Goal: Task Accomplishment & Management: Use online tool/utility

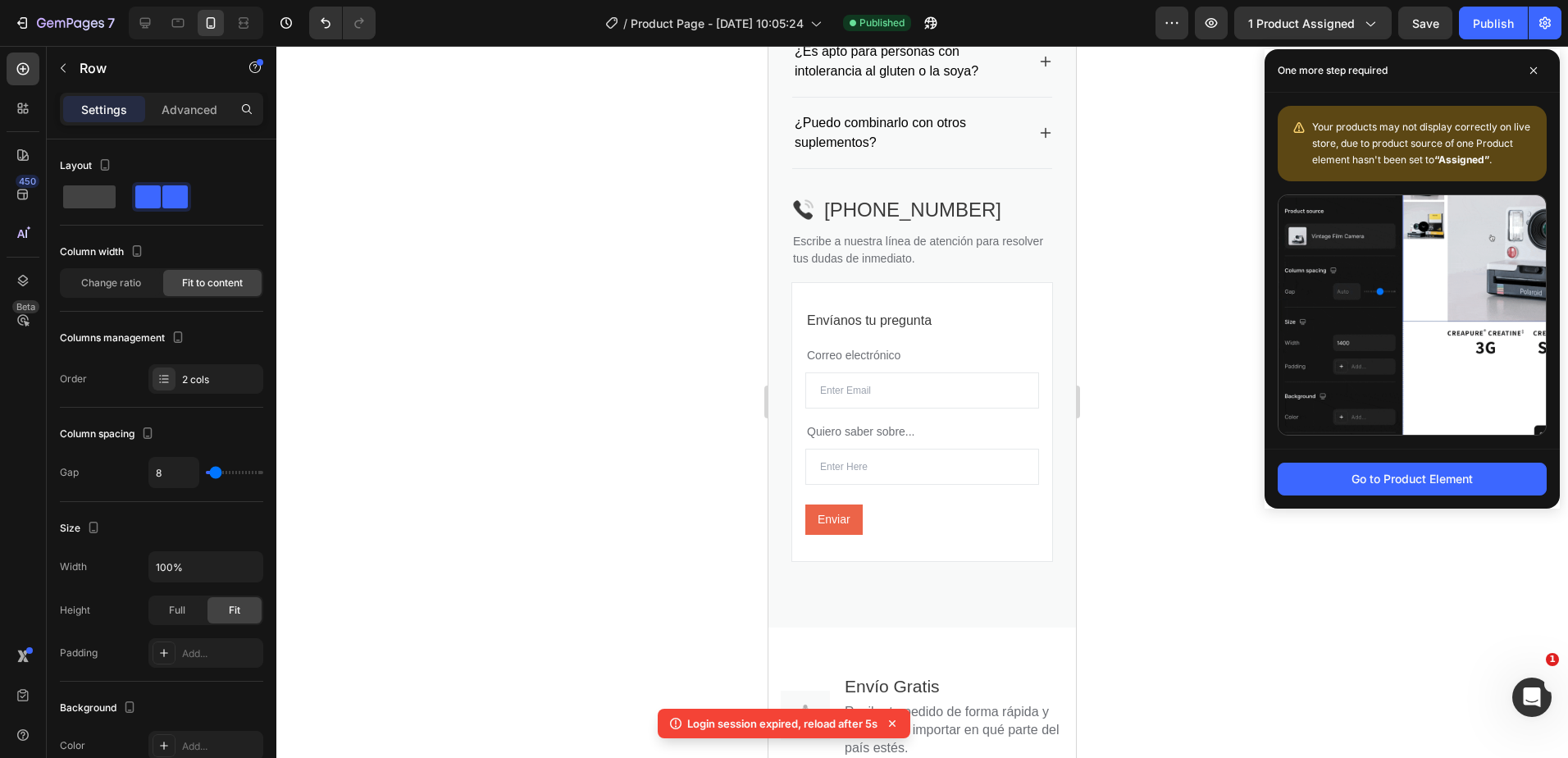
scroll to position [480, 0]
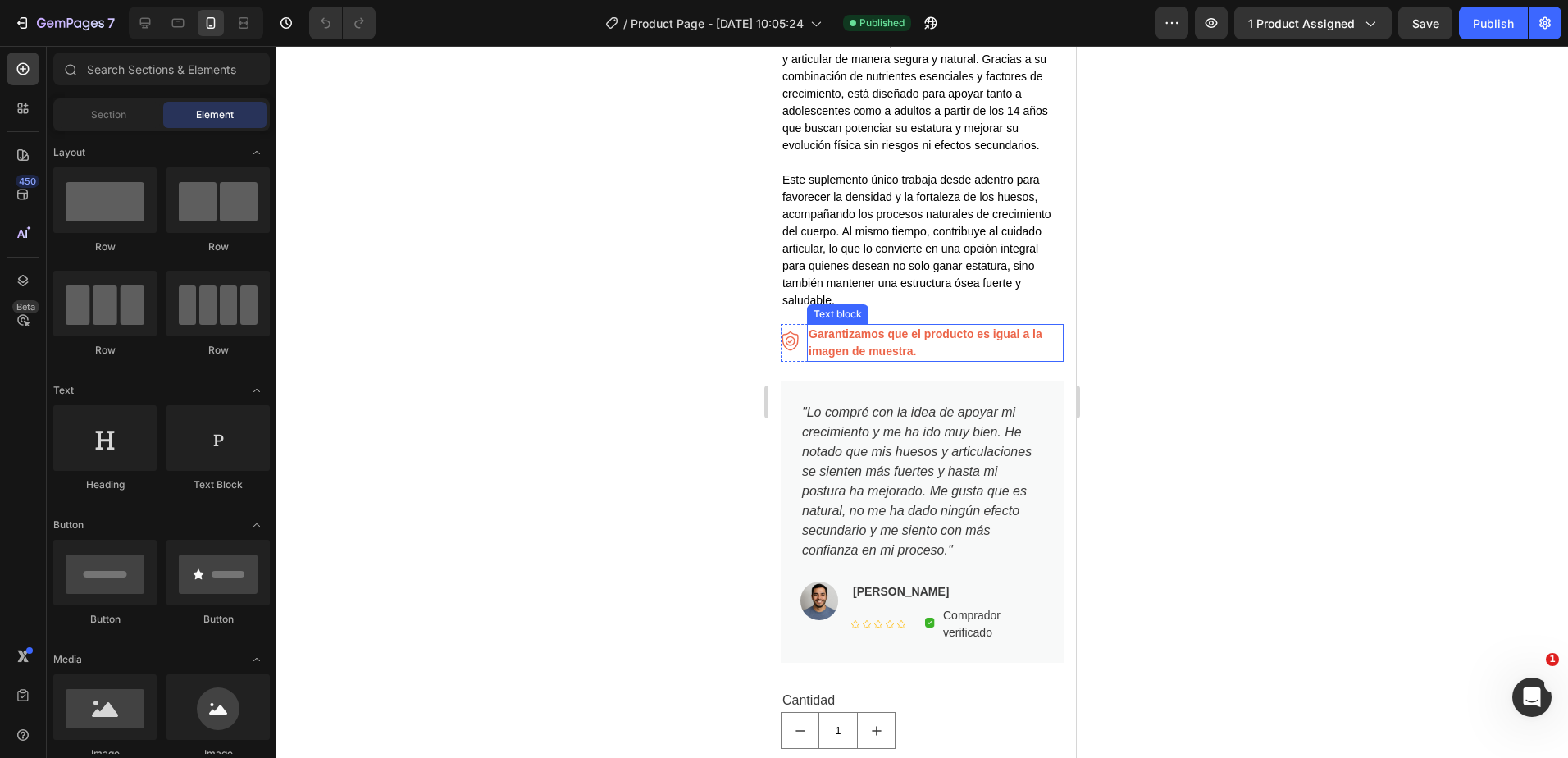
scroll to position [903, 0]
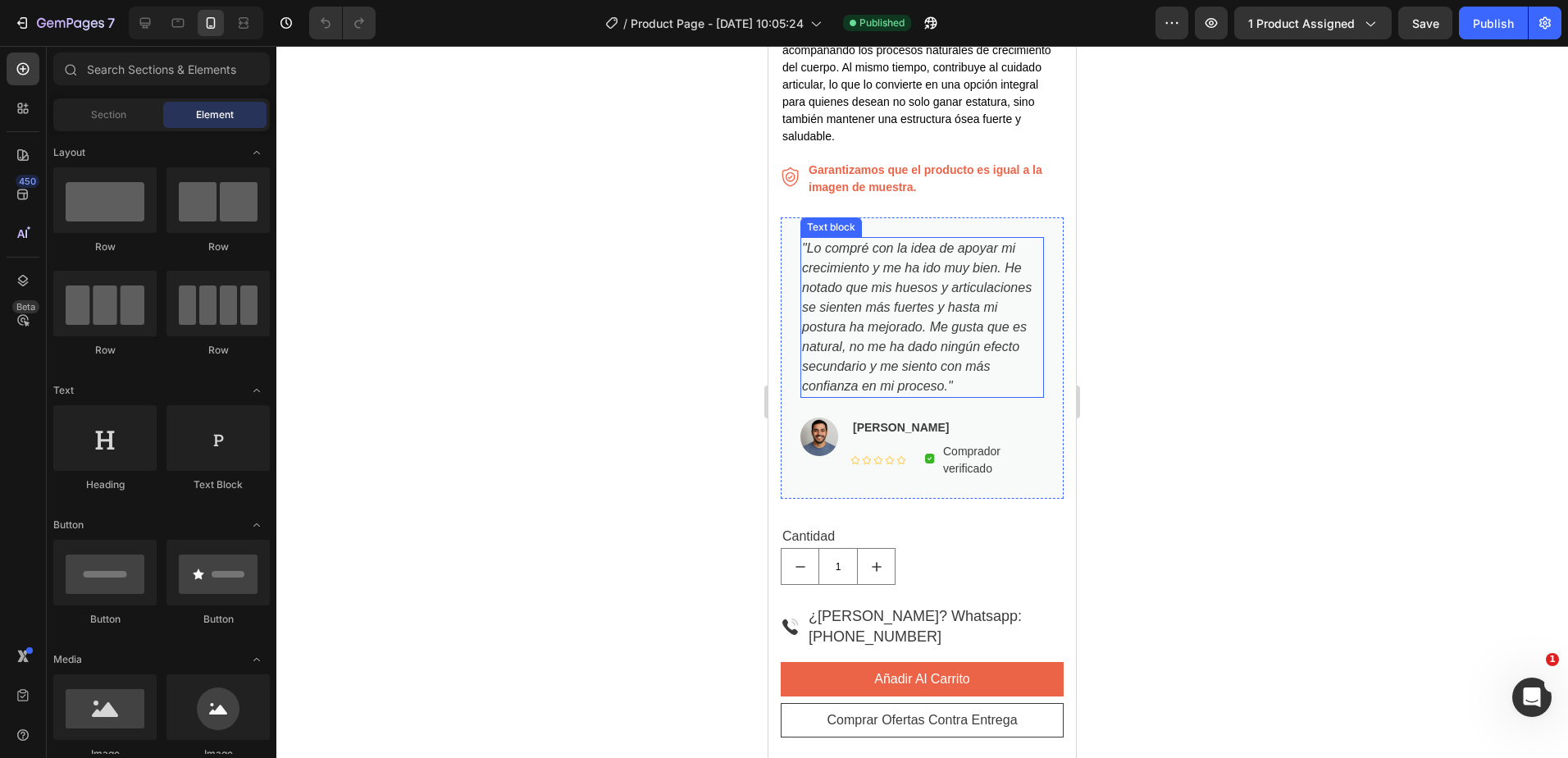
click at [1020, 392] on p ""Lo compré con la idea de apoyar mi crecimiento y me ha ido muy bien. He notado…" at bounding box center [923, 317] width 240 height 157
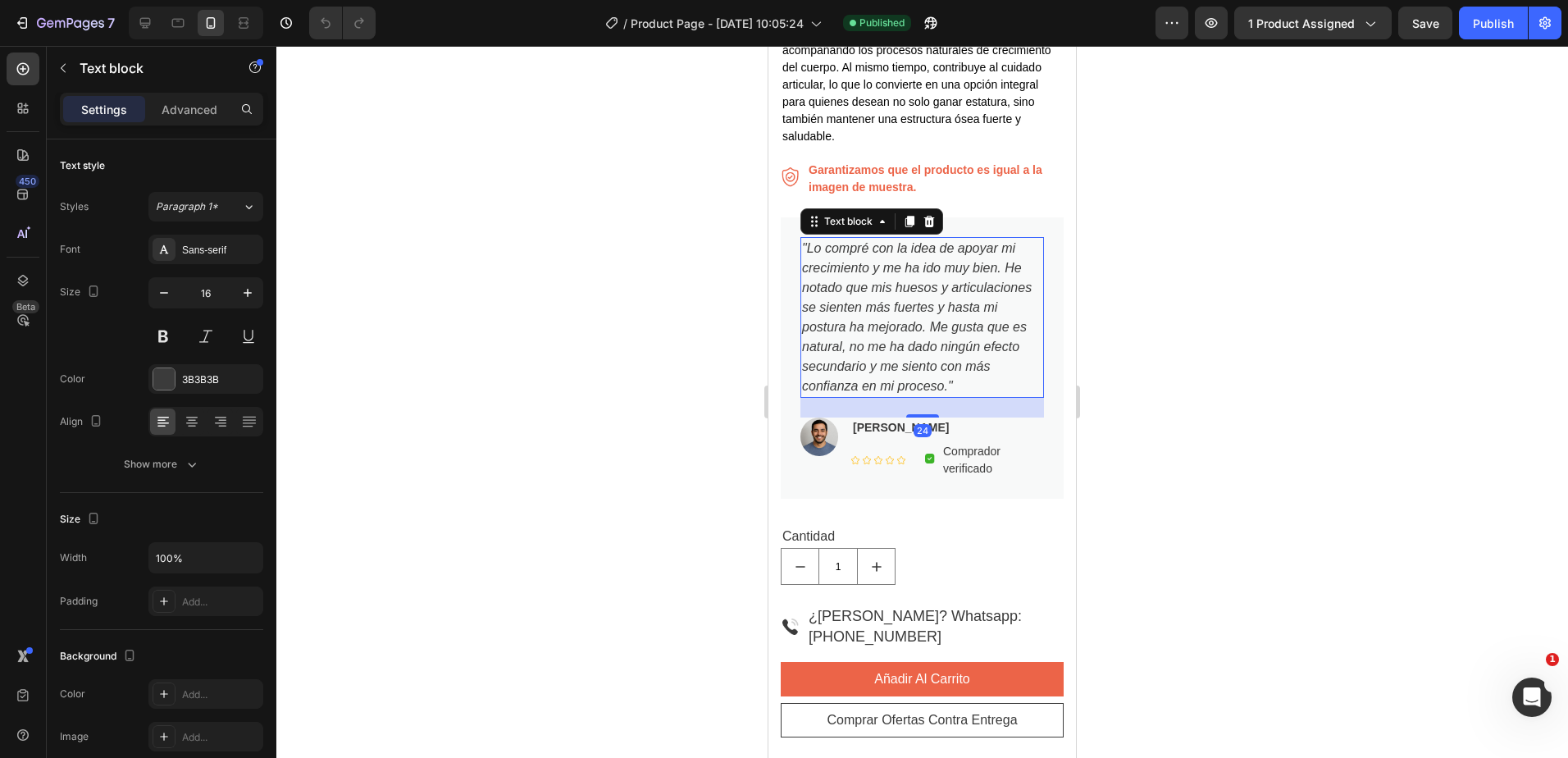
click at [1017, 389] on p ""Lo compré con la idea de apoyar mi crecimiento y me ha ido muy bien. He notado…" at bounding box center [923, 317] width 240 height 157
click at [916, 323] on p ""Lo compré con la idea de apoyar mi crecimiento y me ha ido muy bien. He notado…" at bounding box center [923, 317] width 240 height 157
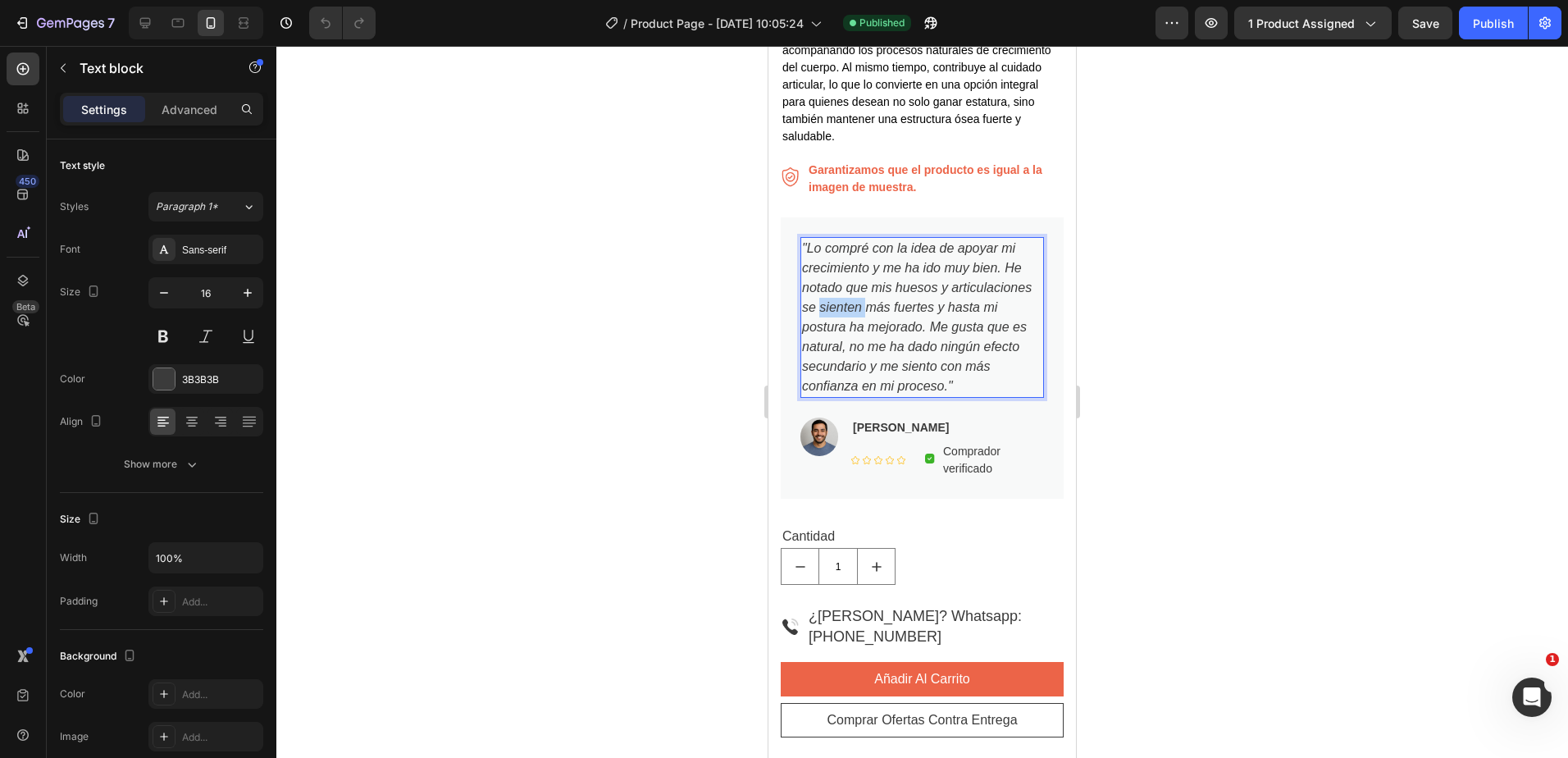
click at [916, 323] on p ""Lo compré con la idea de apoyar mi crecimiento y me ha ido muy bien. He notado…" at bounding box center [923, 317] width 240 height 157
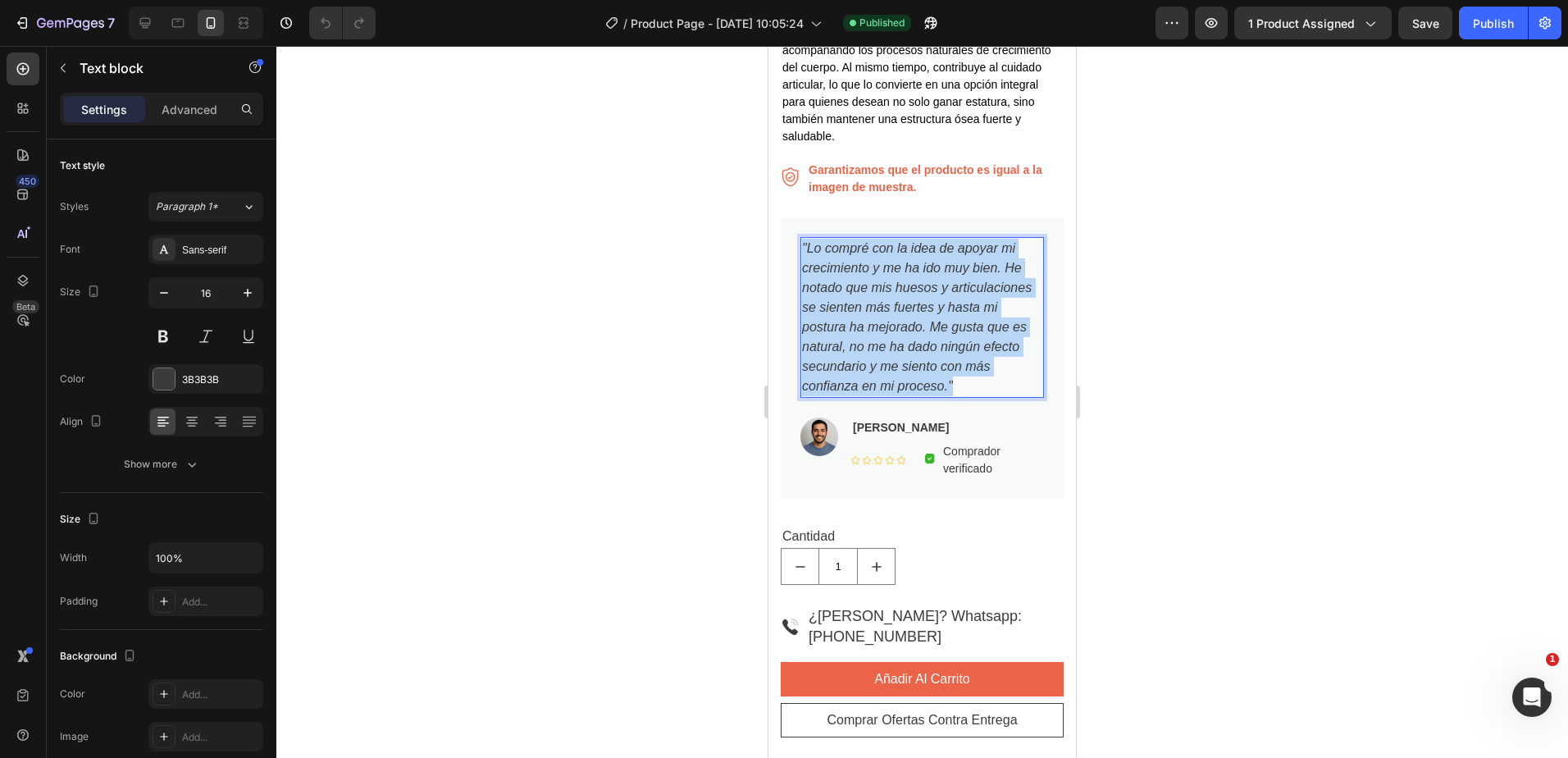
click at [916, 323] on p ""Lo compré con la idea de apoyar mi crecimiento y me ha ido muy bien. He notado…" at bounding box center [923, 317] width 240 height 157
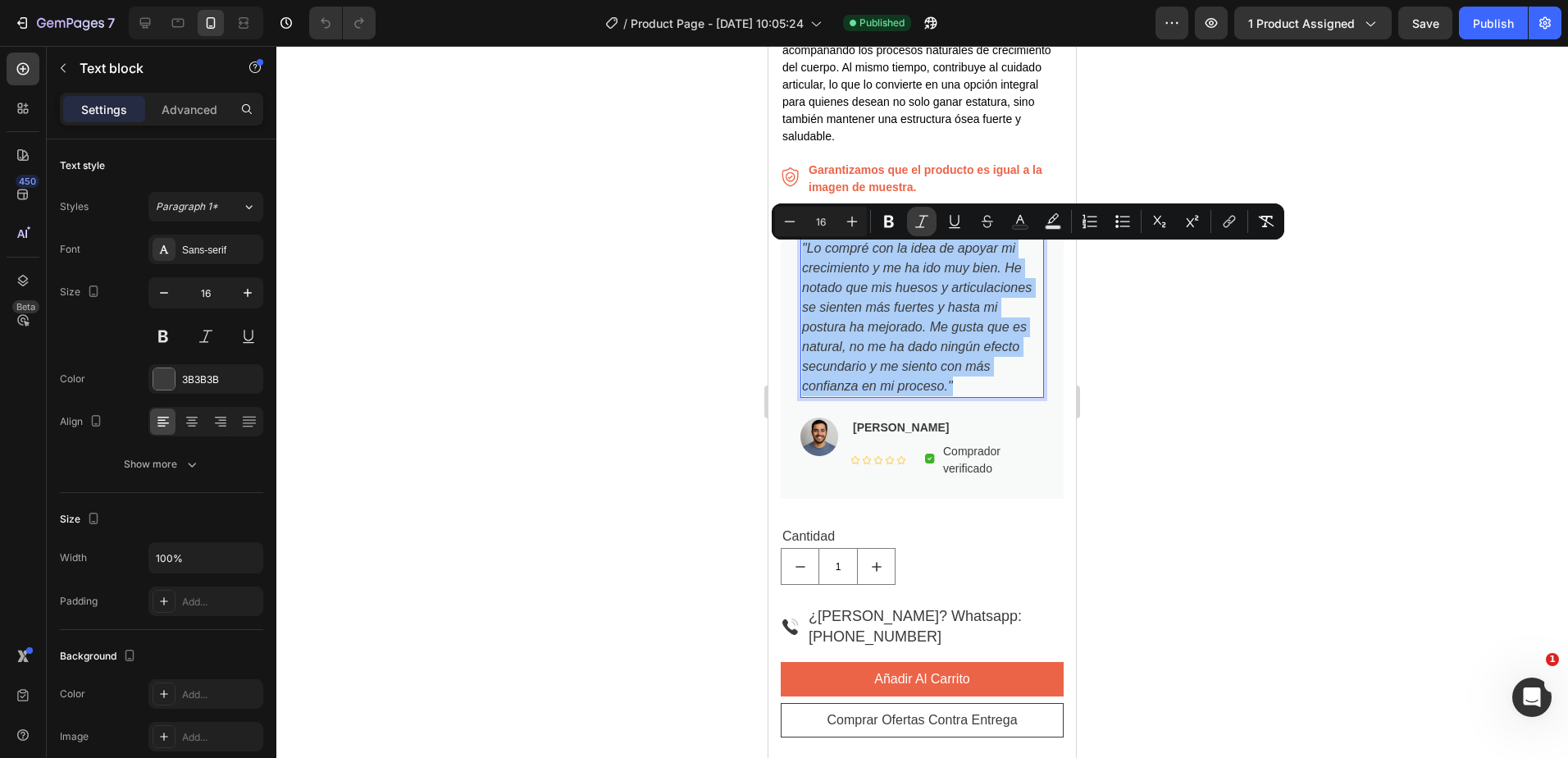
click at [923, 222] on icon "Editor contextual toolbar" at bounding box center [922, 220] width 16 height 16
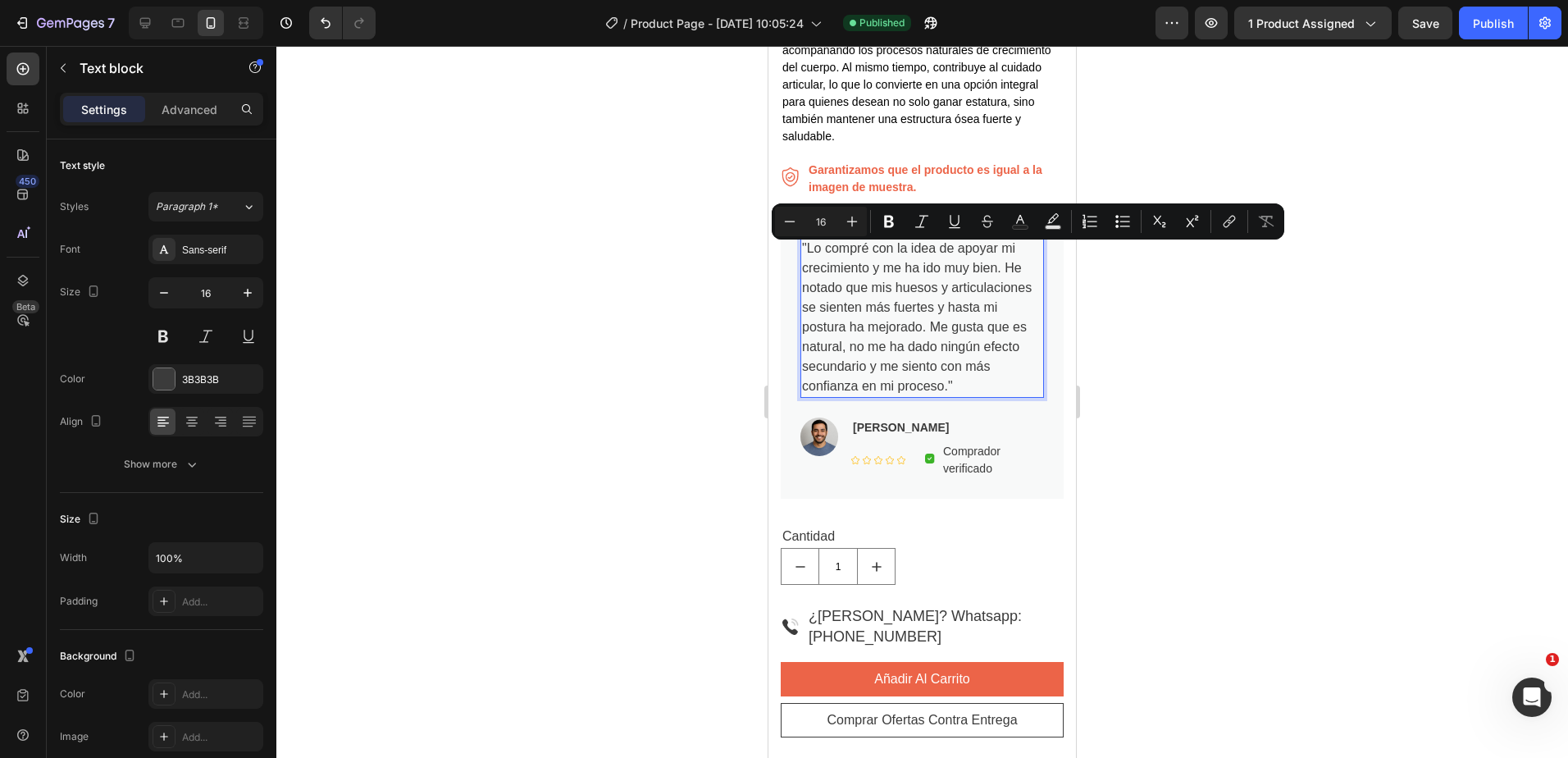
click at [1188, 369] on div at bounding box center [922, 402] width 1292 height 712
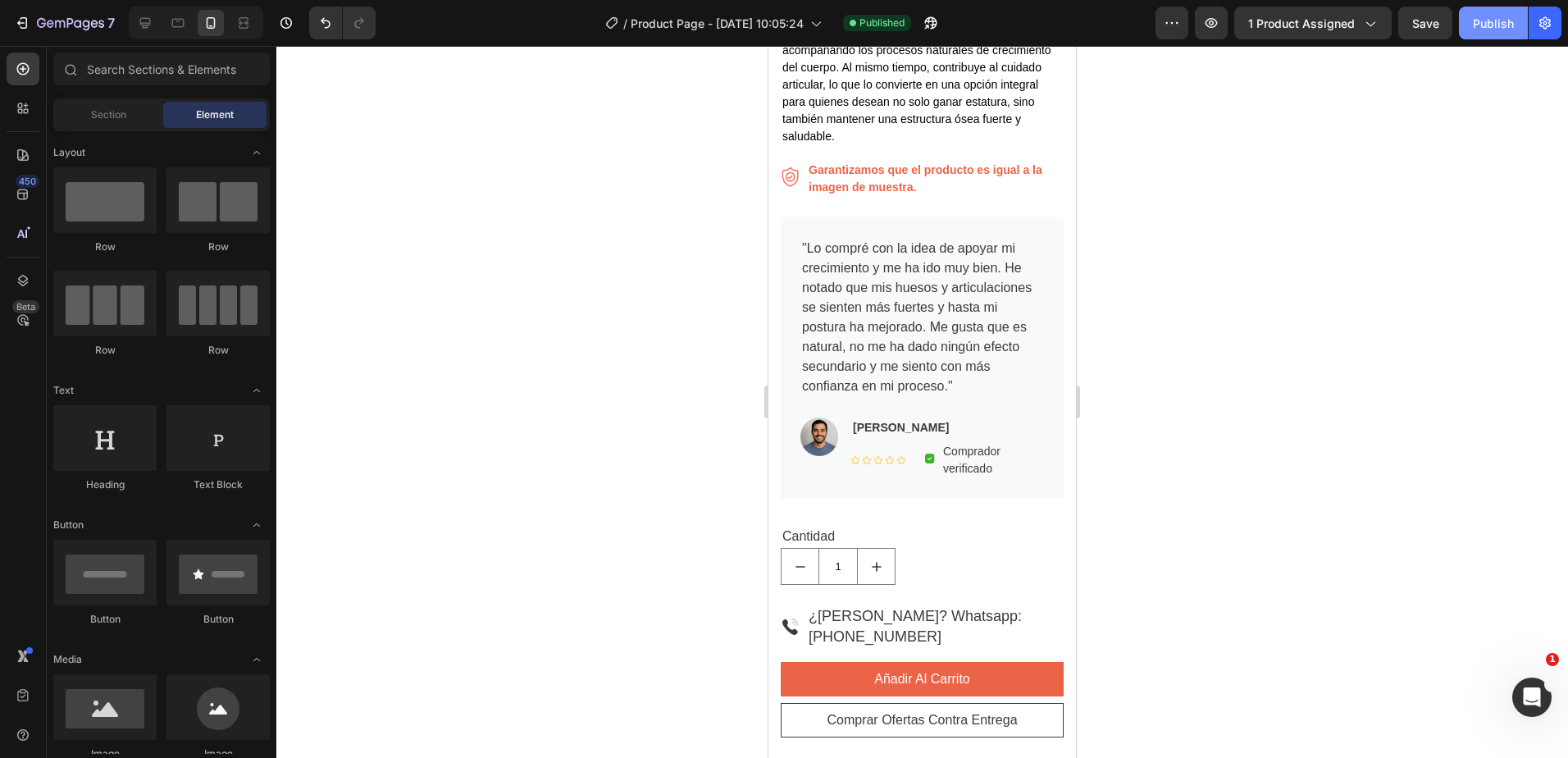
click at [1492, 24] on div "Publish" at bounding box center [1493, 24] width 41 height 17
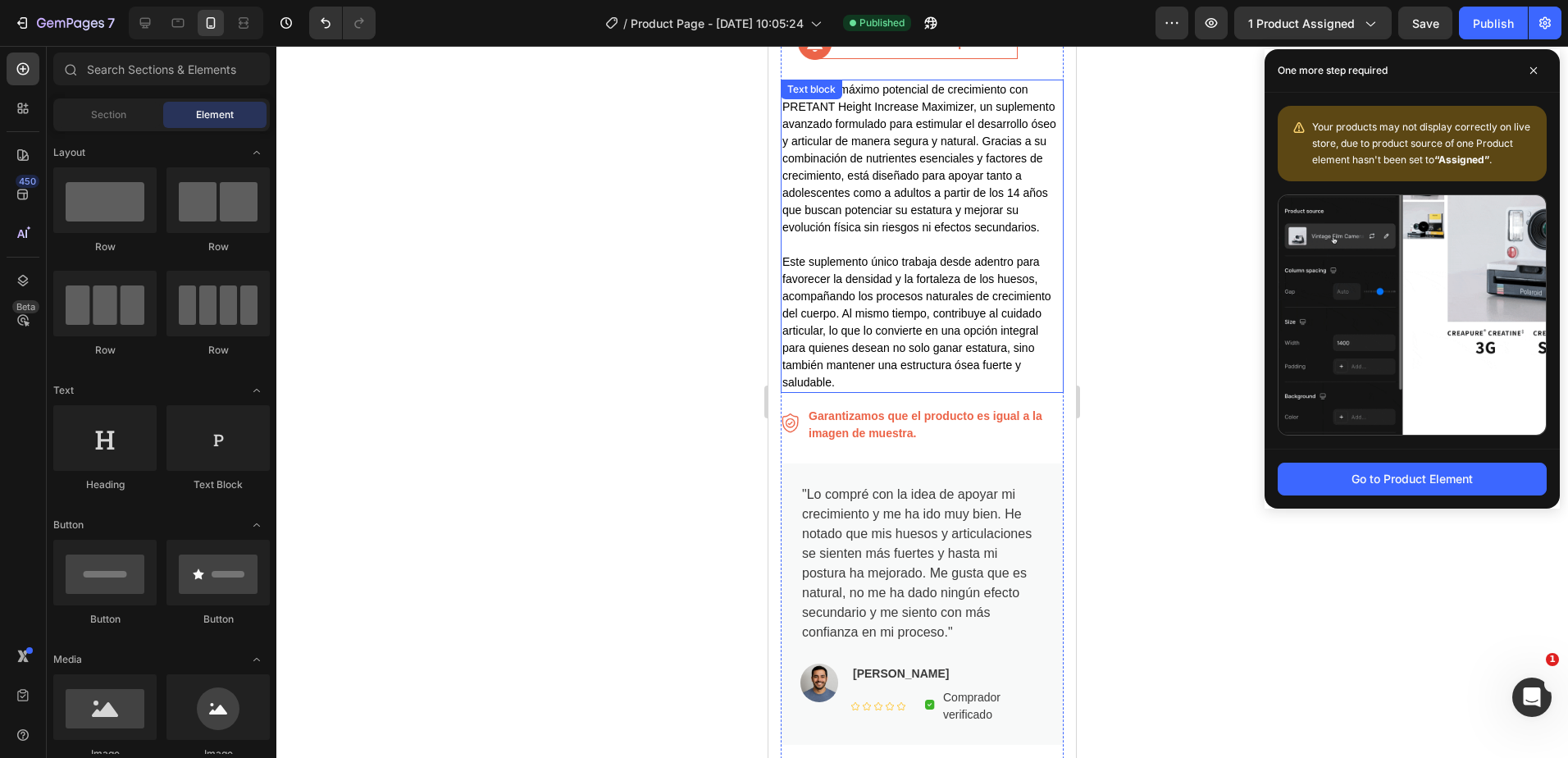
scroll to position [246, 0]
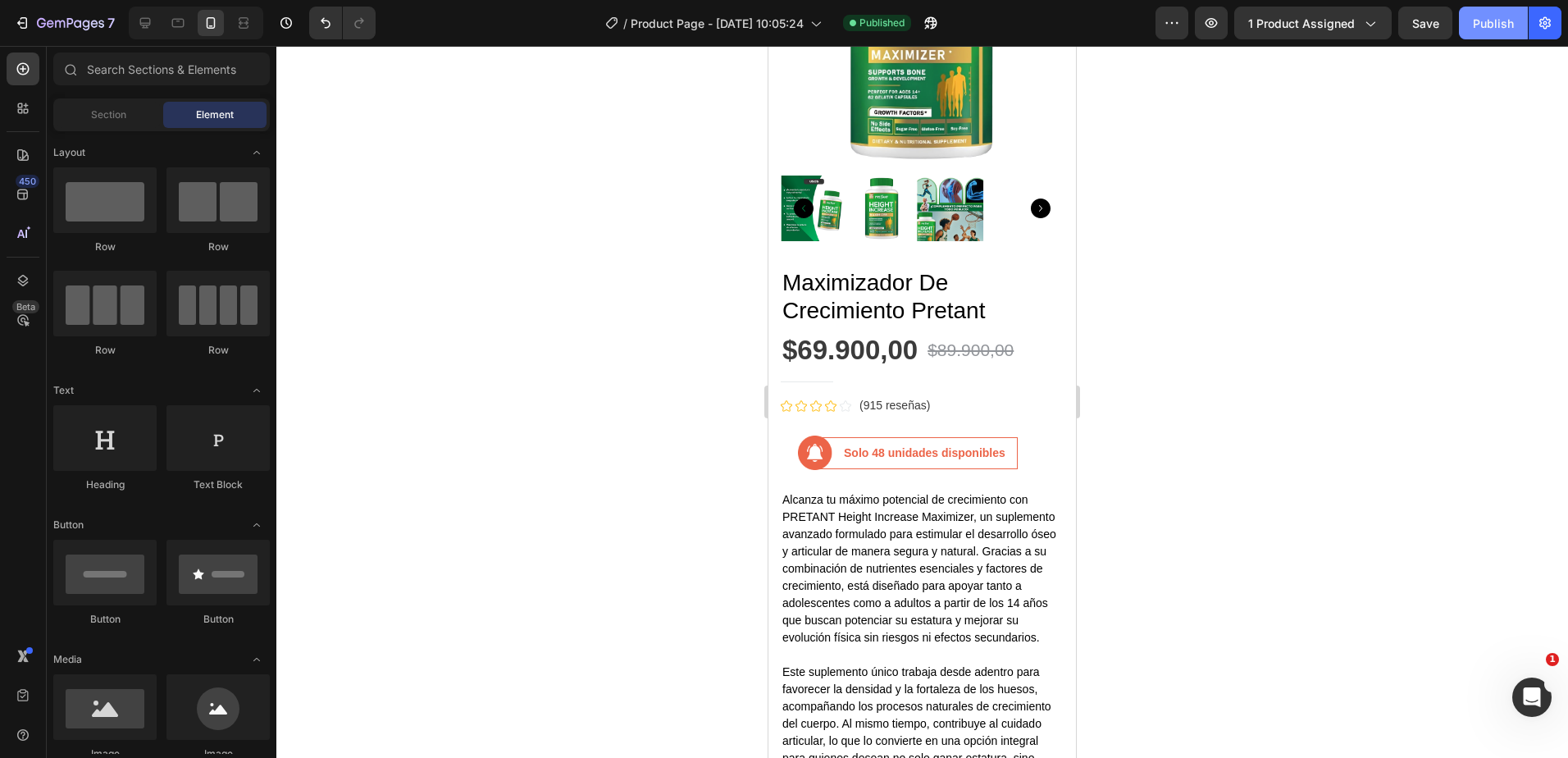
click at [1479, 27] on div "Publish" at bounding box center [1493, 24] width 41 height 17
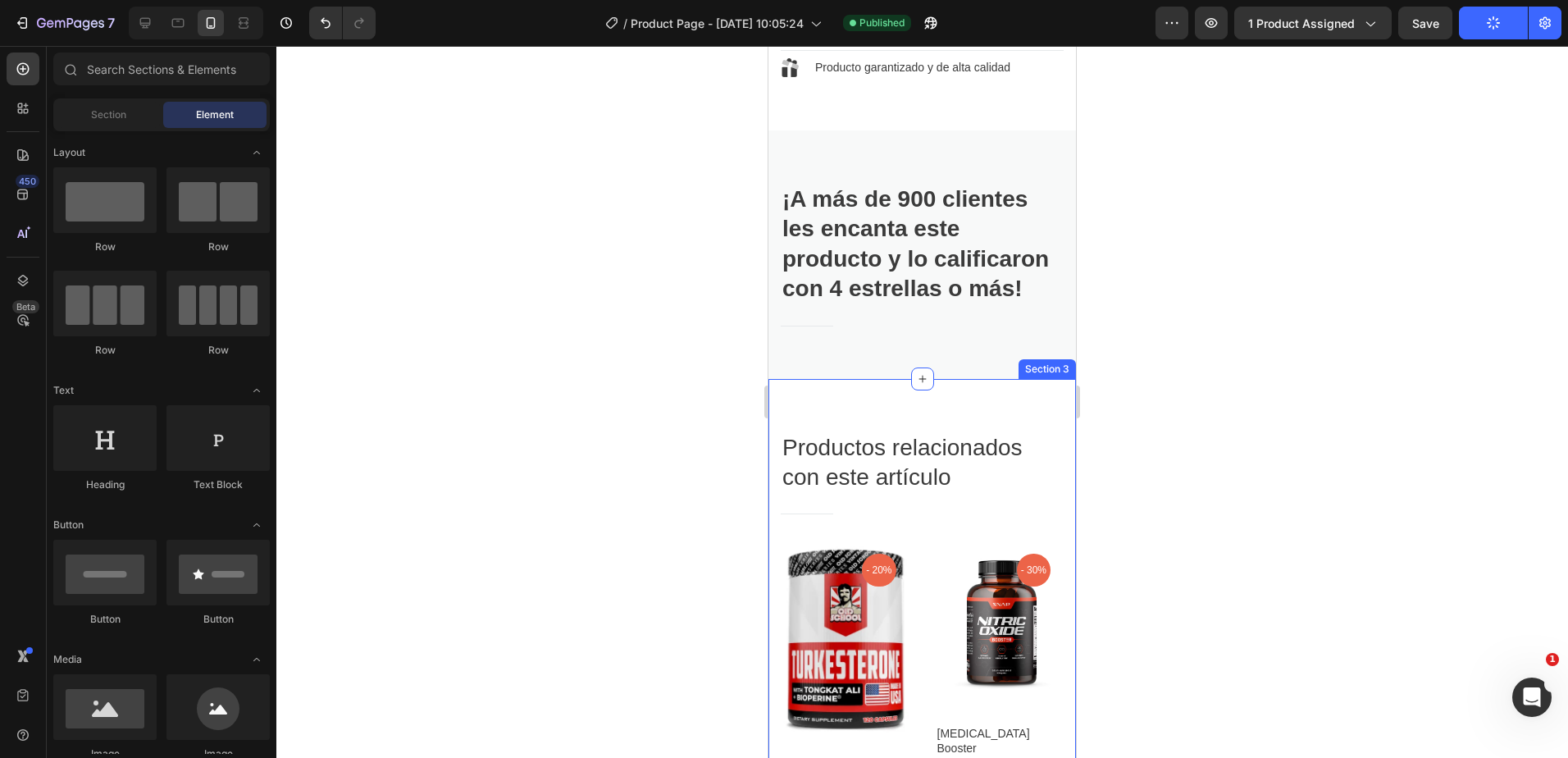
scroll to position [1722, 0]
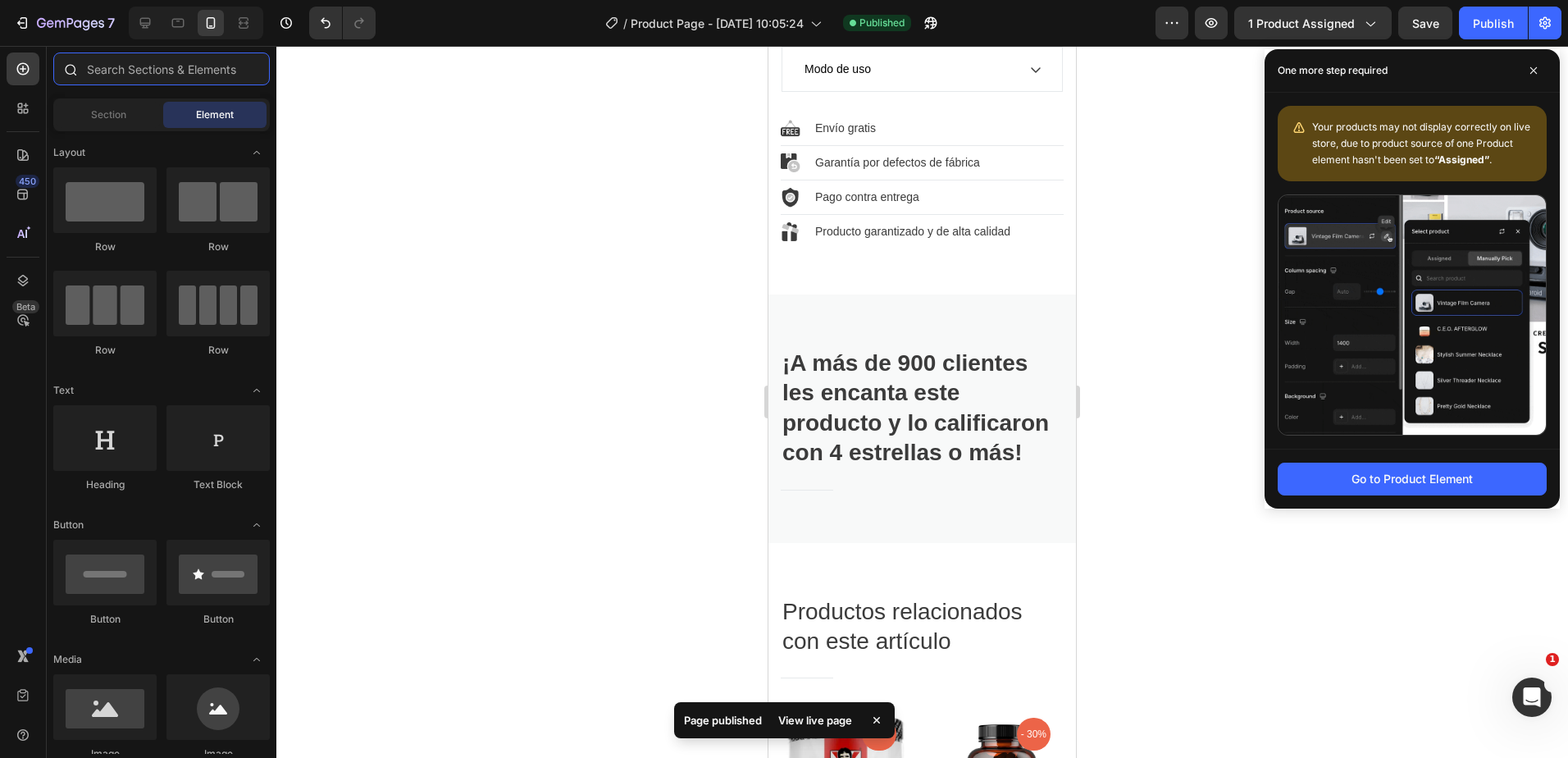
click at [114, 72] on input "text" at bounding box center [161, 68] width 217 height 33
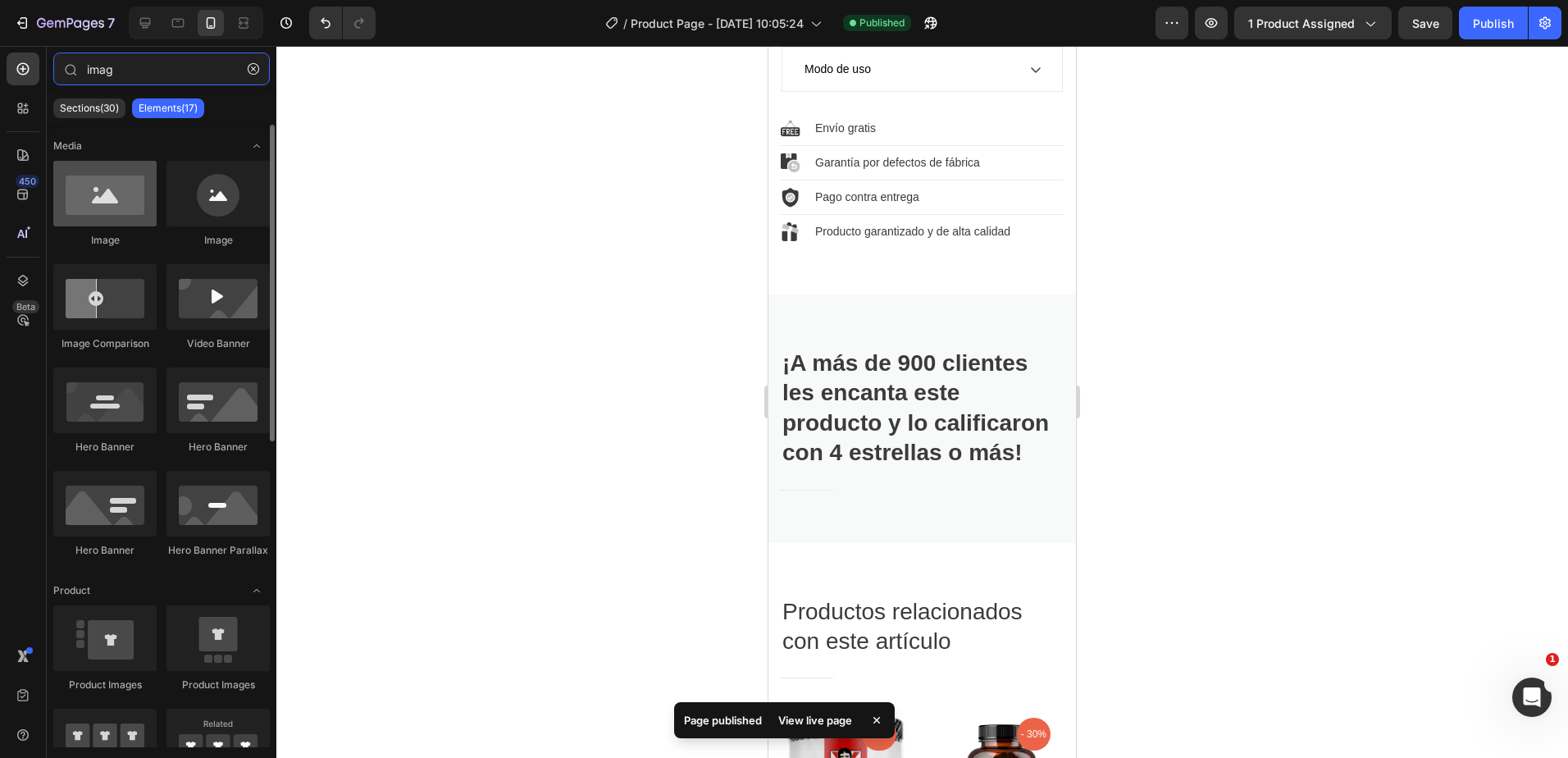
type input "imag"
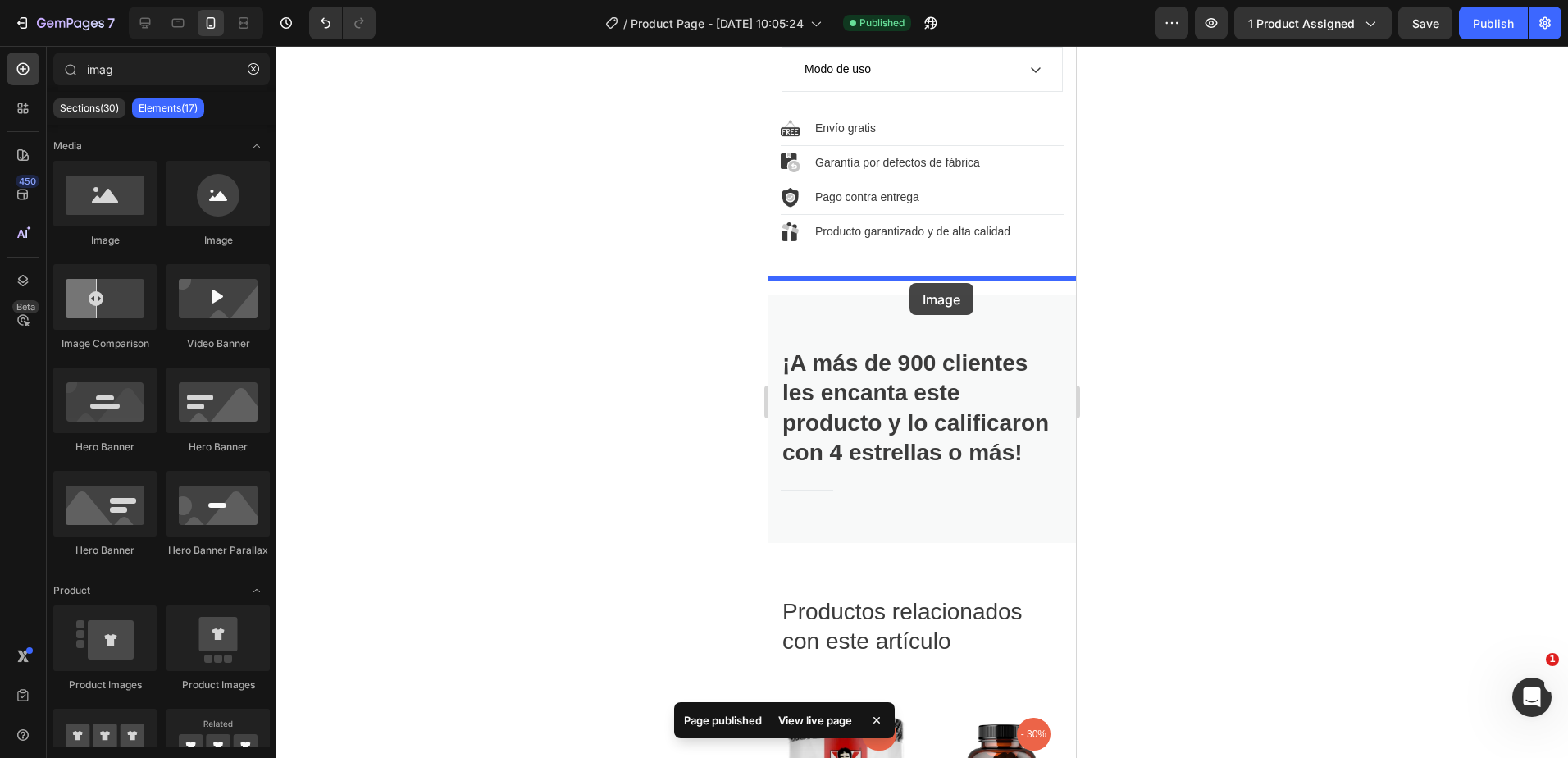
drag, startPoint x: 887, startPoint y: 238, endPoint x: 909, endPoint y: 283, distance: 50.1
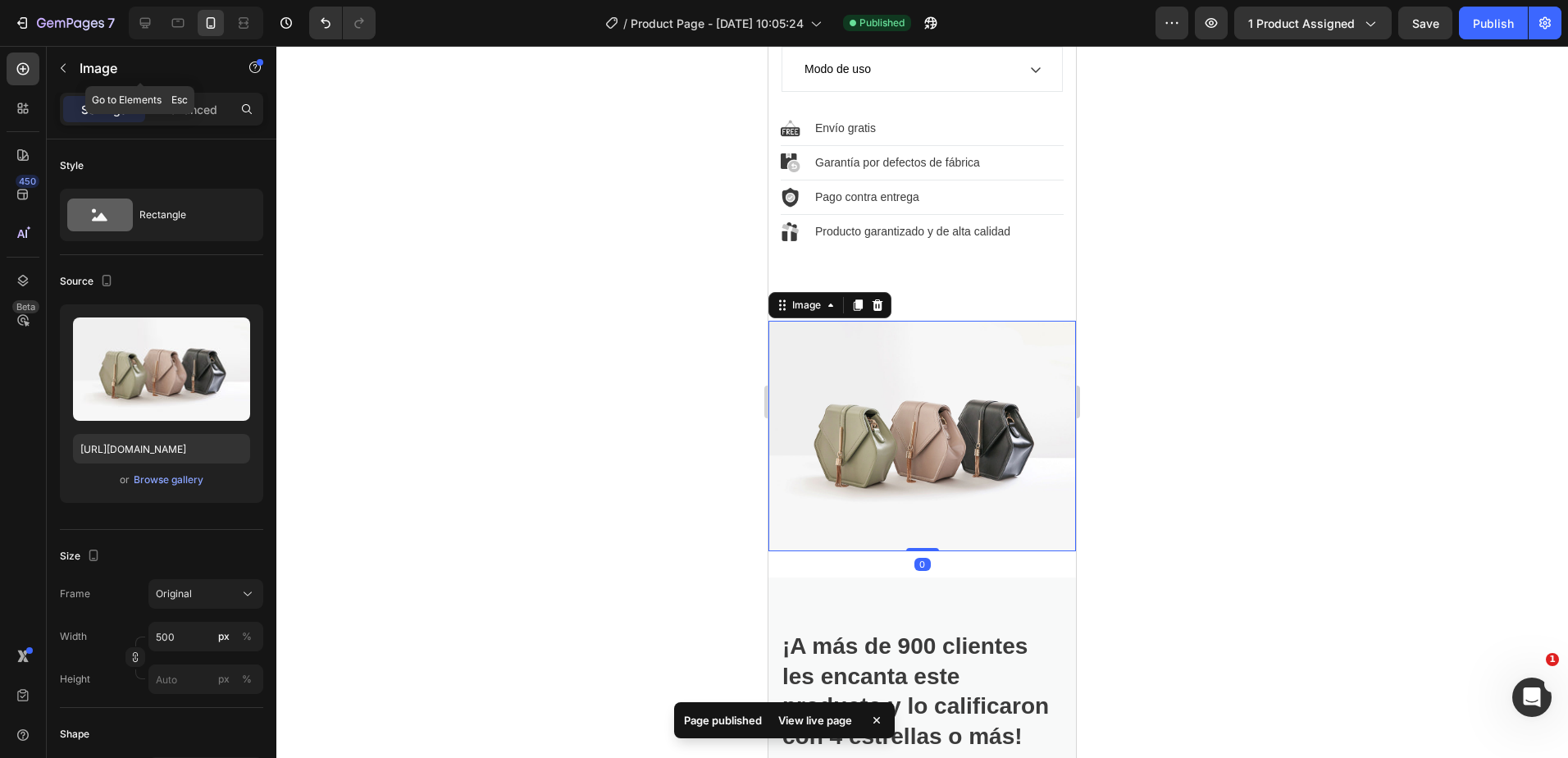
click at [69, 69] on icon "button" at bounding box center [63, 68] width 13 height 13
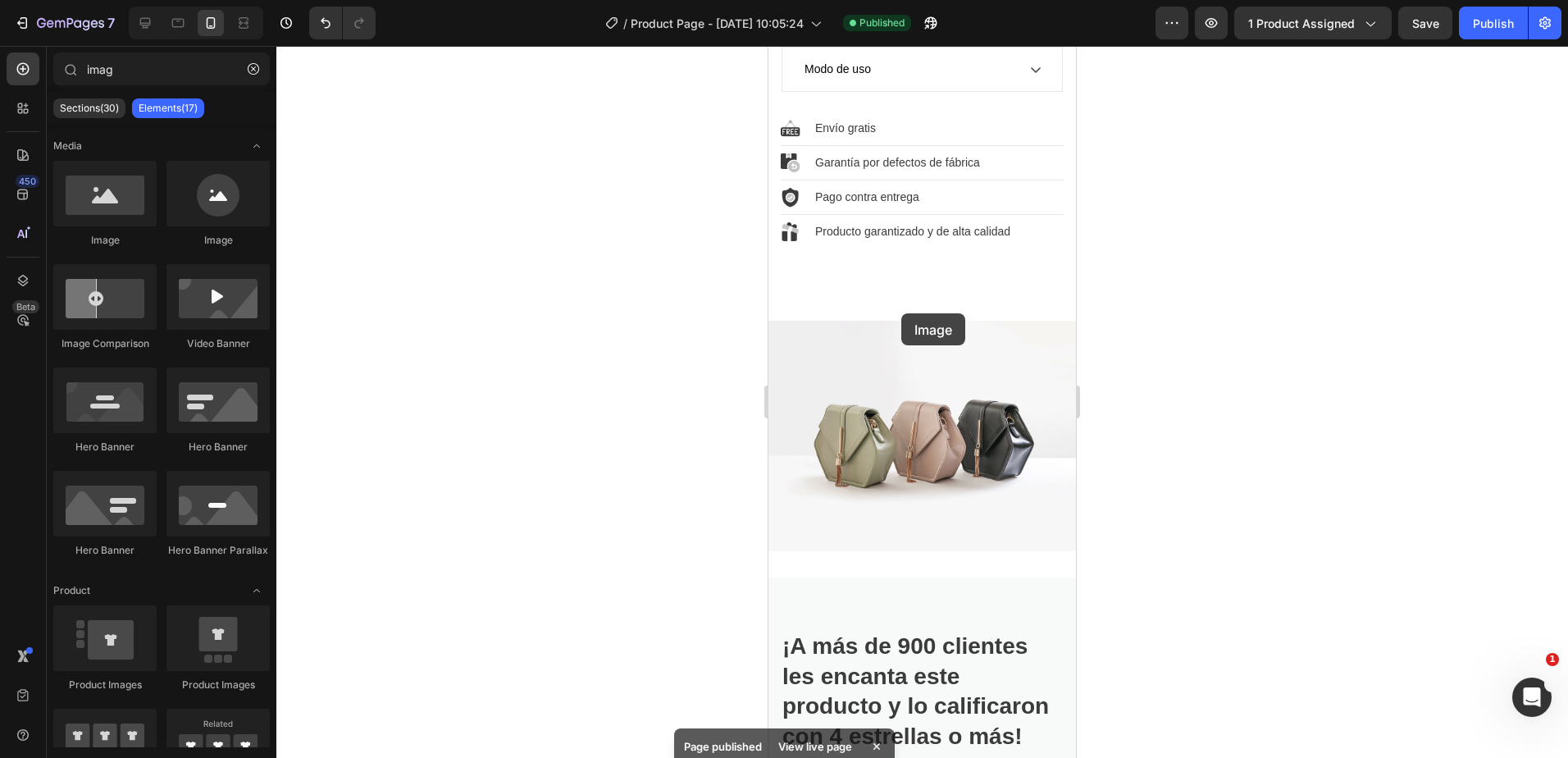
scroll to position [1968, 0]
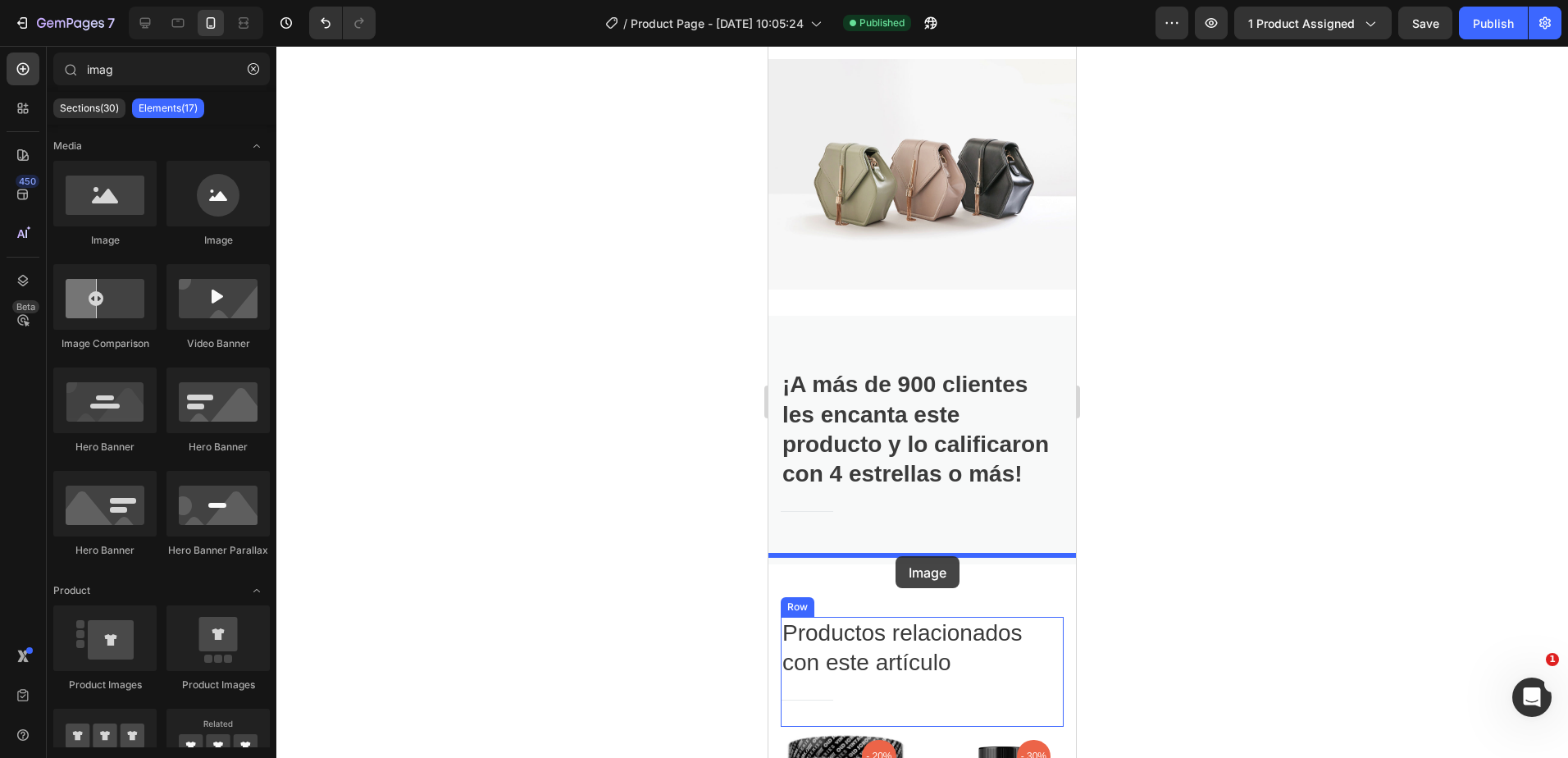
drag, startPoint x: 902, startPoint y: 260, endPoint x: 896, endPoint y: 556, distance: 296.1
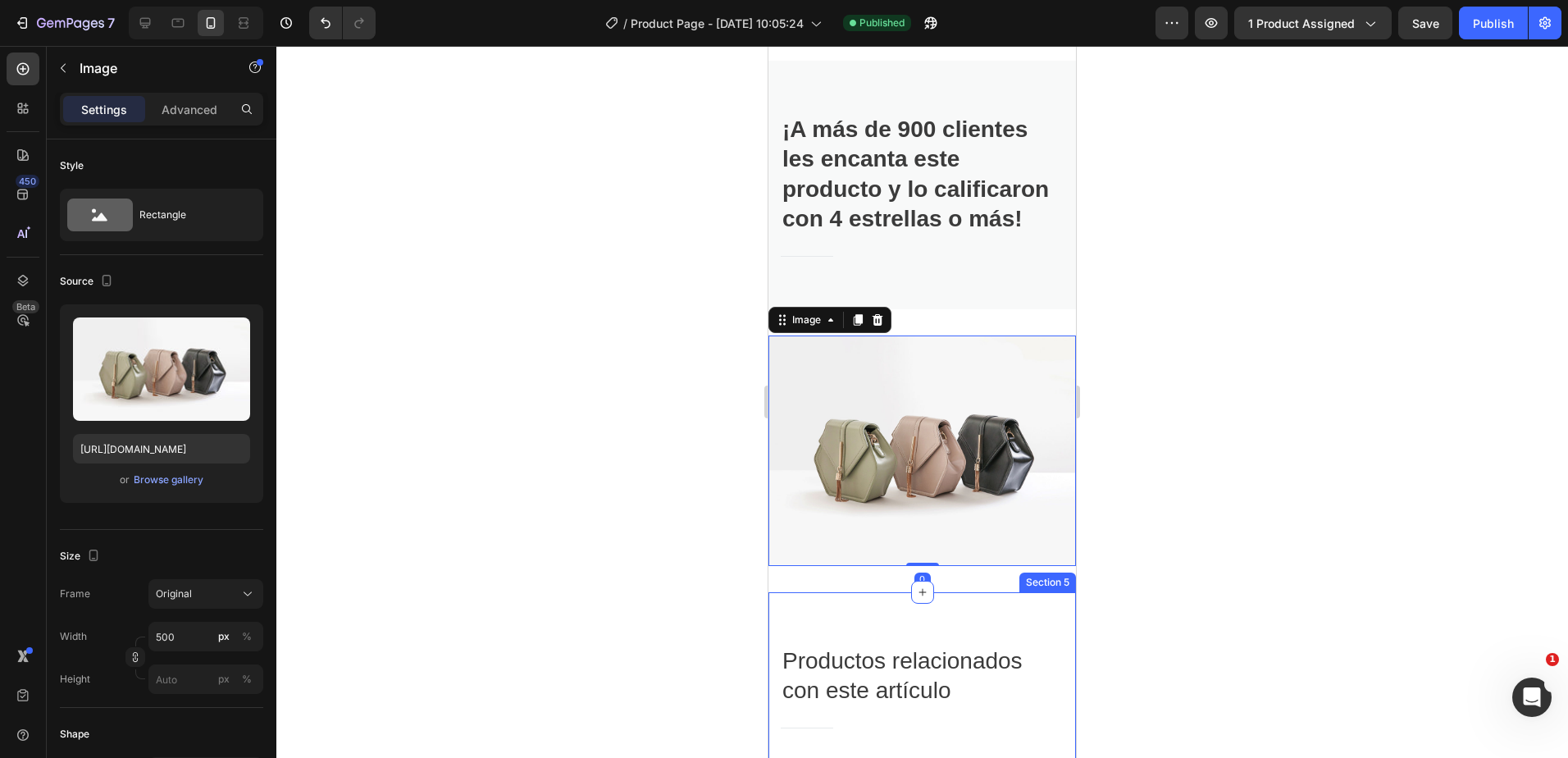
scroll to position [2379, 0]
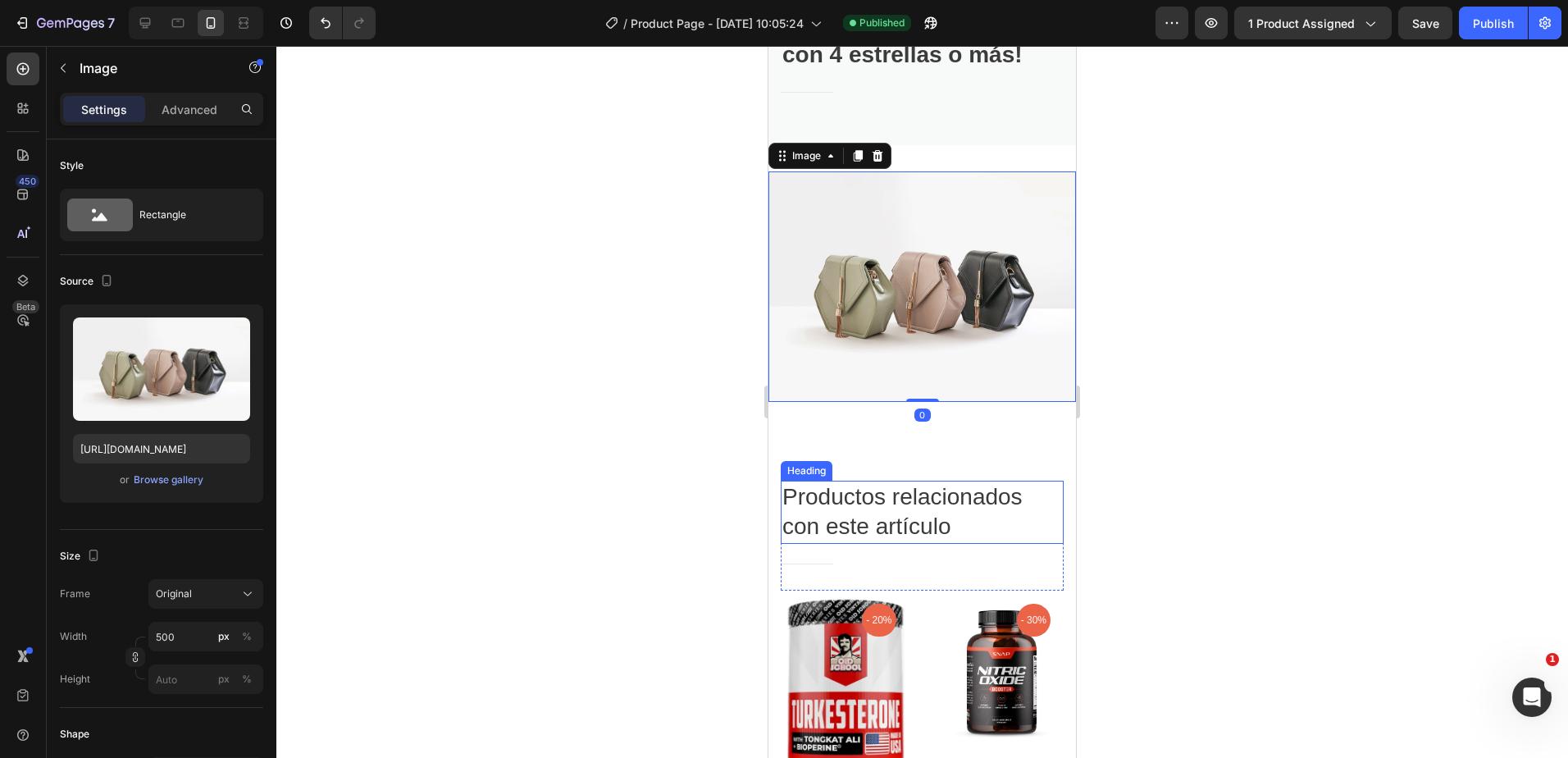
click at [982, 496] on h2 "Productos relacionados con este artículo" at bounding box center [922, 512] width 283 height 63
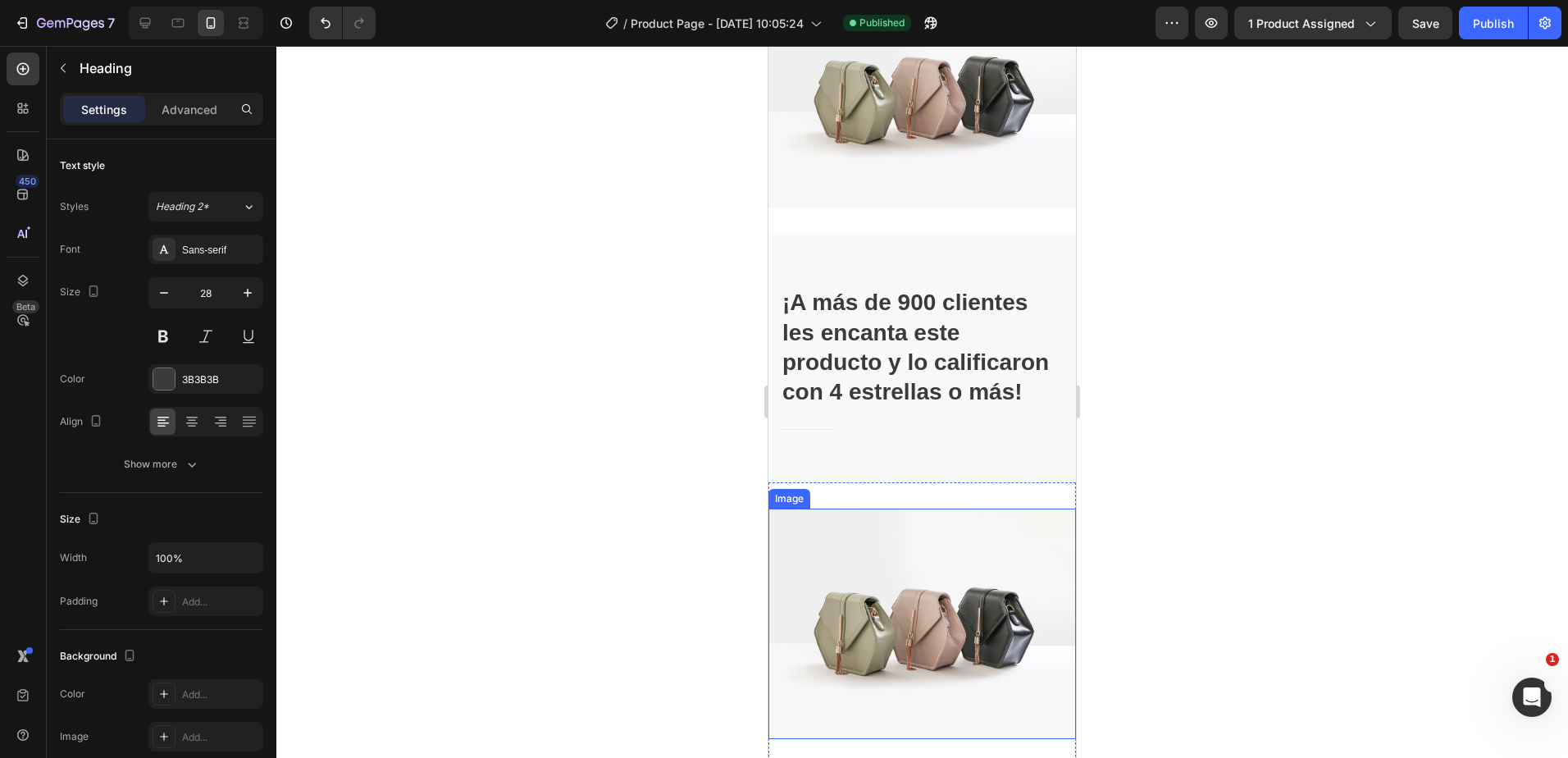
scroll to position [1968, 0]
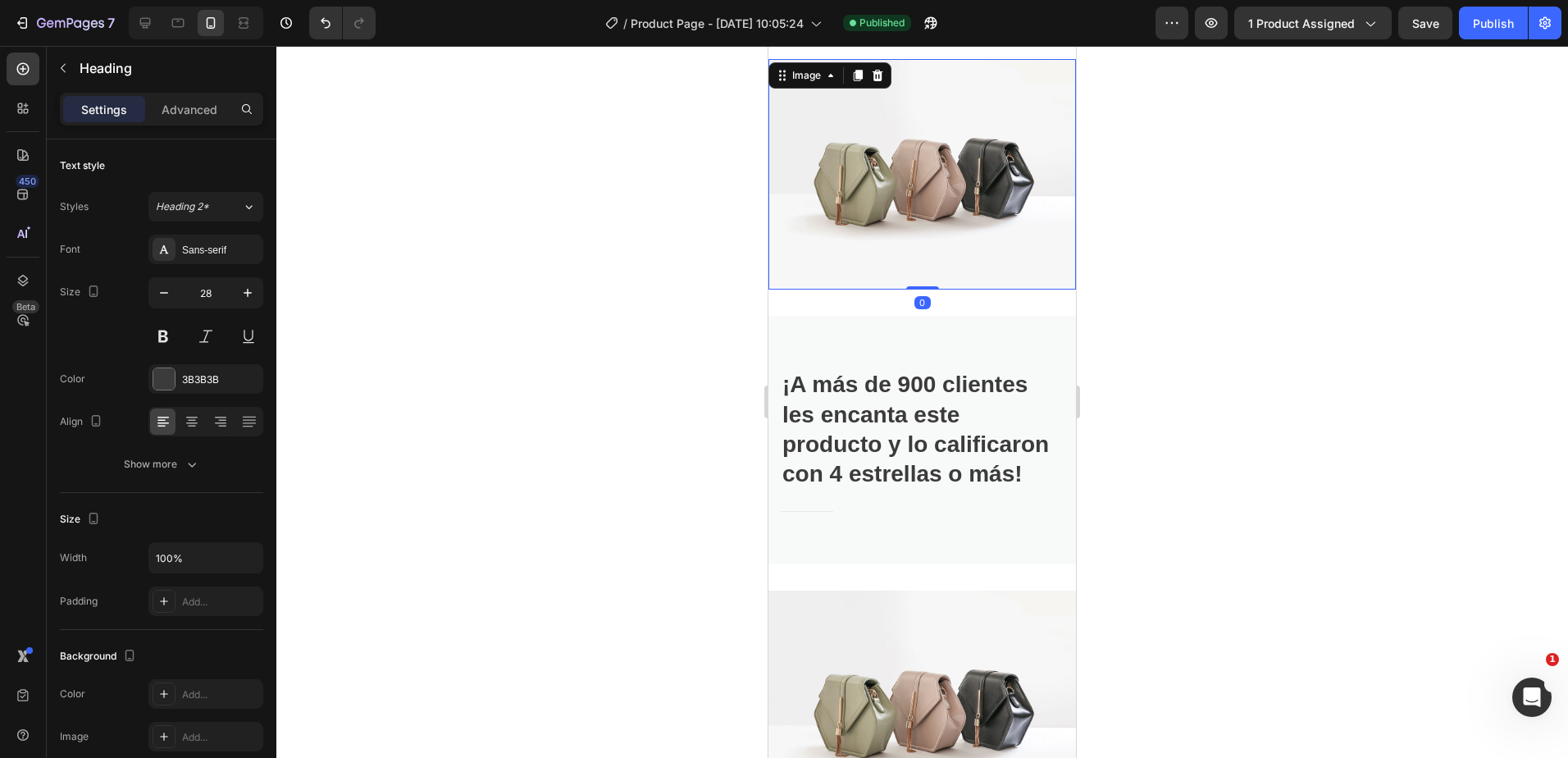
click at [970, 255] on img at bounding box center [922, 174] width 308 height 231
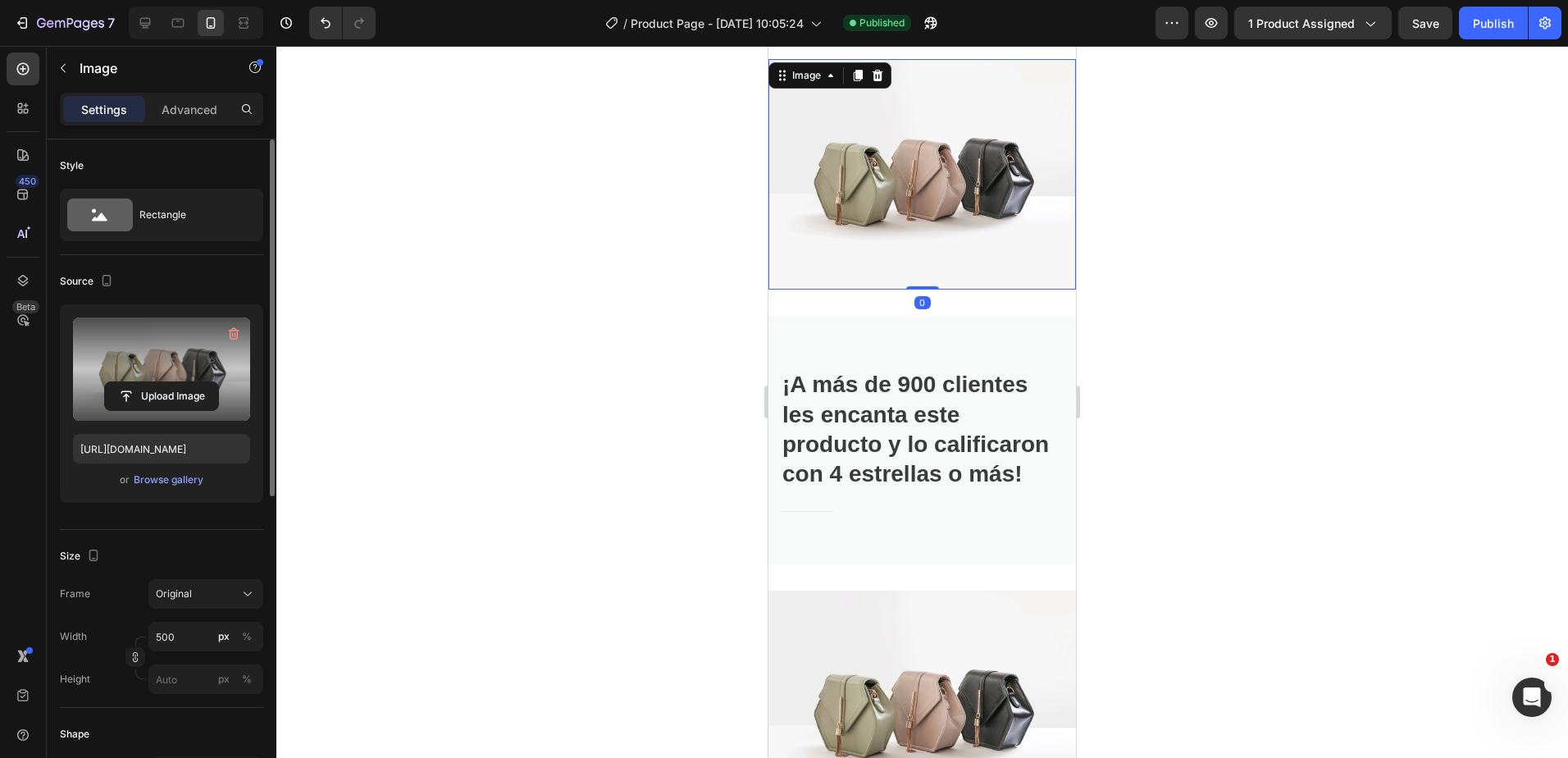
click at [145, 414] on label at bounding box center [161, 368] width 177 height 103
click at [145, 410] on input "file" at bounding box center [162, 396] width 114 height 27
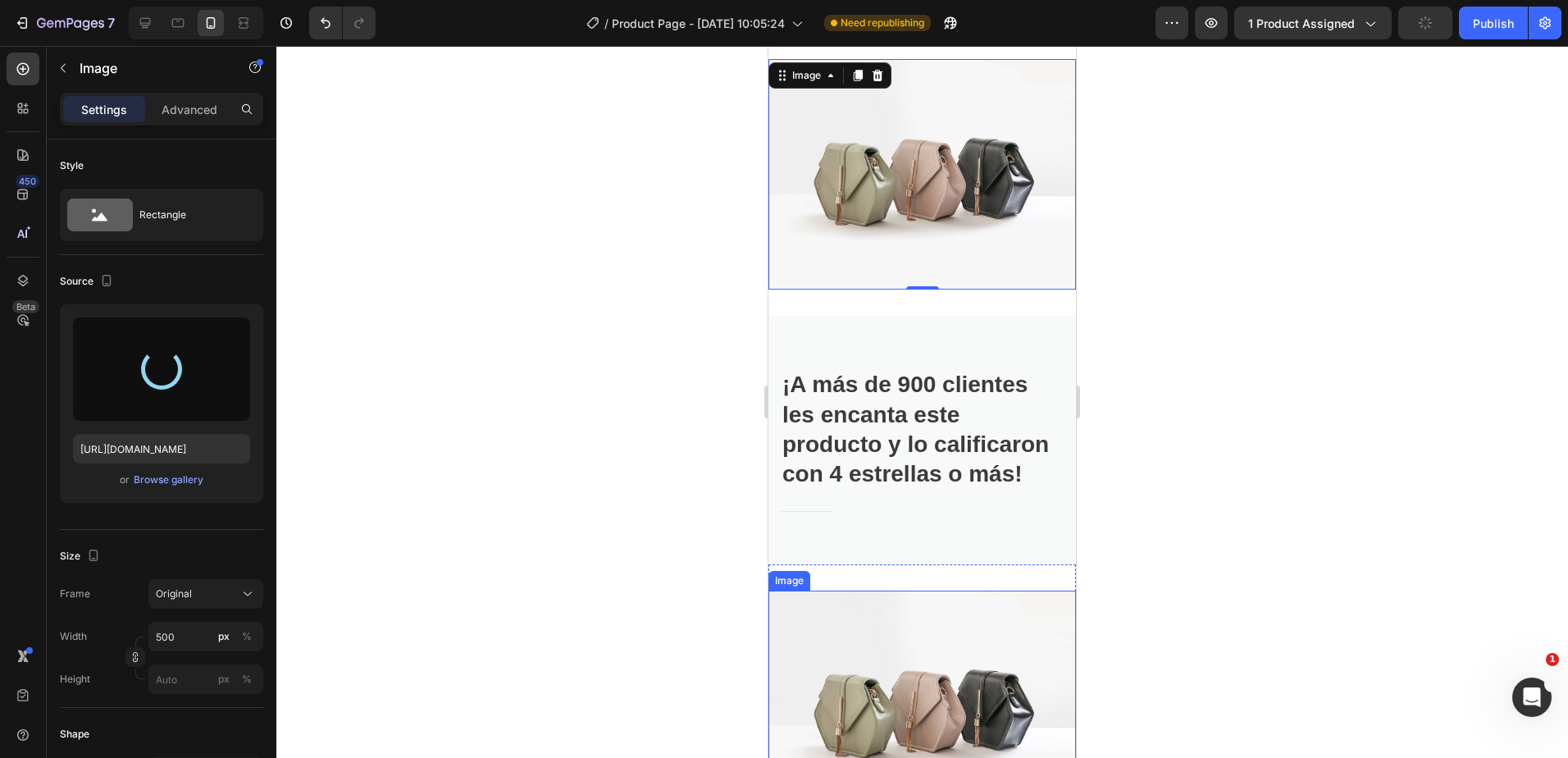
click at [936, 645] on img at bounding box center [922, 706] width 308 height 231
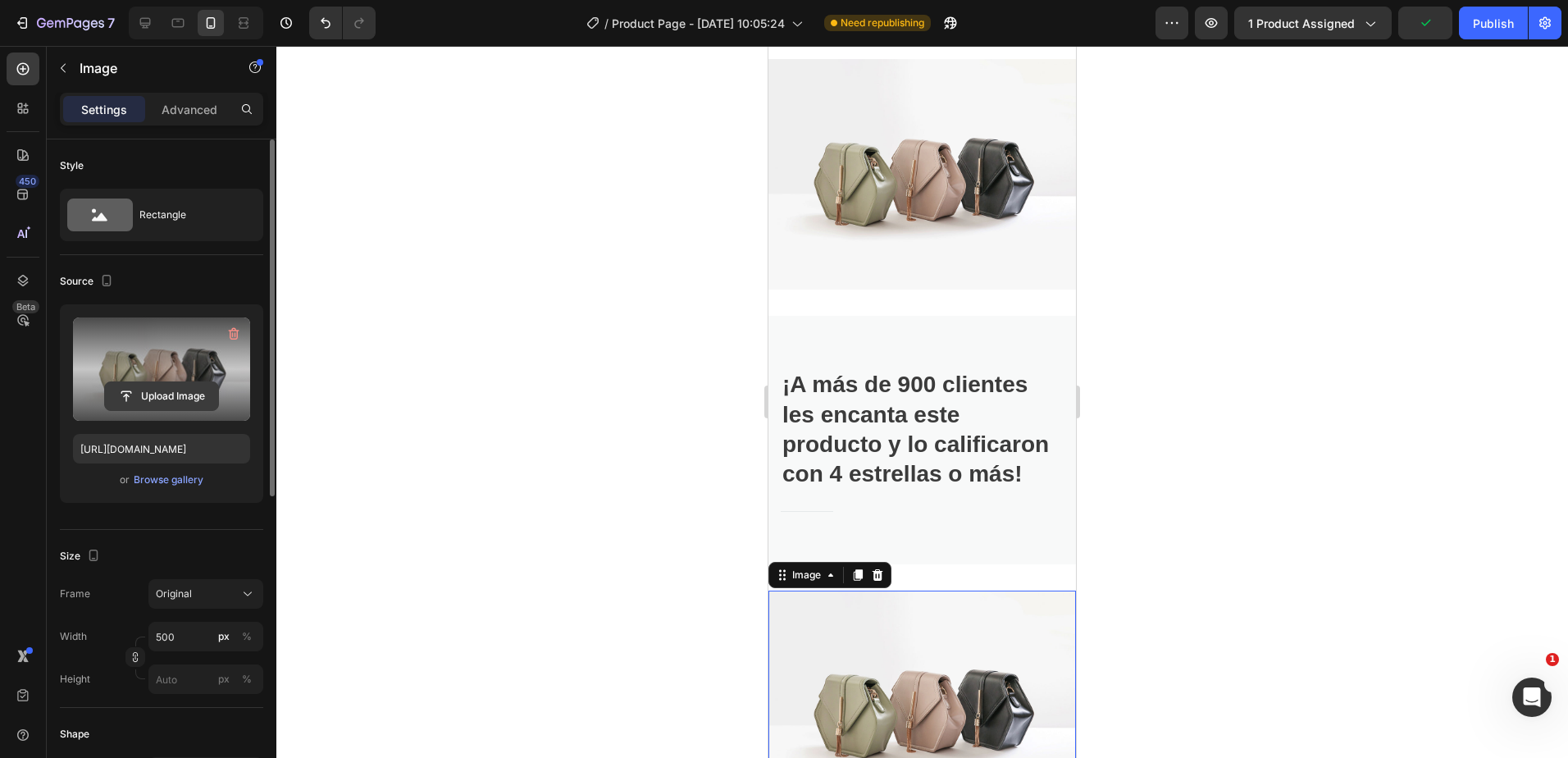
click at [144, 407] on input "file" at bounding box center [162, 396] width 114 height 27
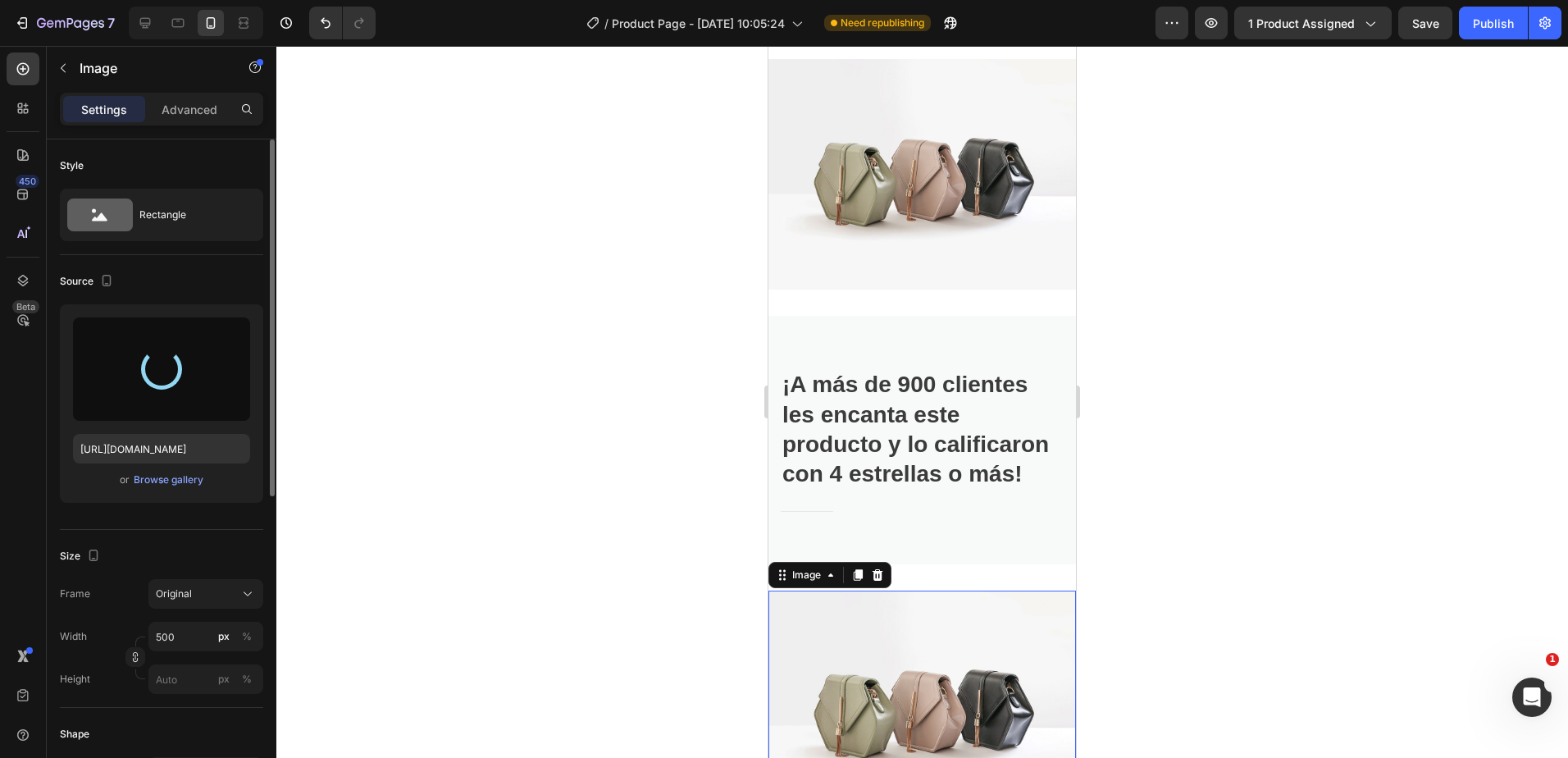
type input "https://cdn.shopify.com/s/files/1/0949/6769/3604/files/gempages_571650992743908…"
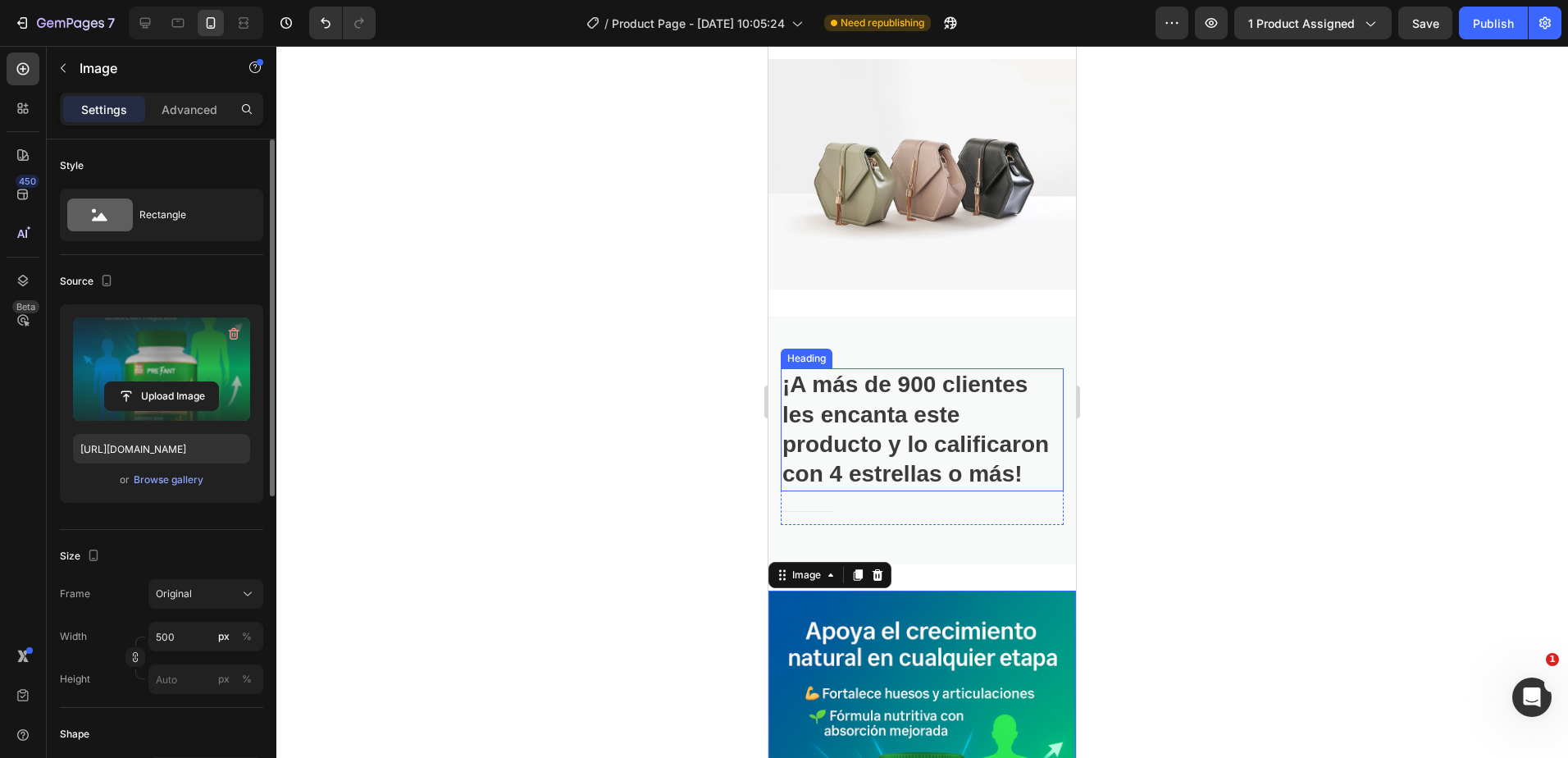
scroll to position [1641, 0]
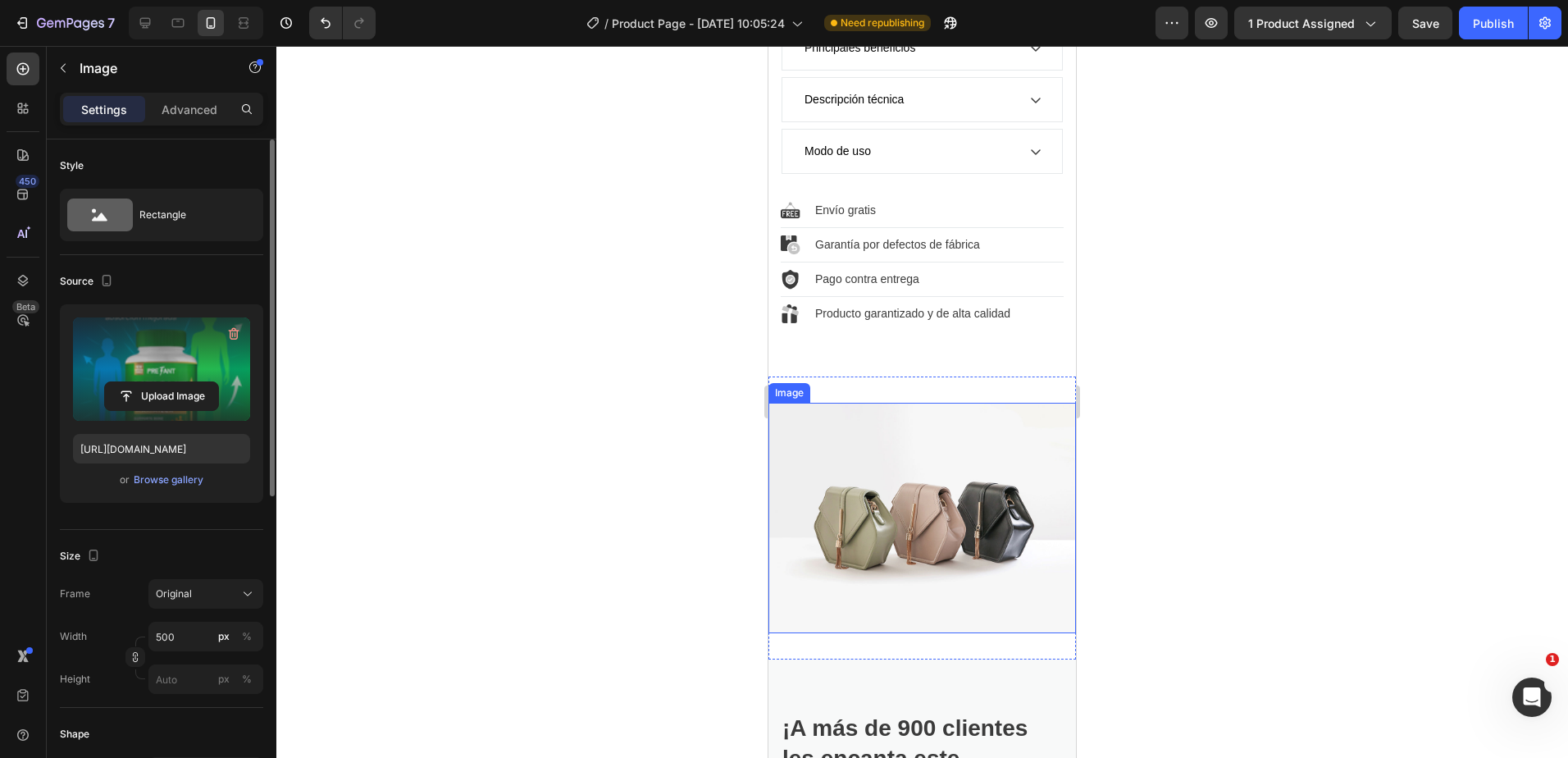
click at [895, 465] on img at bounding box center [922, 519] width 308 height 231
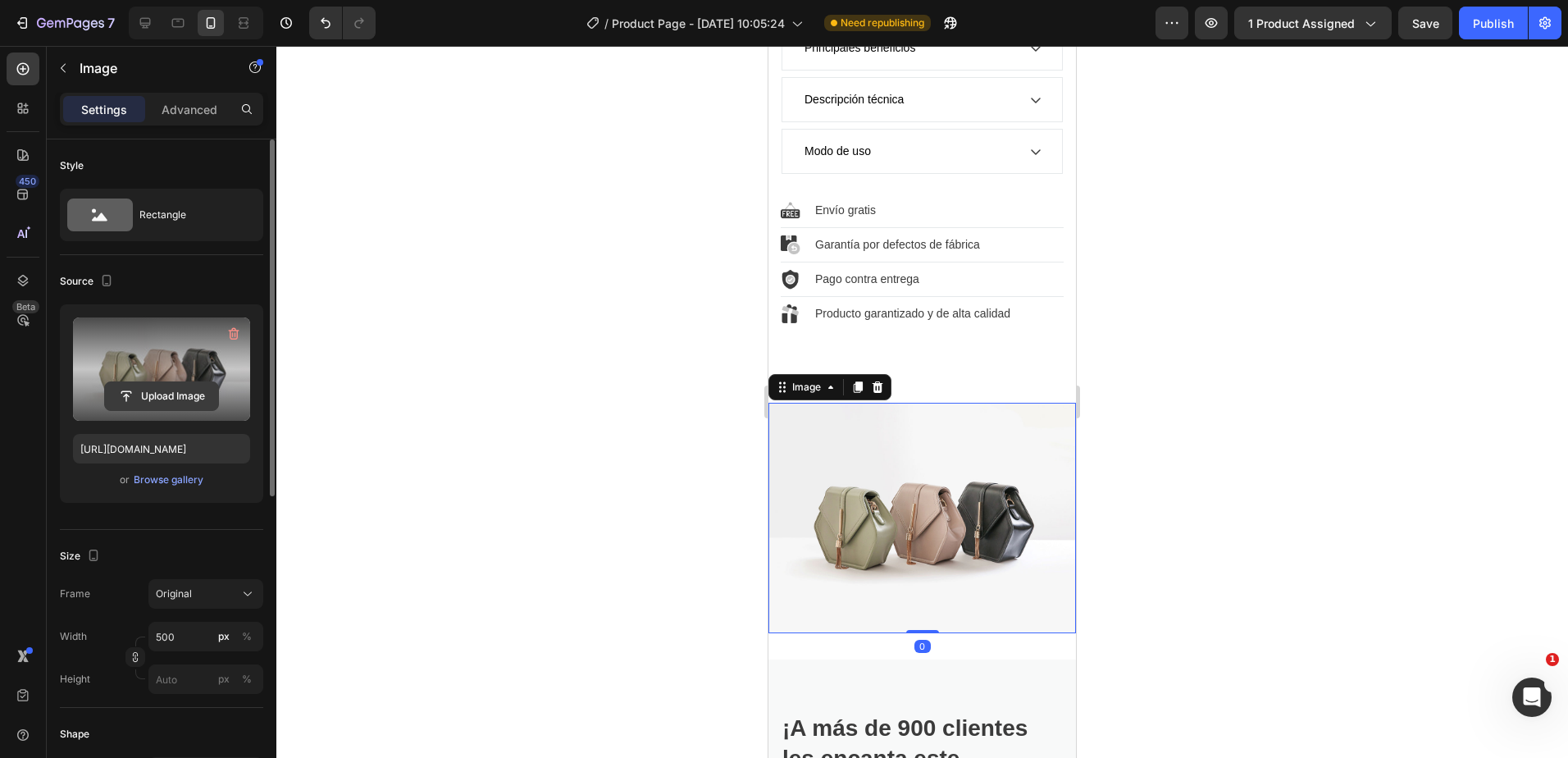
click at [174, 397] on input "file" at bounding box center [162, 396] width 114 height 27
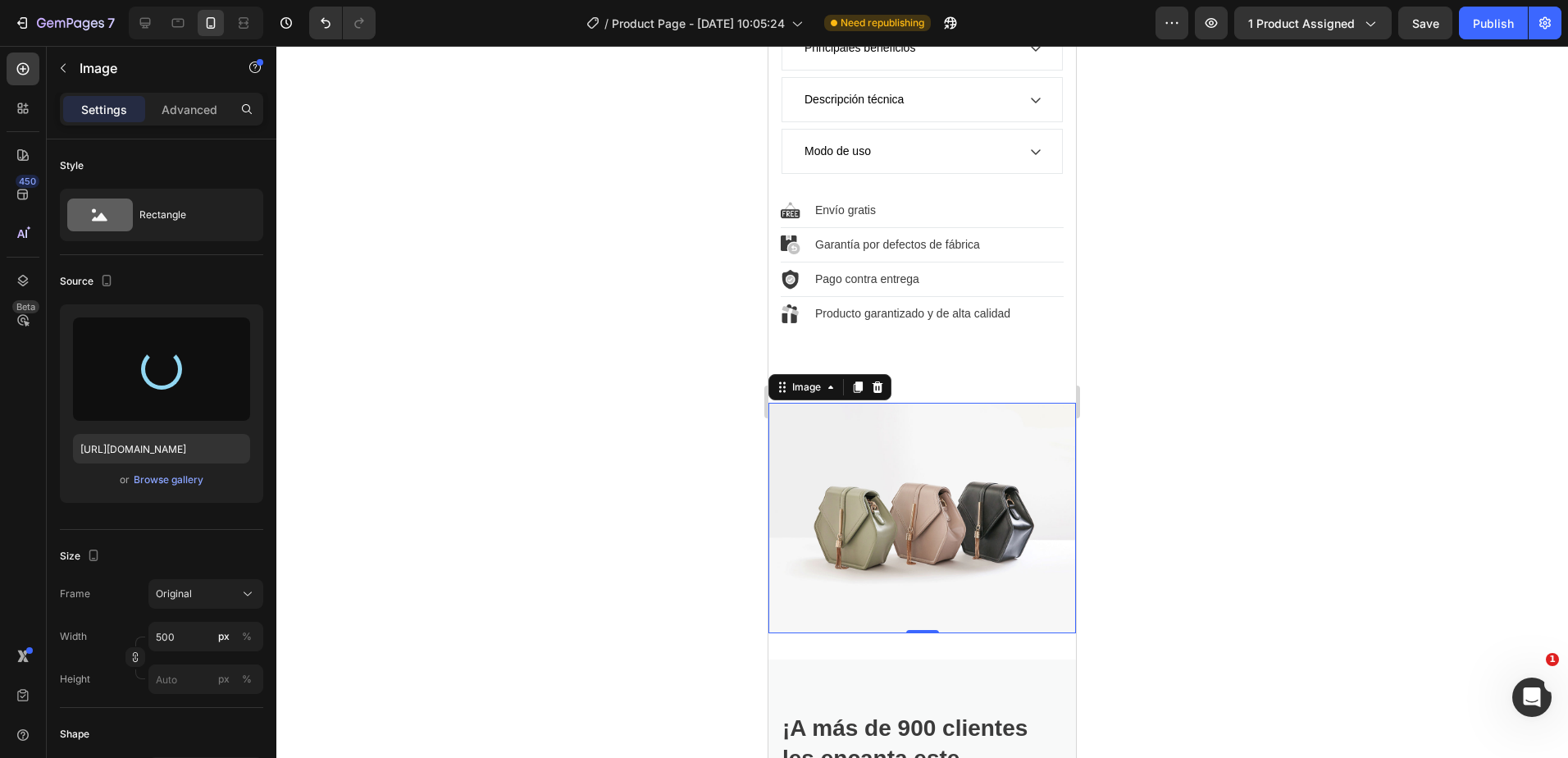
type input "https://cdn.shopify.com/s/files/1/0949/6769/3604/files/gempages_571650992743908…"
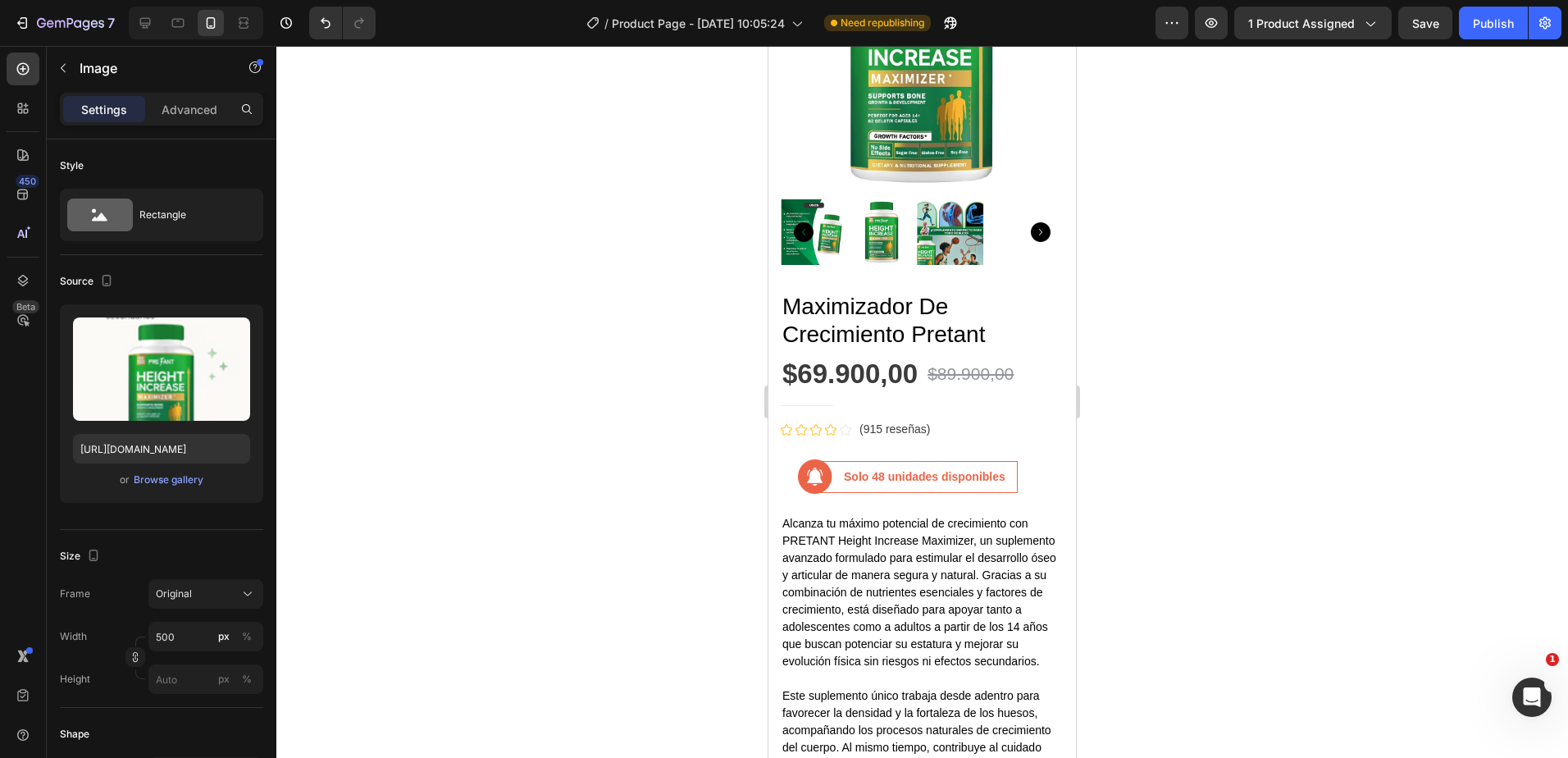
scroll to position [0, 0]
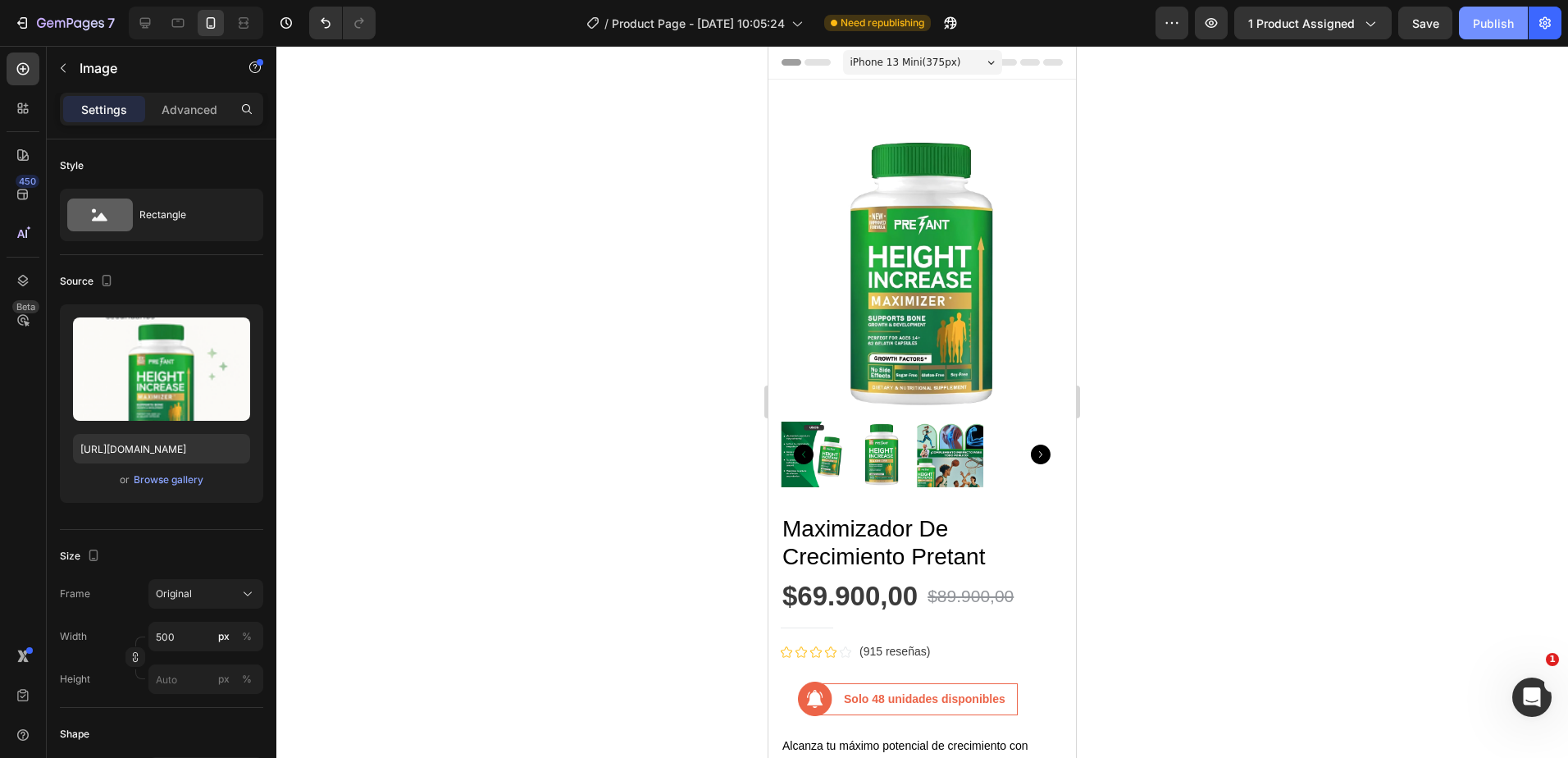
click at [1469, 26] on button "Publish" at bounding box center [1493, 23] width 69 height 33
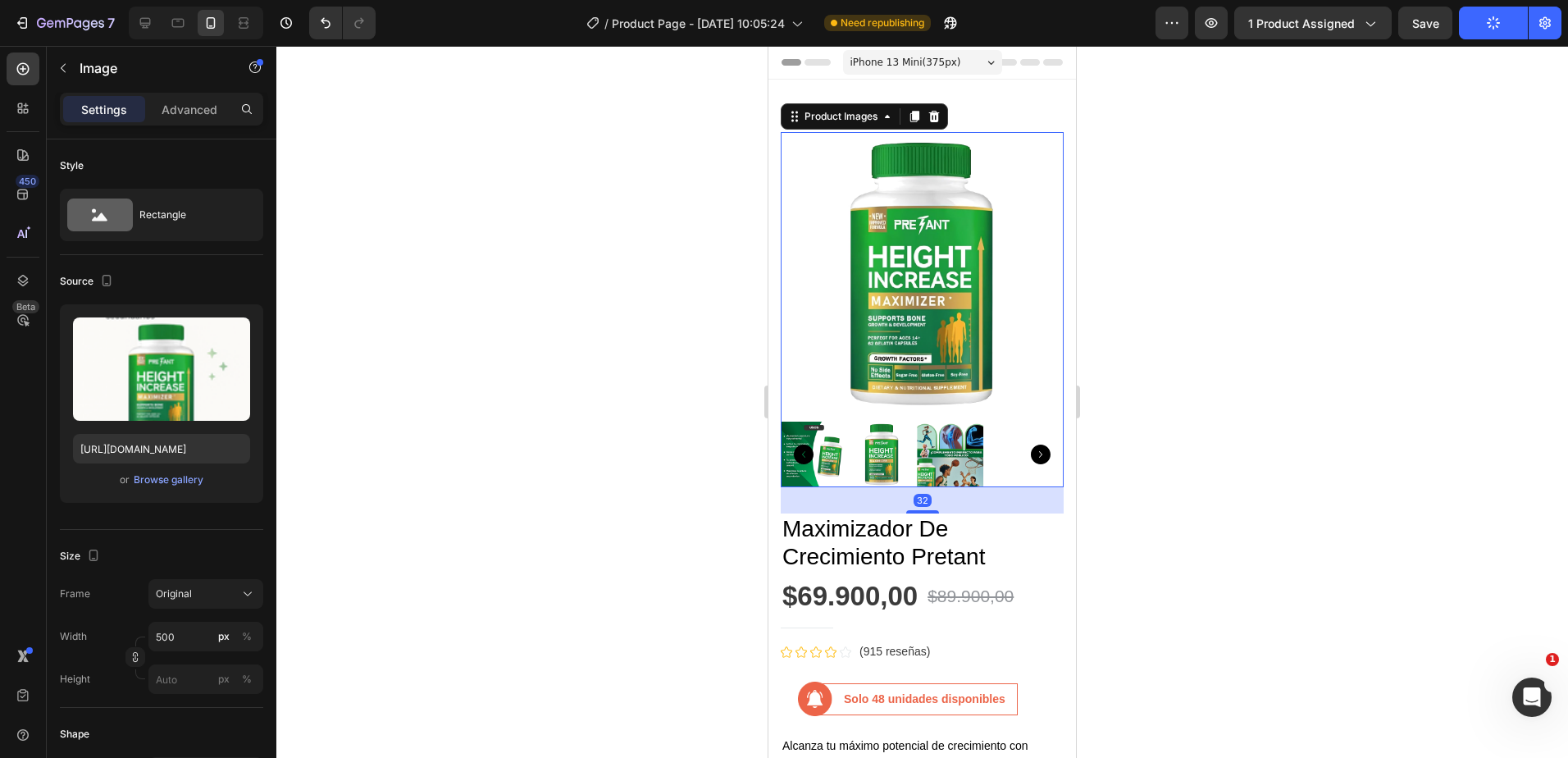
click at [884, 447] on img at bounding box center [881, 454] width 65 height 65
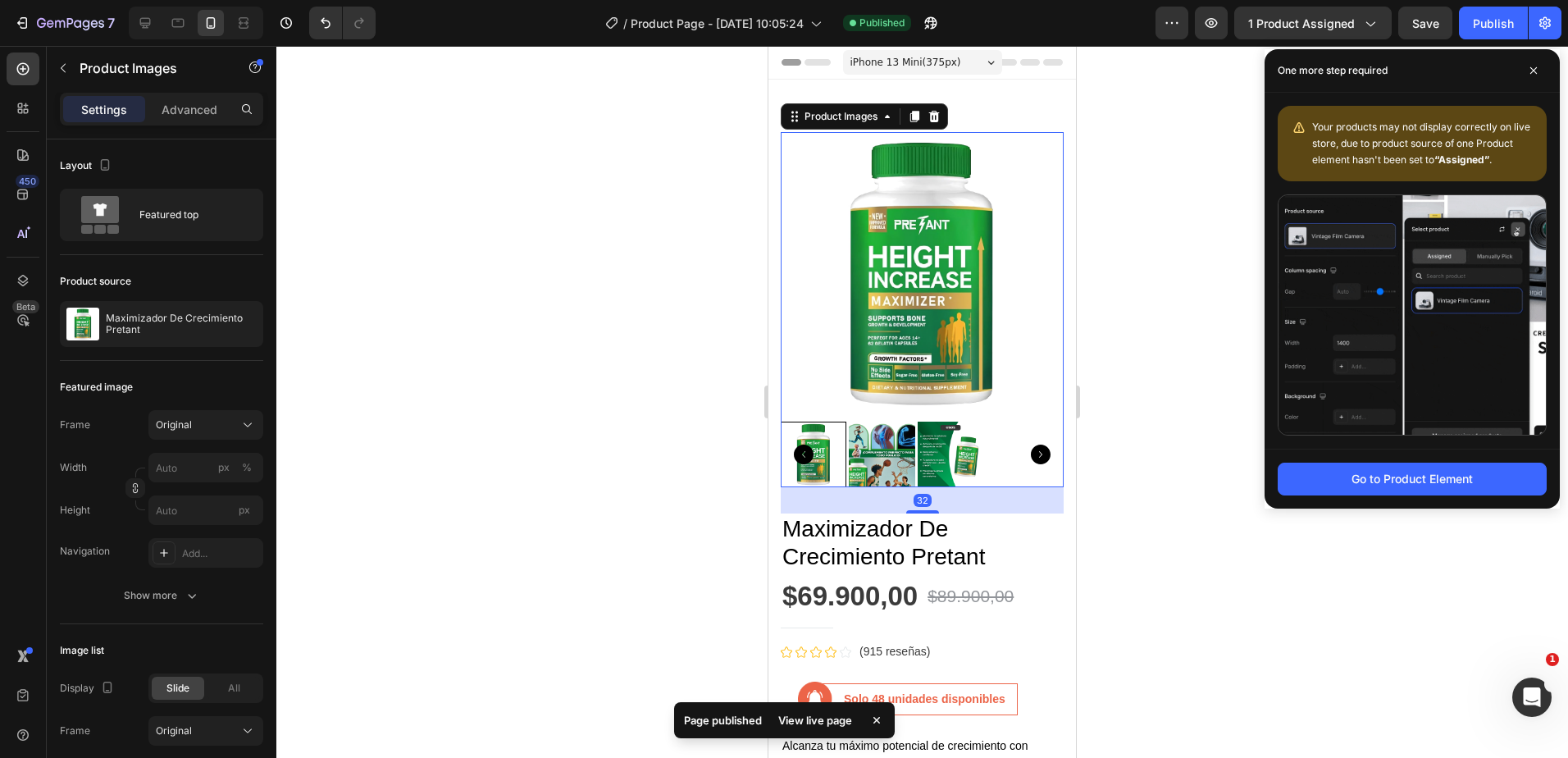
click at [1031, 445] on icon "Carousel Next Arrow" at bounding box center [1041, 454] width 20 height 20
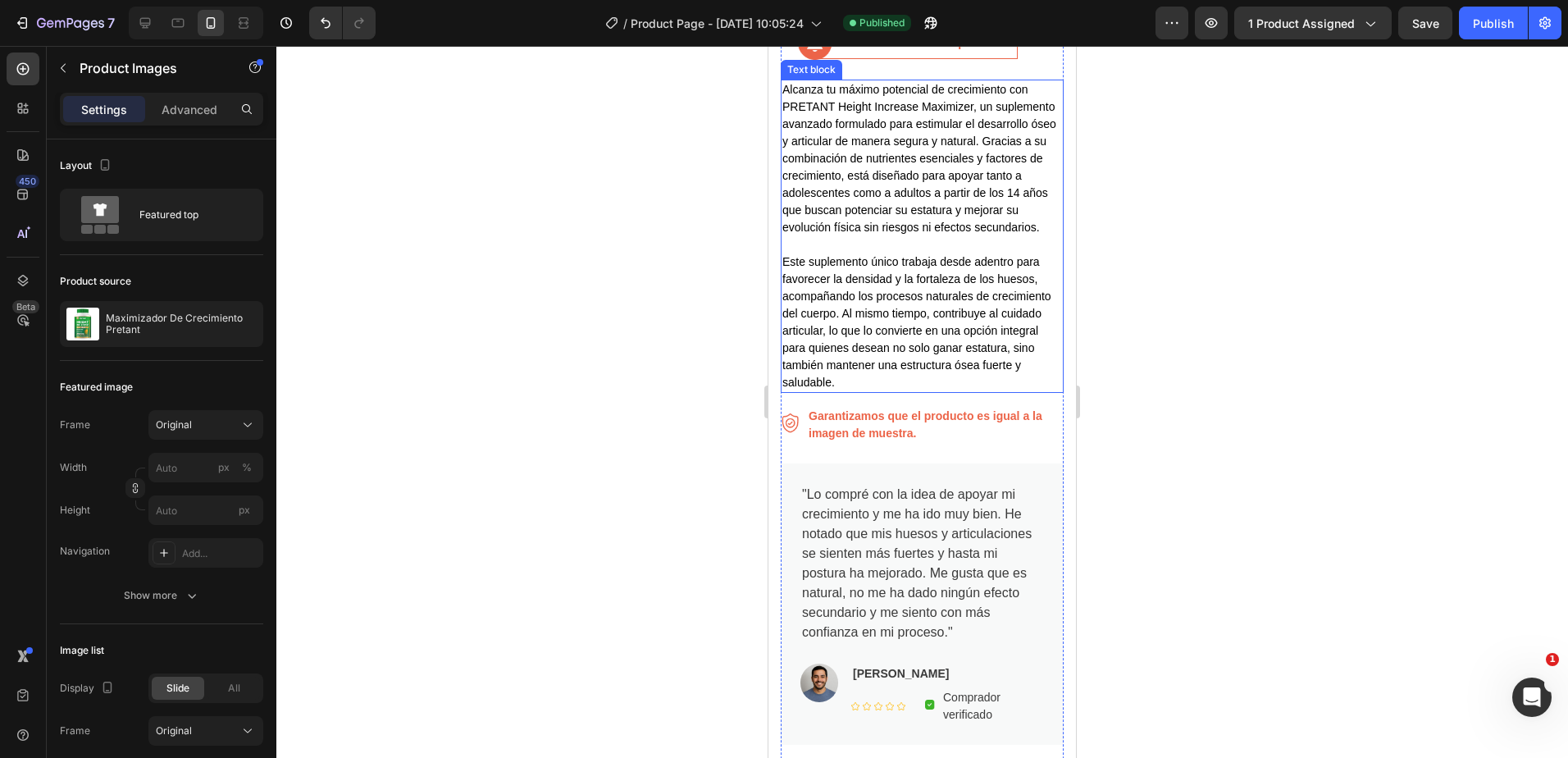
scroll to position [820, 0]
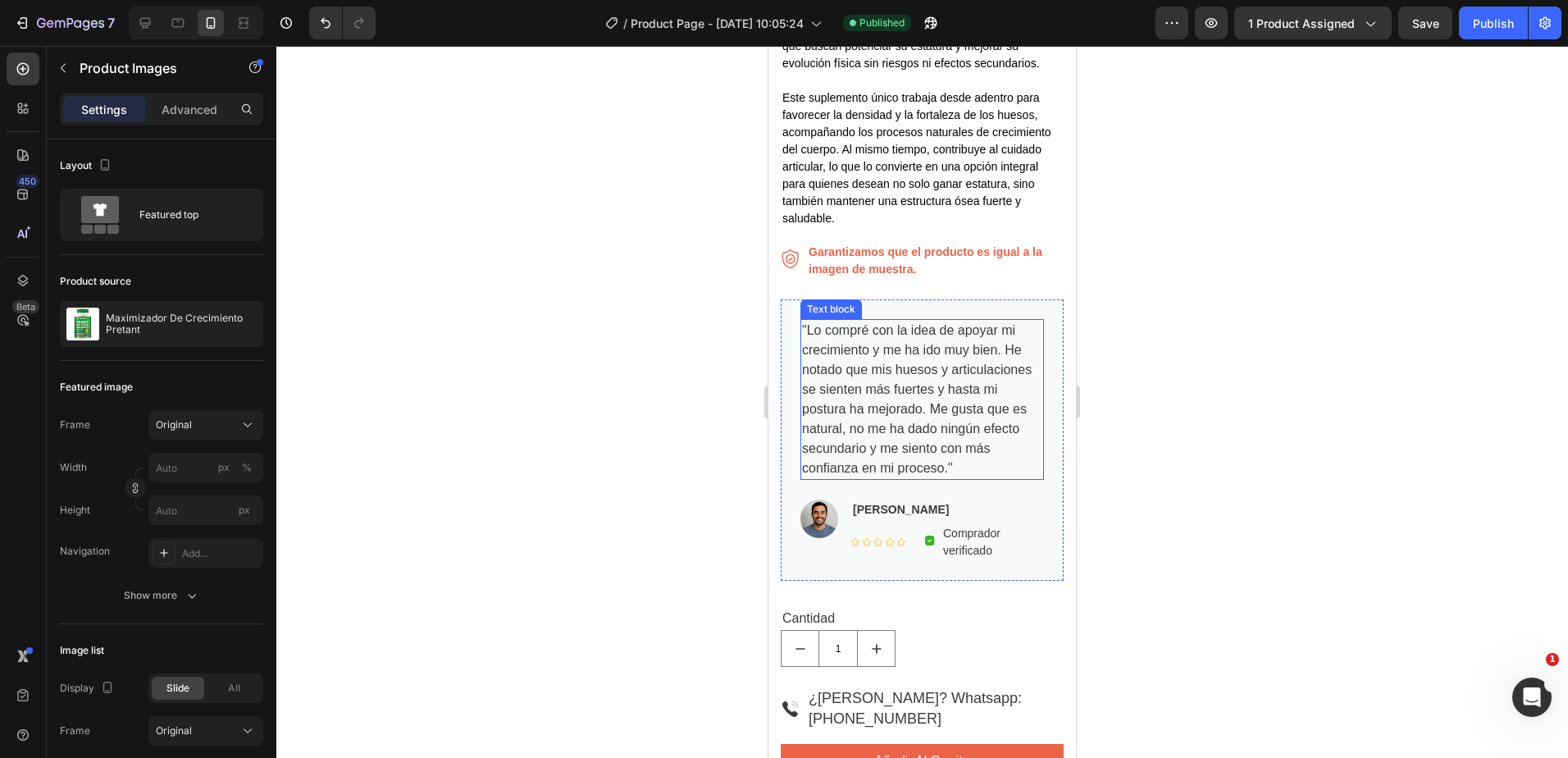
click at [960, 413] on p ""Lo compré con la idea de apoyar mi crecimiento y me ha ido muy bien. He notado…" at bounding box center [923, 399] width 240 height 157
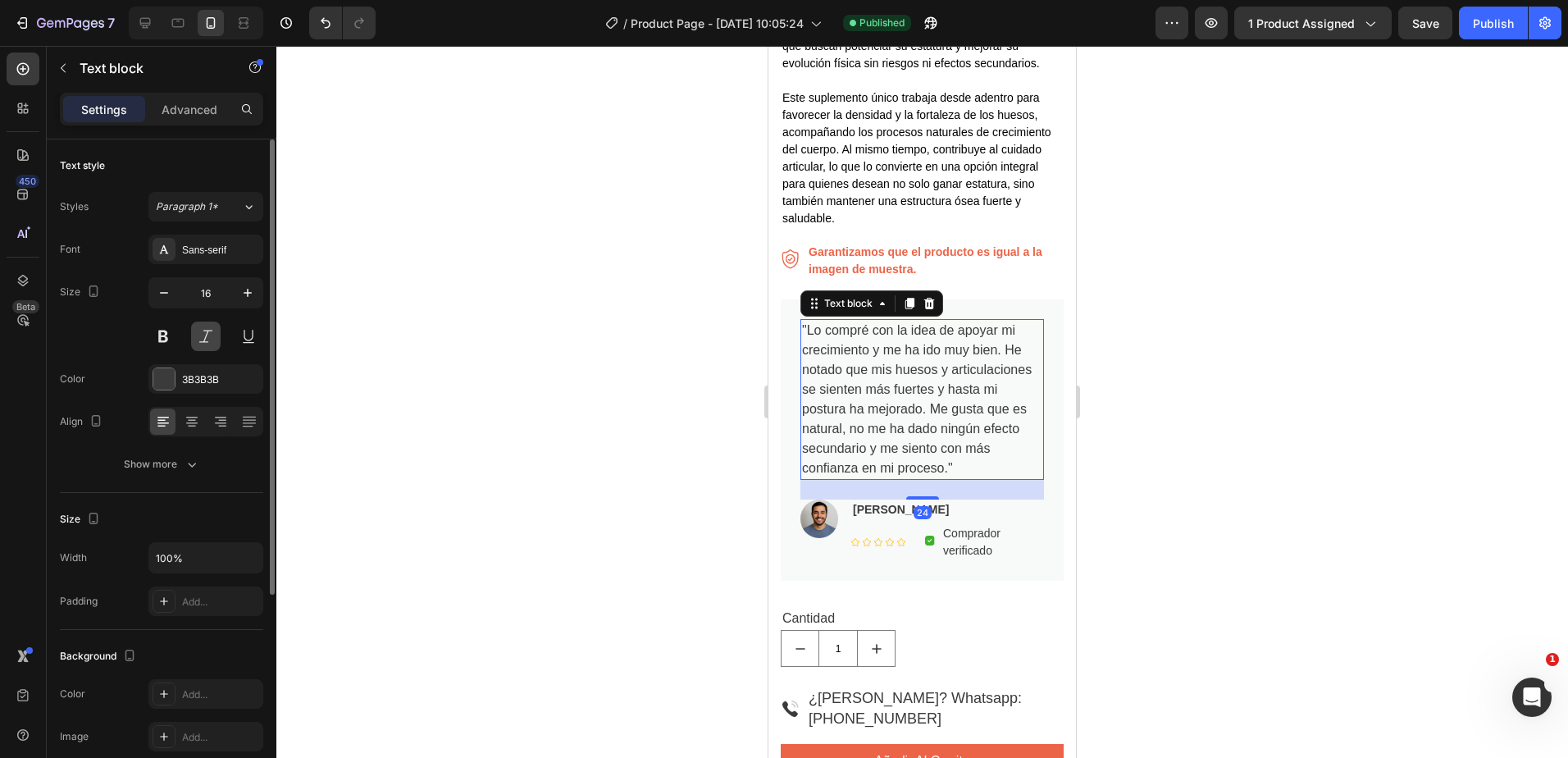
click at [196, 341] on button at bounding box center [205, 336] width 29 height 29
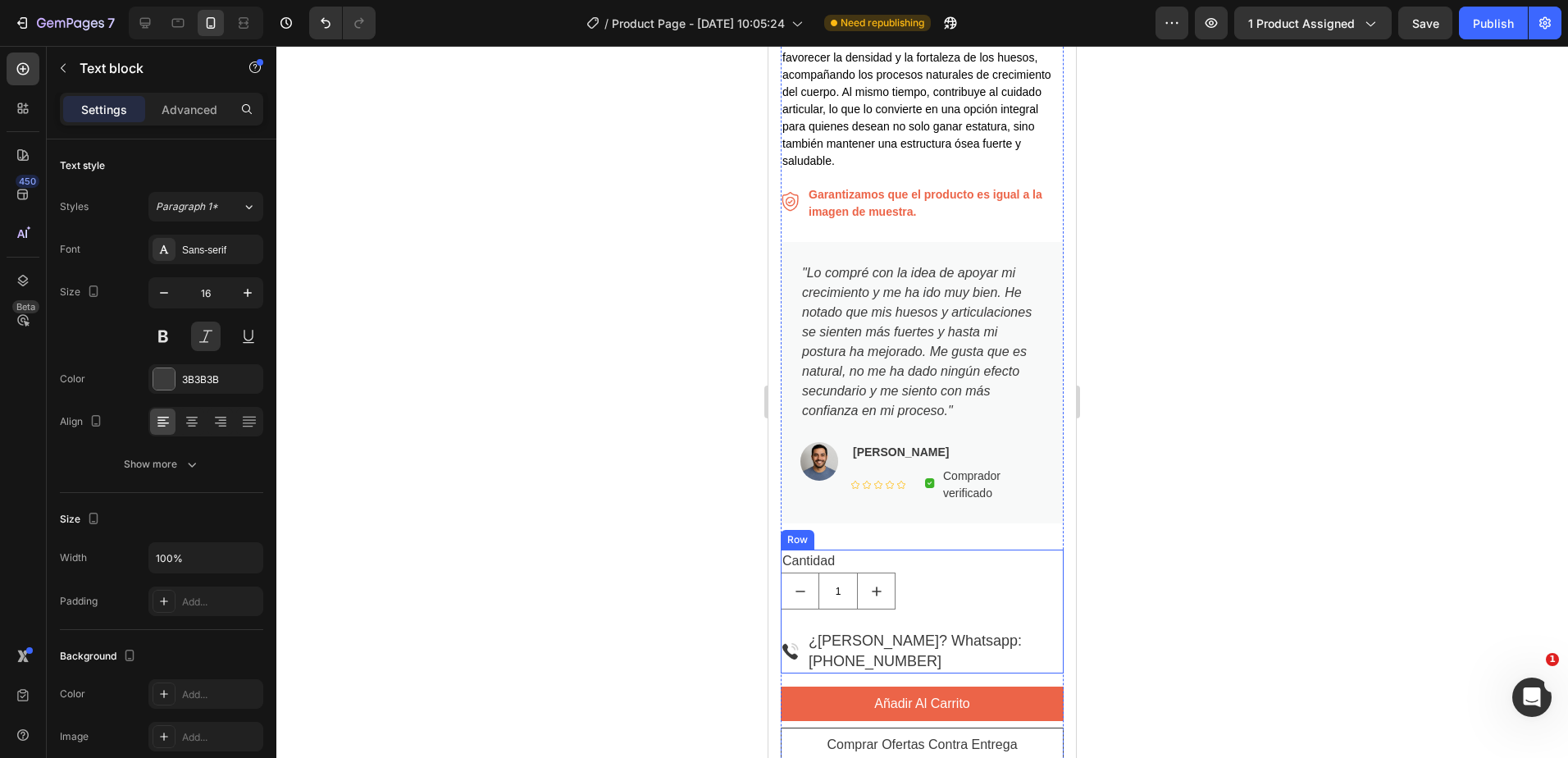
scroll to position [1124, 0]
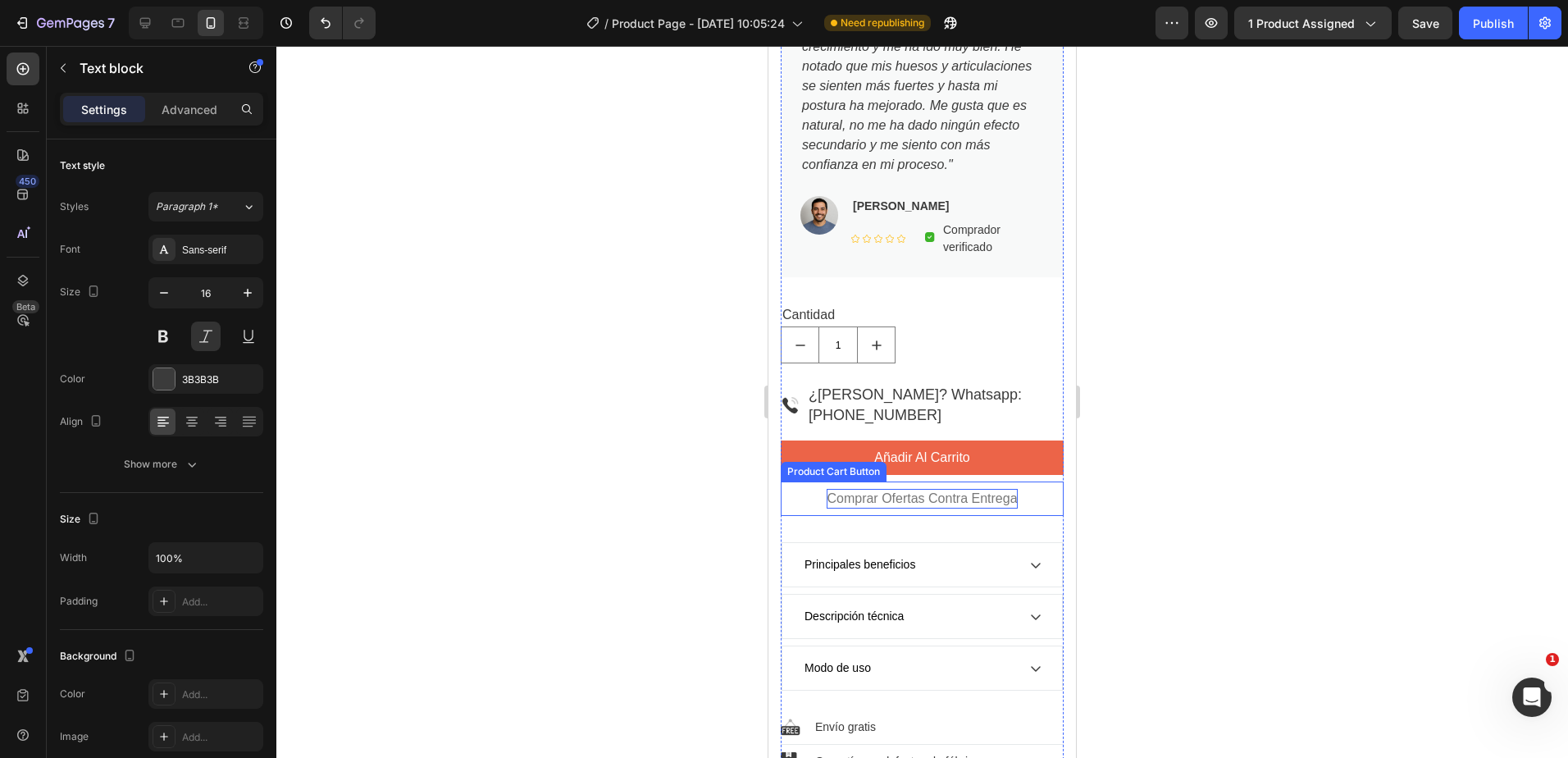
click at [956, 489] on div "Comprar ofertas contra entrega" at bounding box center [922, 499] width 190 height 20
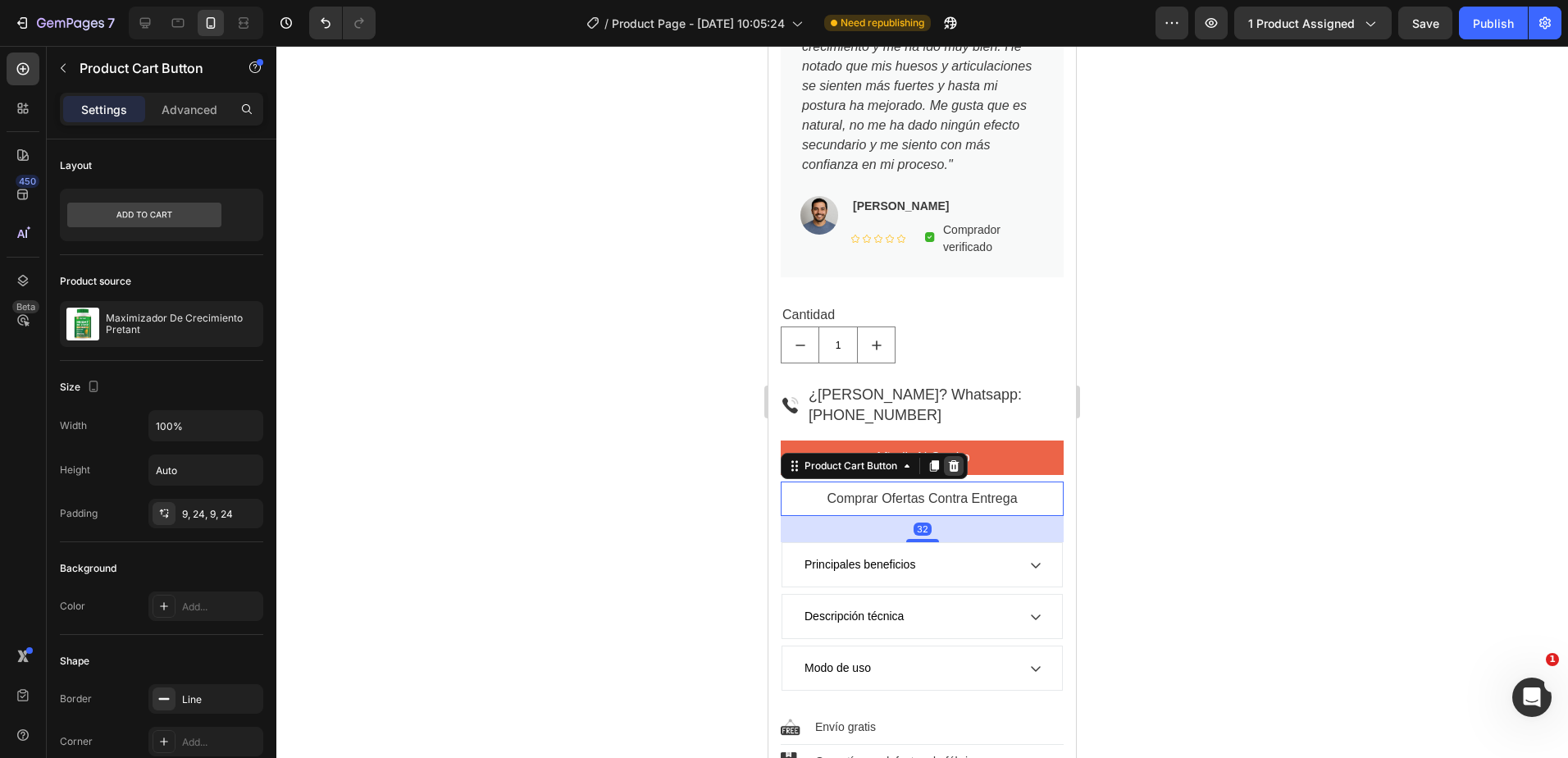
click at [958, 459] on icon at bounding box center [954, 466] width 13 height 13
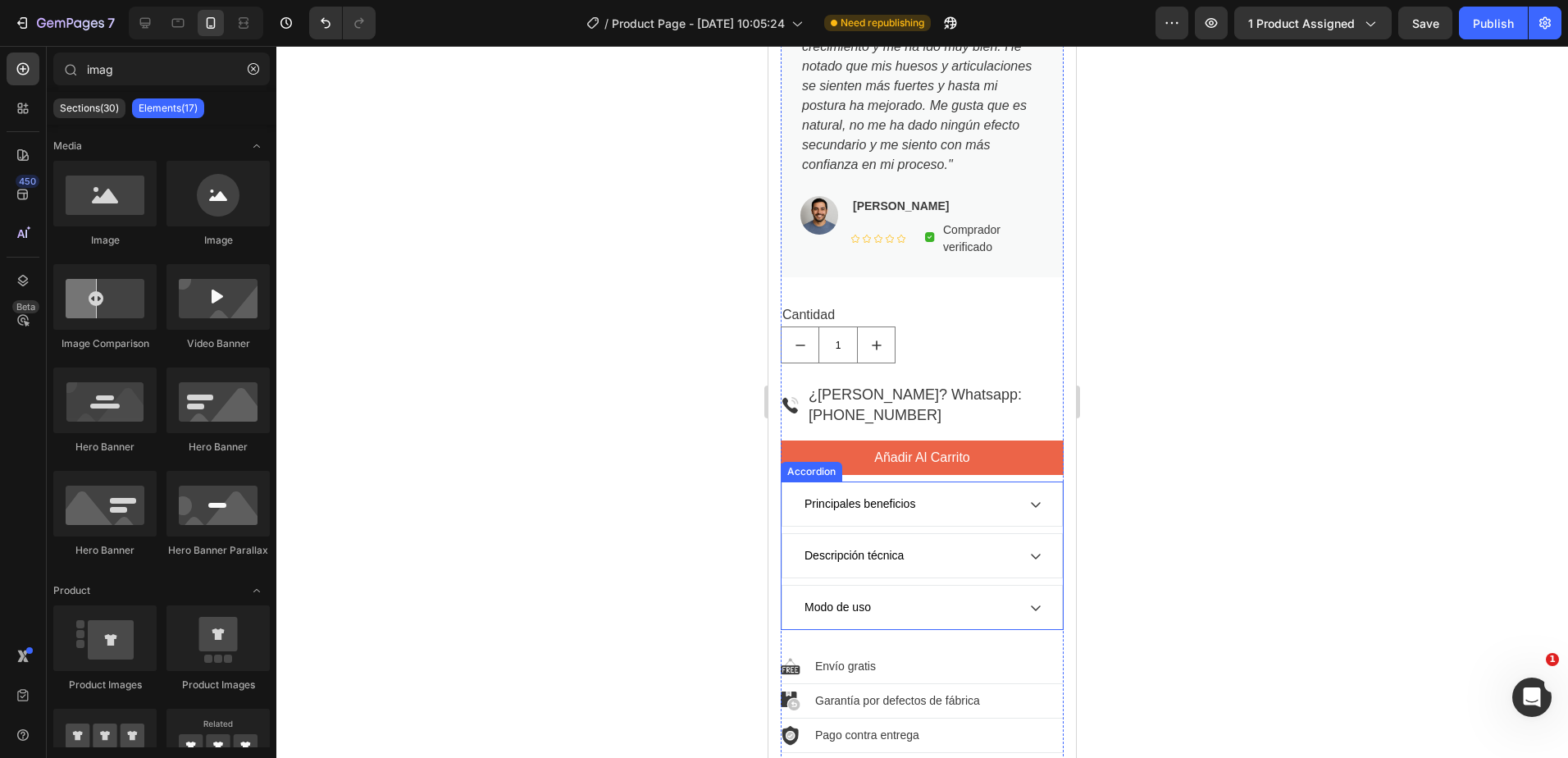
click at [519, 509] on div at bounding box center [922, 402] width 1292 height 712
click at [1493, 41] on div "7 Version history / Product Page - Aug 27, 10:05:24 Need republishing Preview 1…" at bounding box center [784, 23] width 1568 height 46
drag, startPoint x: 1484, startPoint y: 68, endPoint x: 1491, endPoint y: 34, distance: 34.7
click at [1486, 60] on div at bounding box center [922, 402] width 1292 height 712
click at [1491, 34] on button "Publish" at bounding box center [1493, 23] width 69 height 33
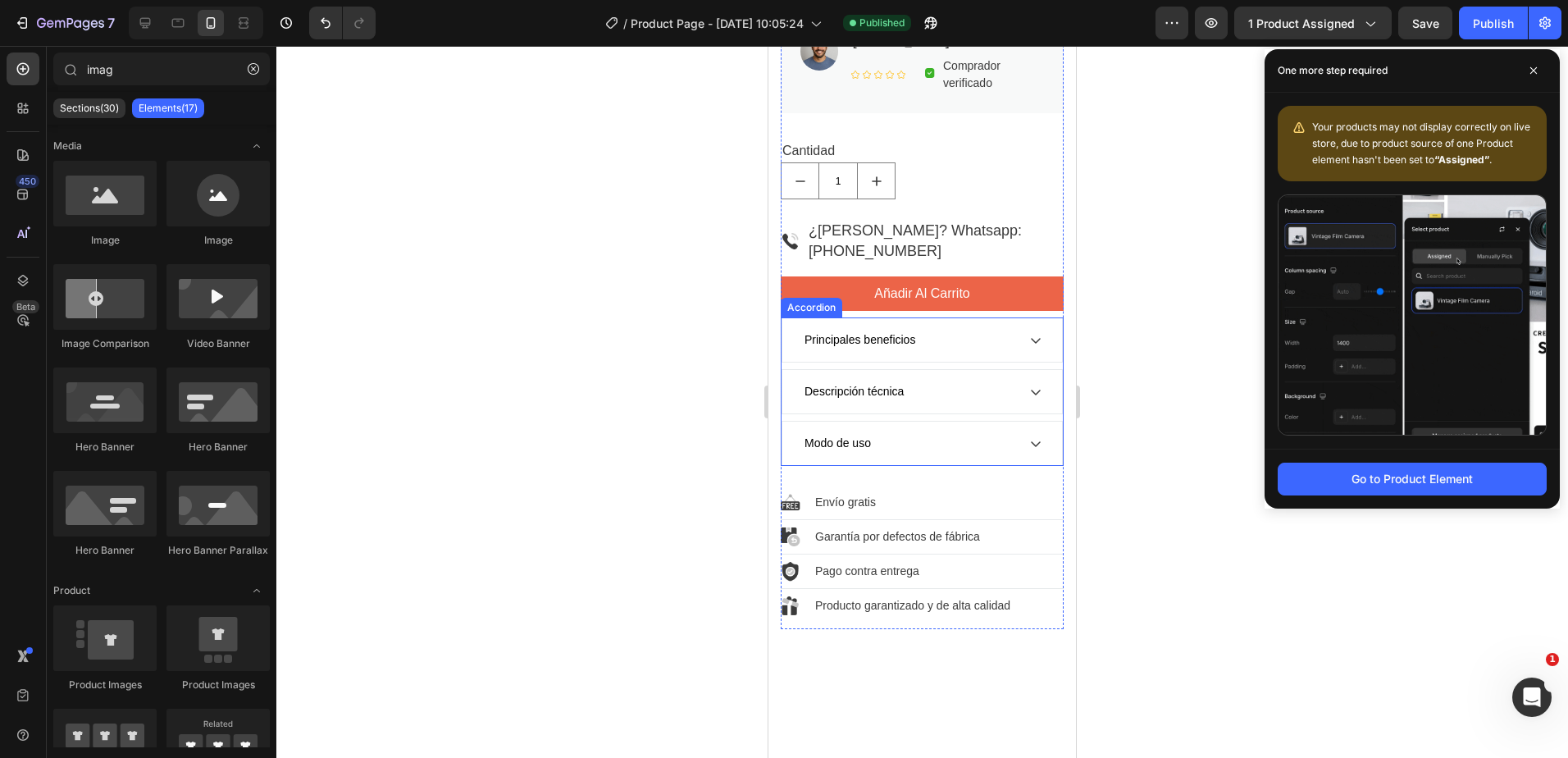
scroll to position [1042, 0]
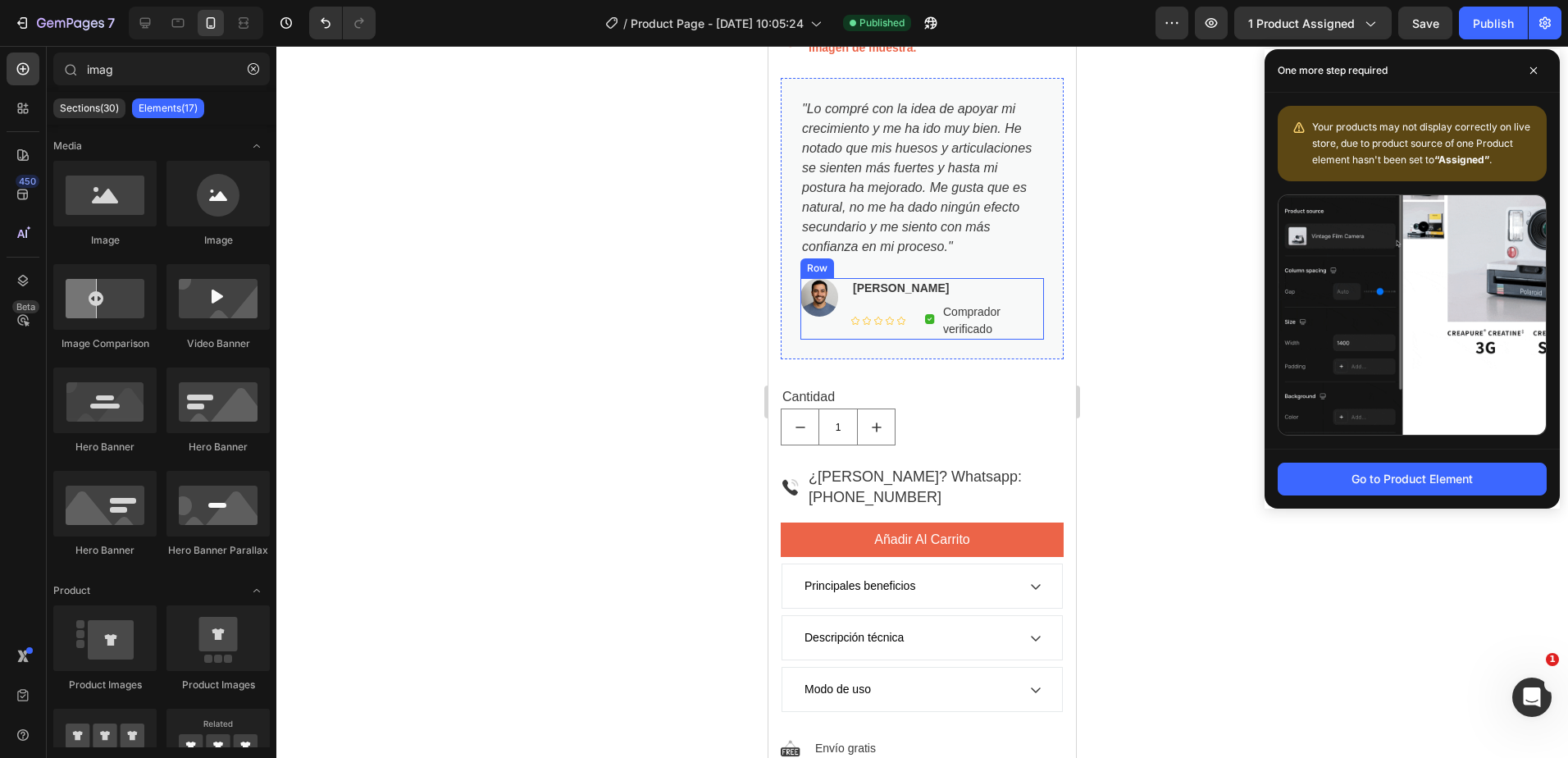
click at [836, 299] on div "Image David Castañeda Text block Icon Icon Icon Icon Icon Icon List Hoz Image C…" at bounding box center [922, 308] width 243 height 62
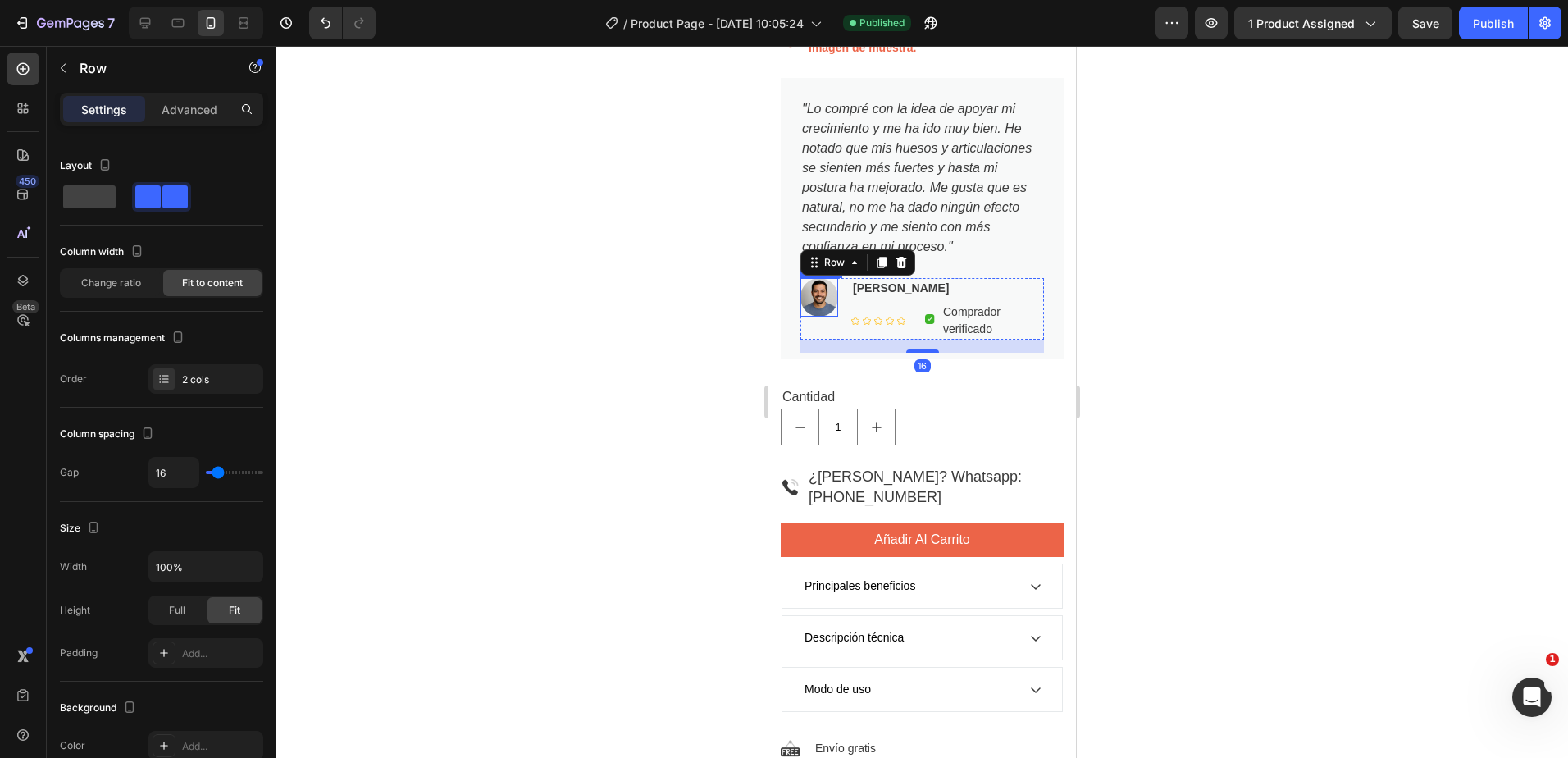
click at [835, 299] on img at bounding box center [819, 297] width 38 height 39
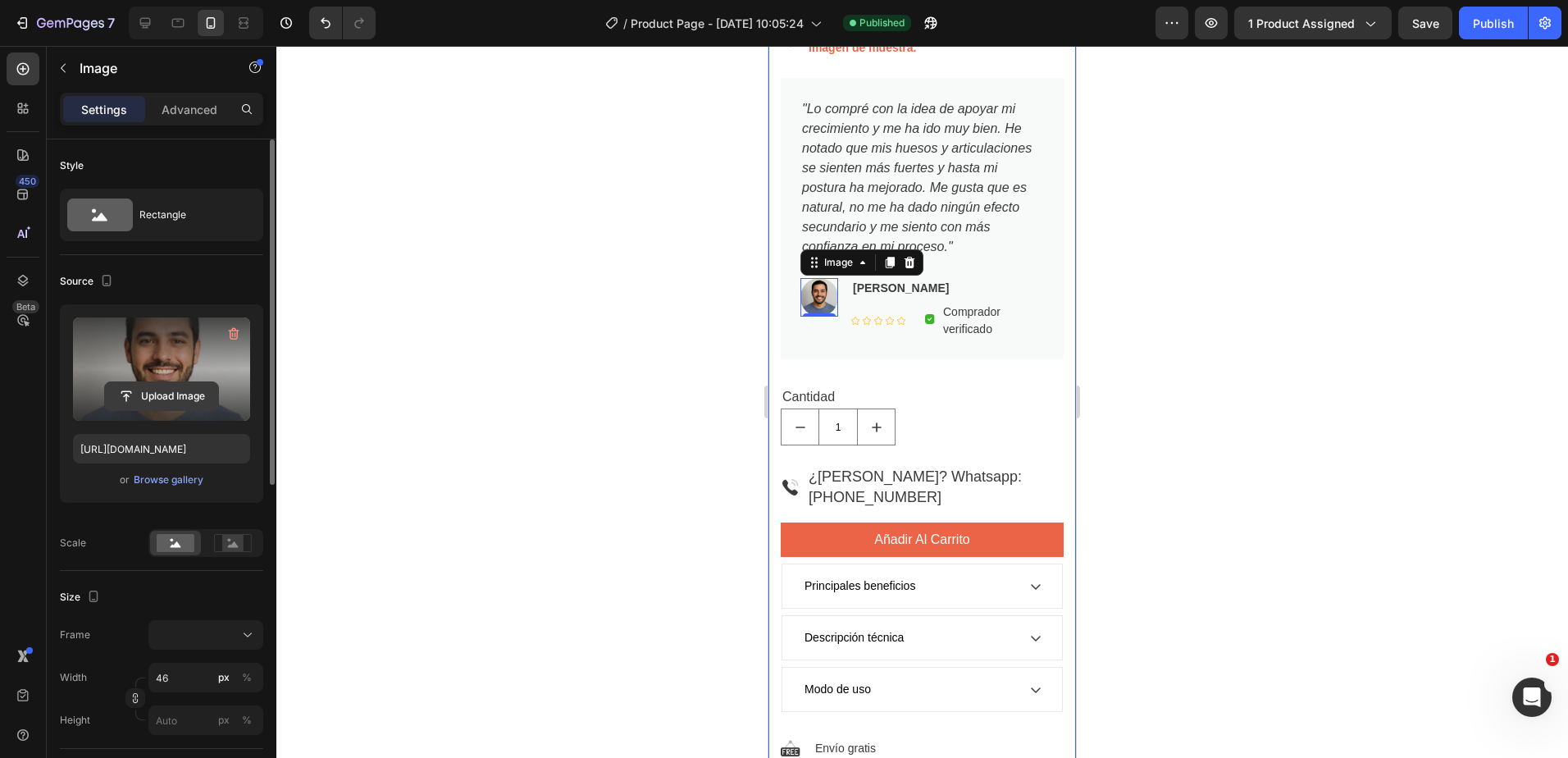
click at [163, 396] on input "file" at bounding box center [162, 396] width 114 height 27
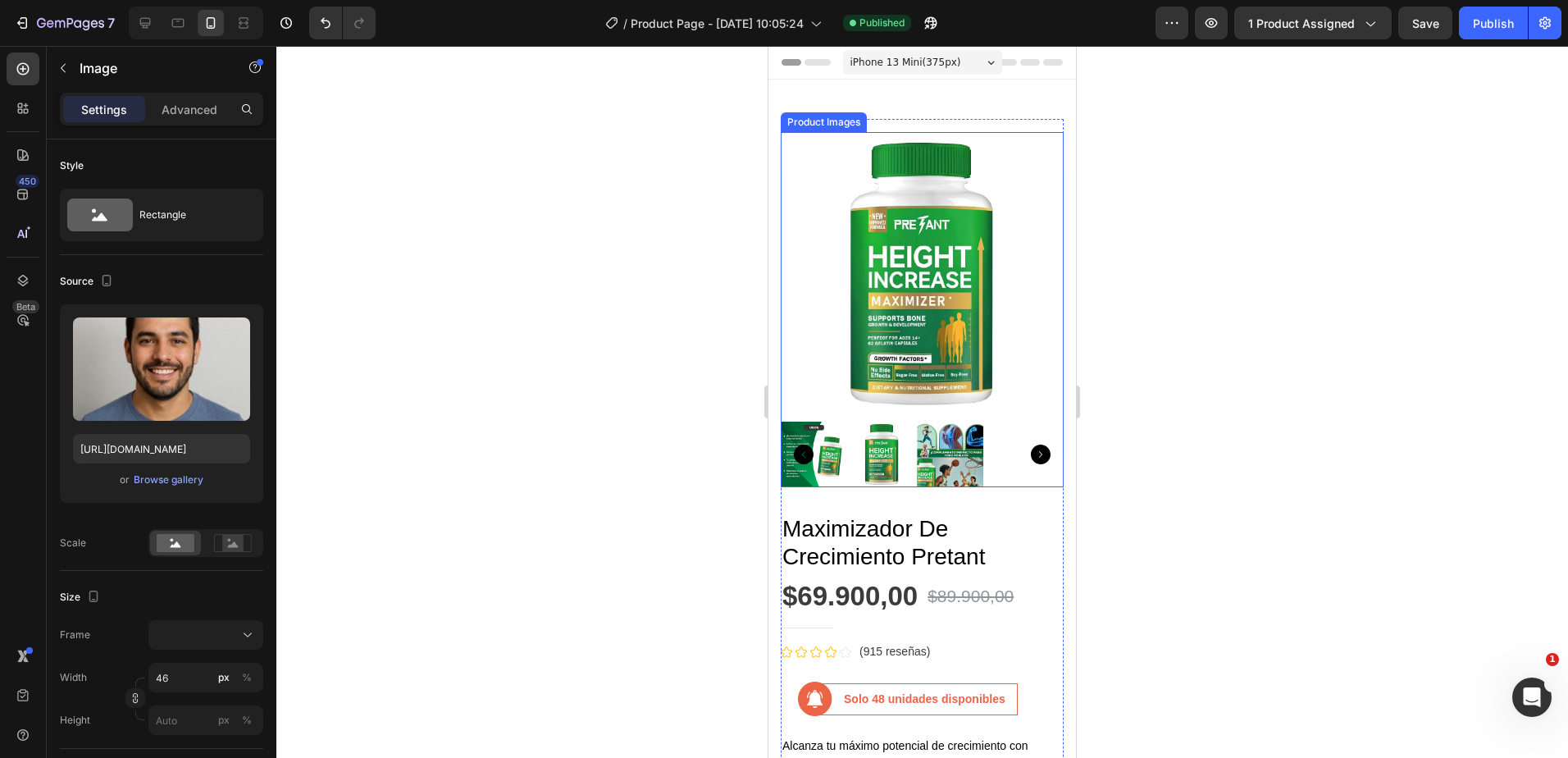
scroll to position [246, 0]
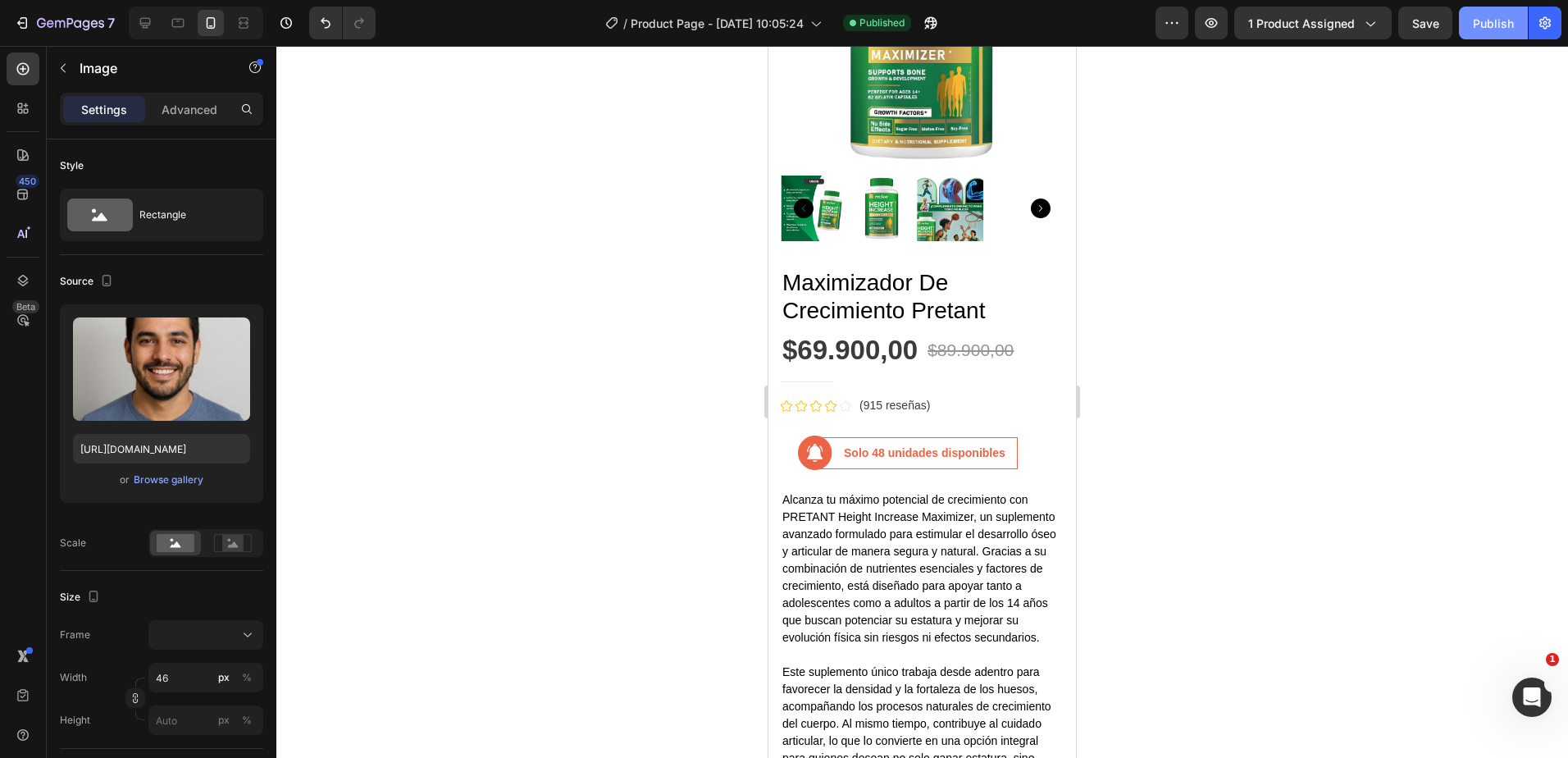
click at [1489, 29] on div "Publish" at bounding box center [1493, 24] width 41 height 17
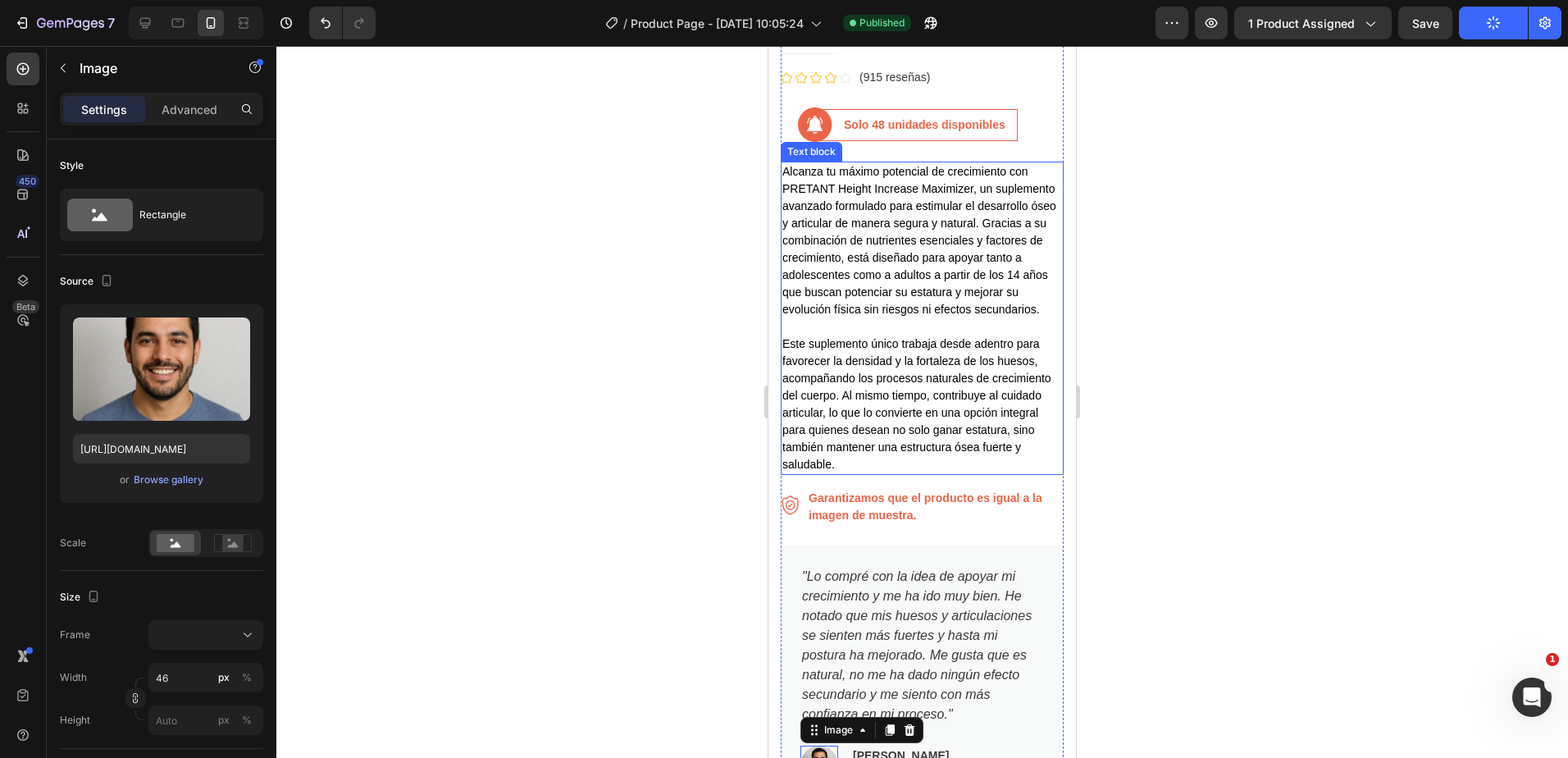
scroll to position [328, 0]
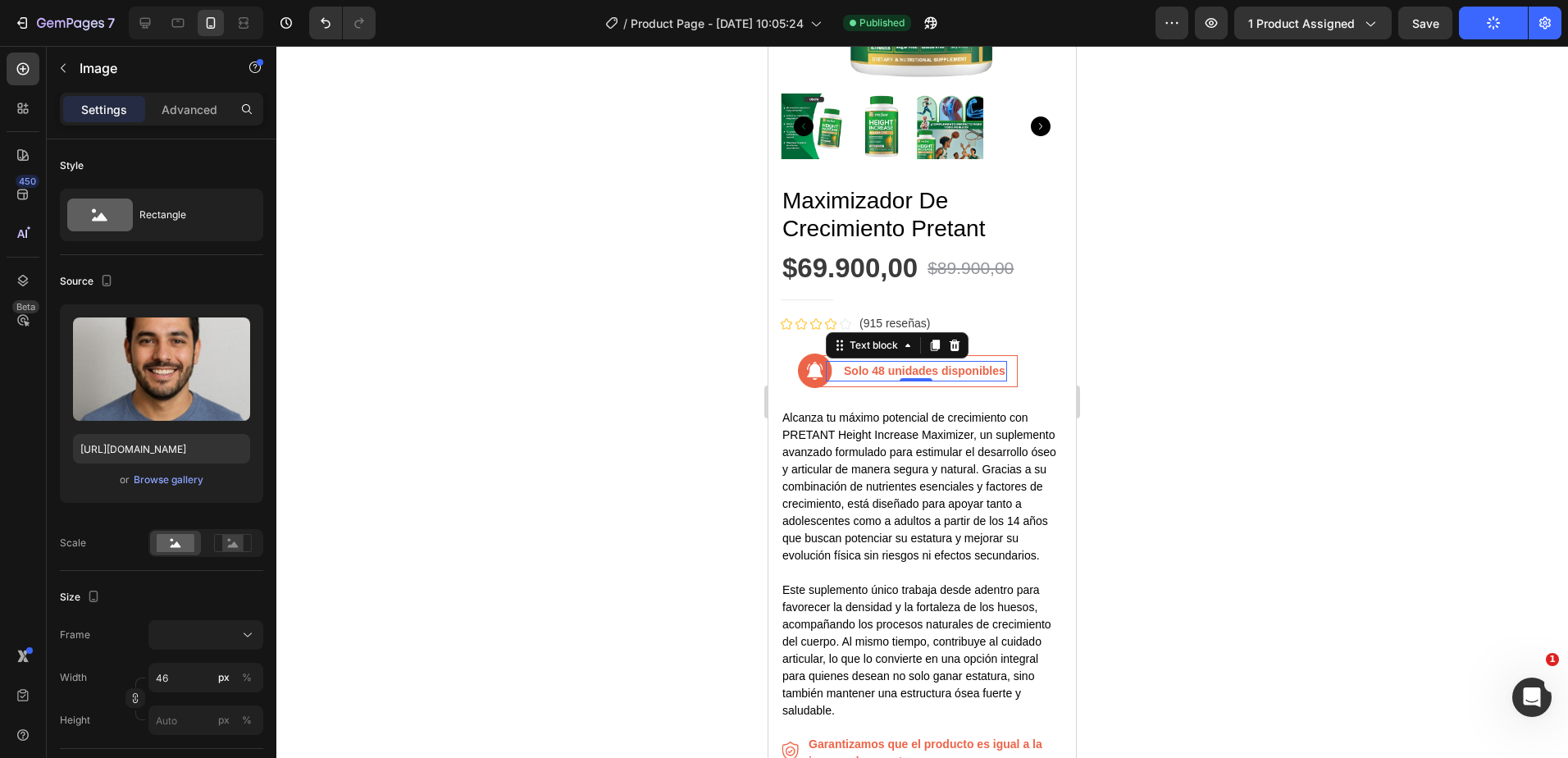
click at [885, 364] on strong "Solo 48 unidades disponibles" at bounding box center [925, 371] width 162 height 13
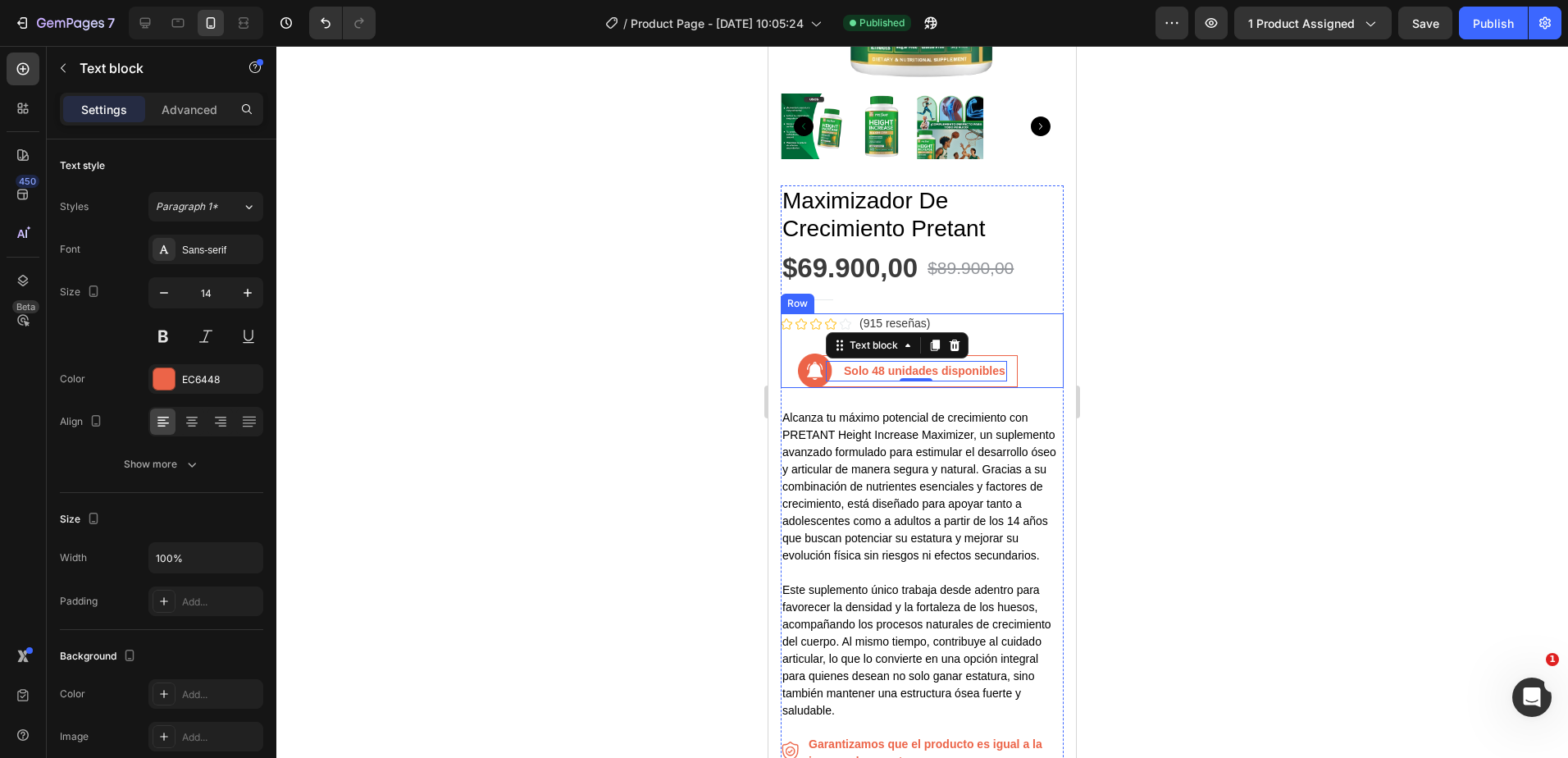
click at [658, 313] on div at bounding box center [922, 402] width 1292 height 712
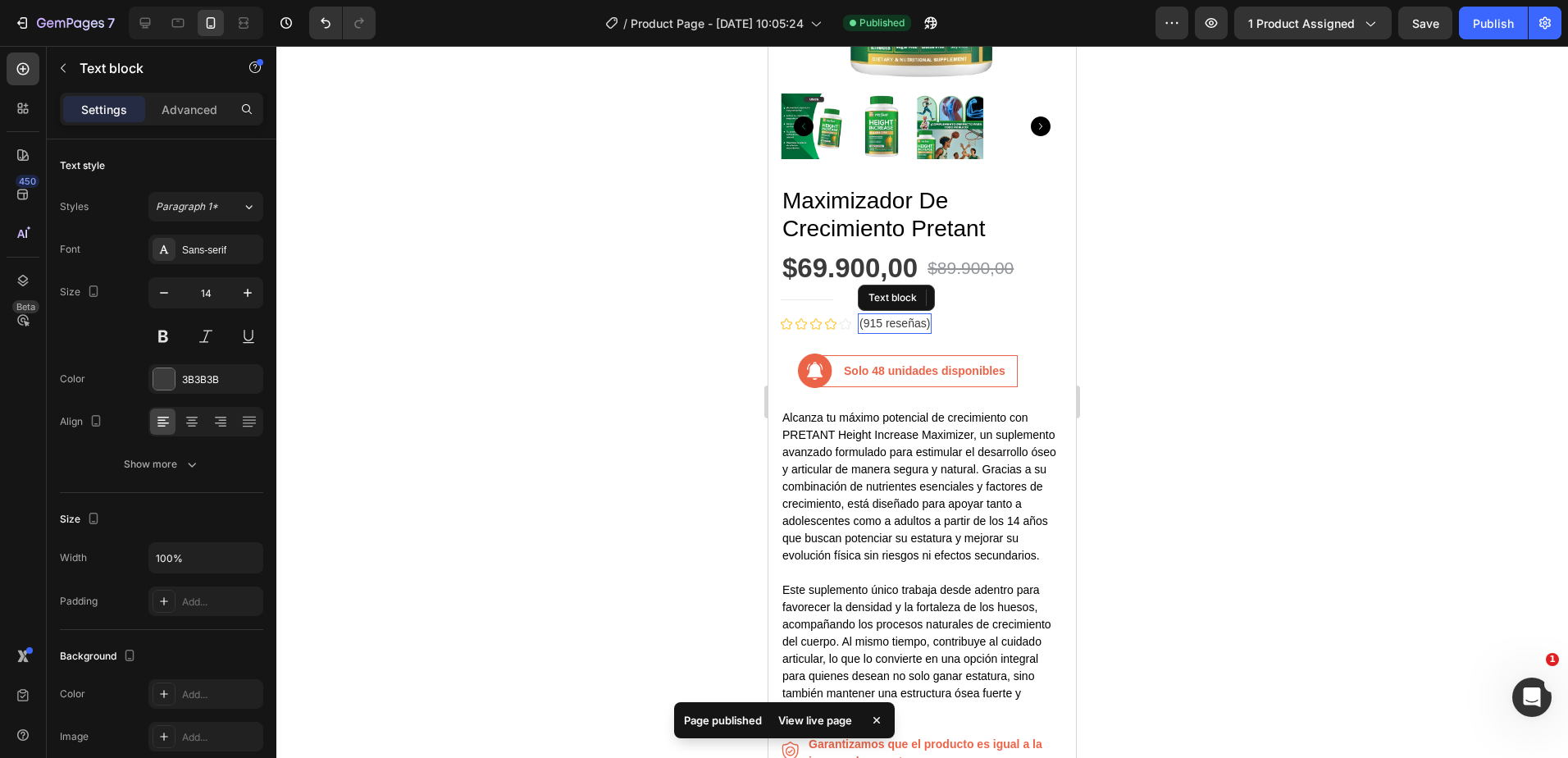
click at [880, 315] on p "(915 reseñas)" at bounding box center [894, 324] width 71 height 17
click at [878, 315] on p "(915 reseñas)" at bounding box center [894, 324] width 71 height 17
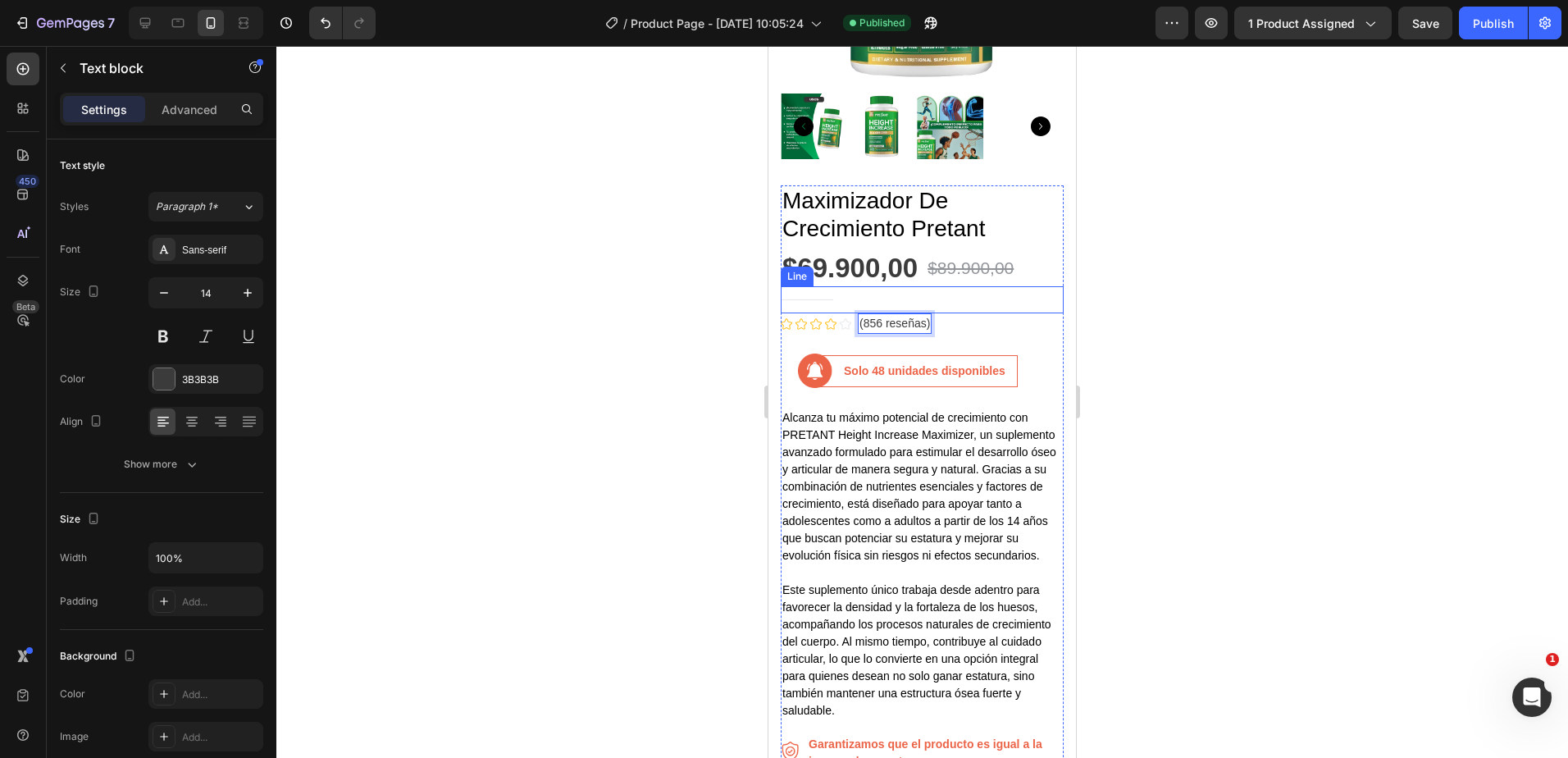
click at [588, 325] on div at bounding box center [922, 402] width 1292 height 712
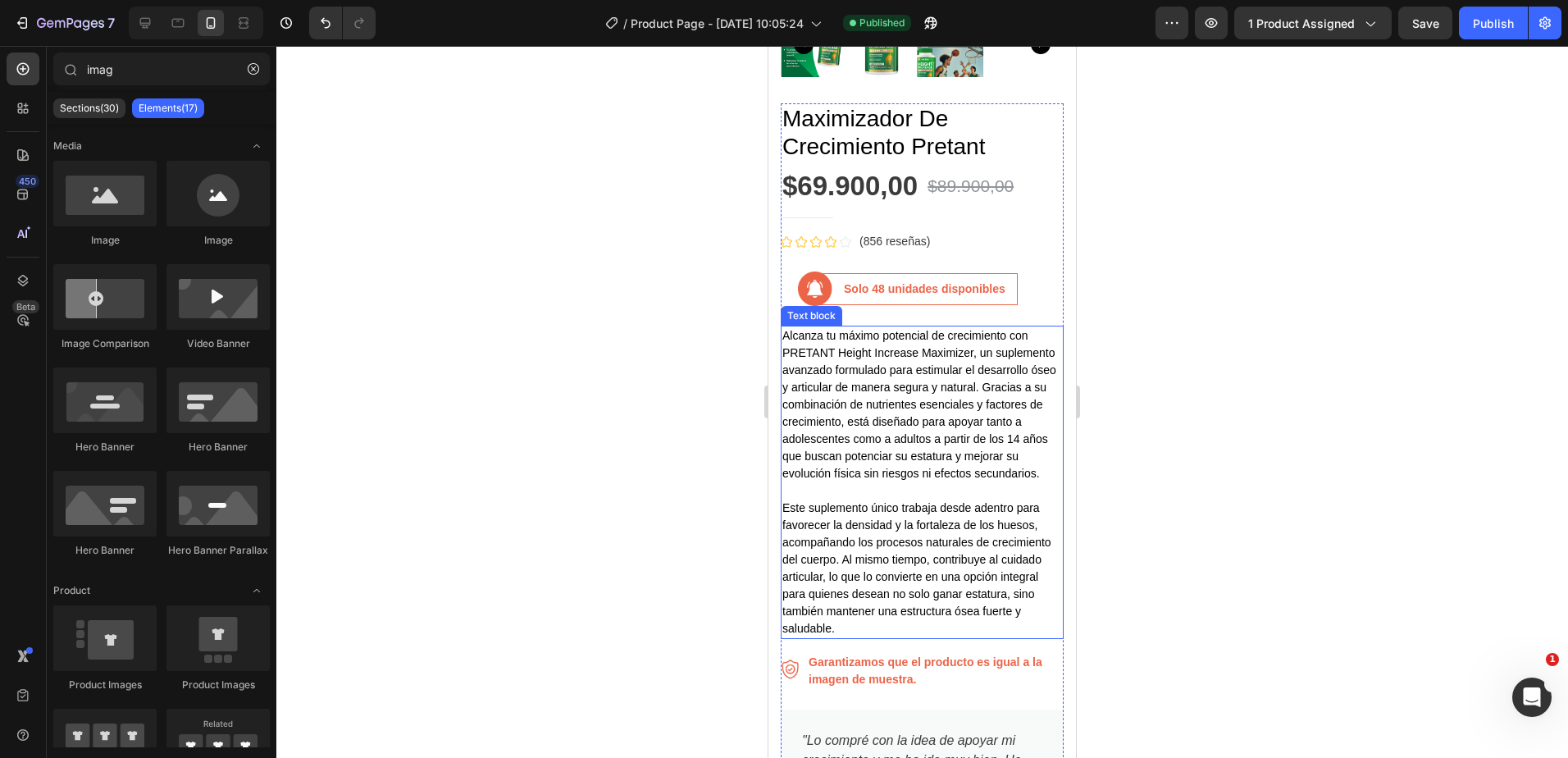
scroll to position [738, 0]
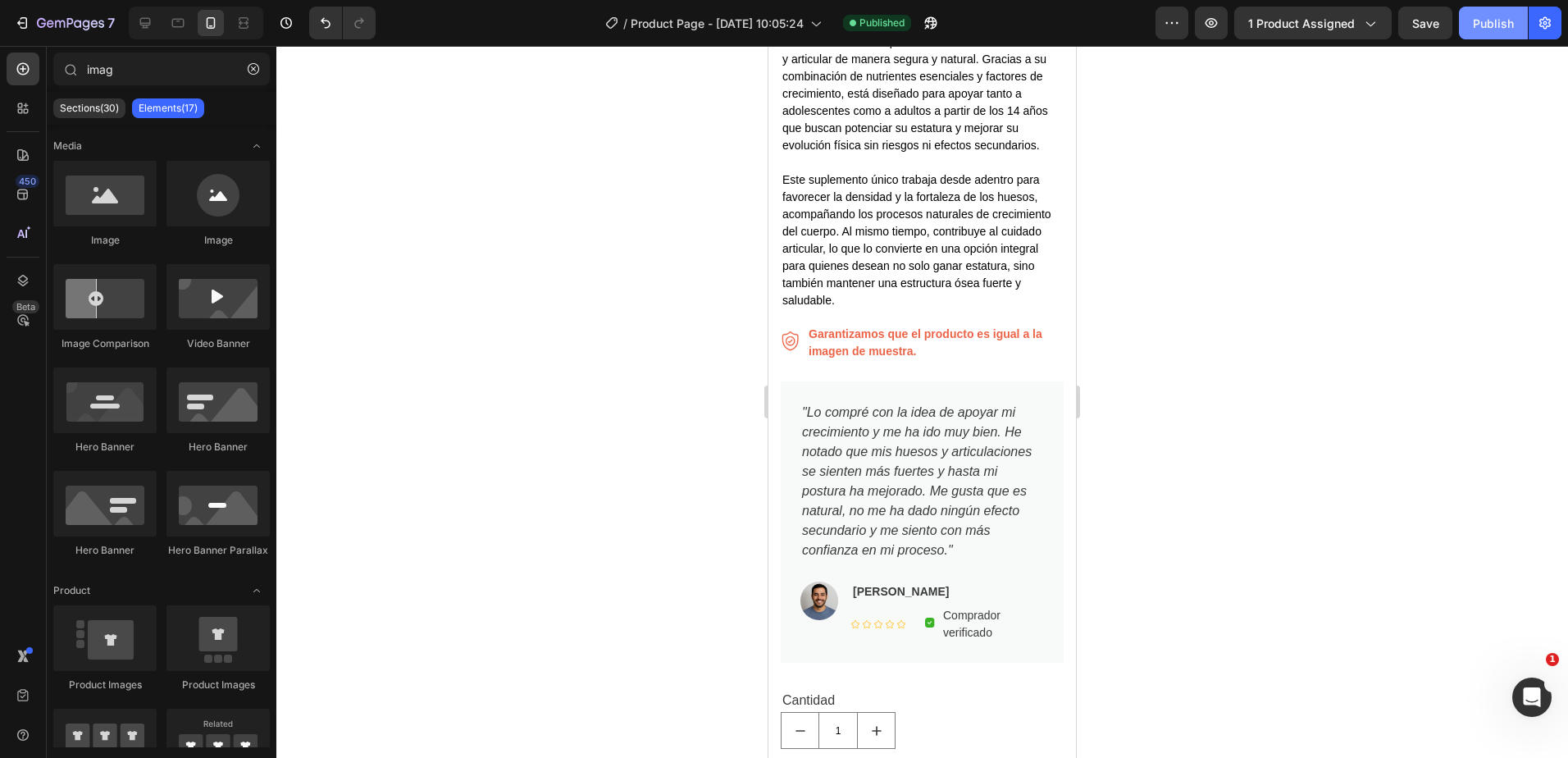
click at [1489, 11] on button "Publish" at bounding box center [1493, 23] width 69 height 33
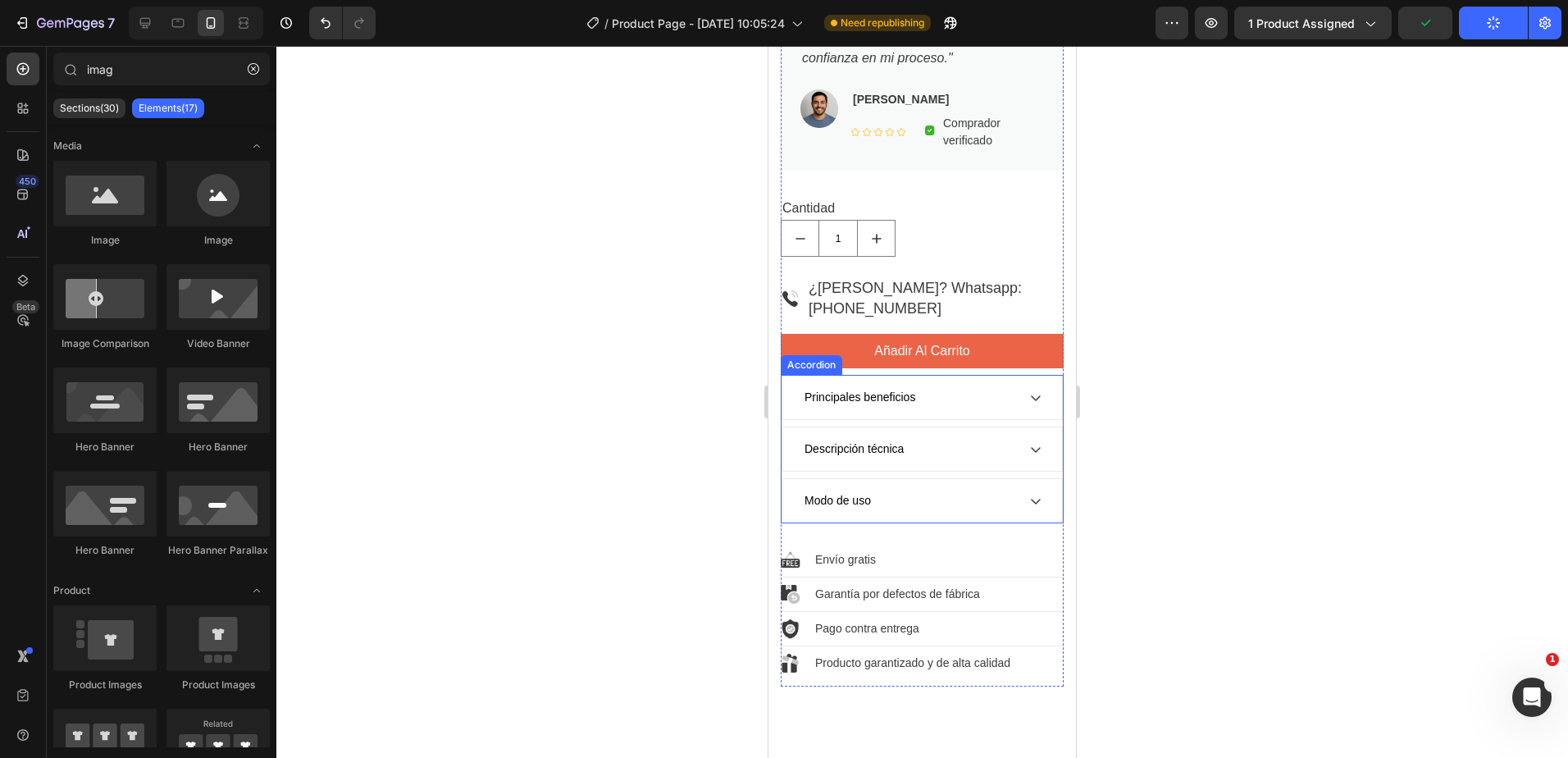
scroll to position [984, 0]
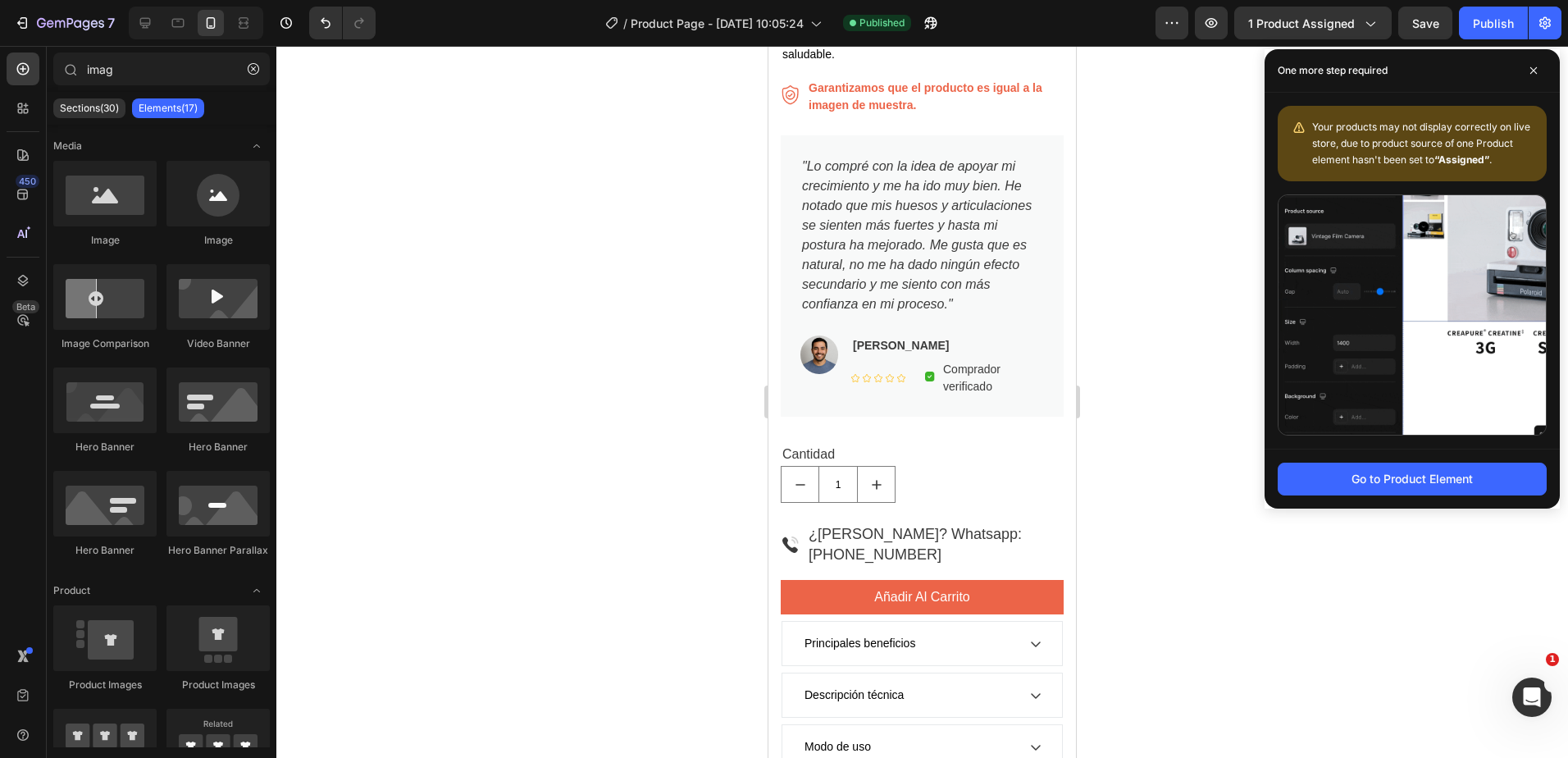
click at [557, 478] on div at bounding box center [922, 402] width 1292 height 712
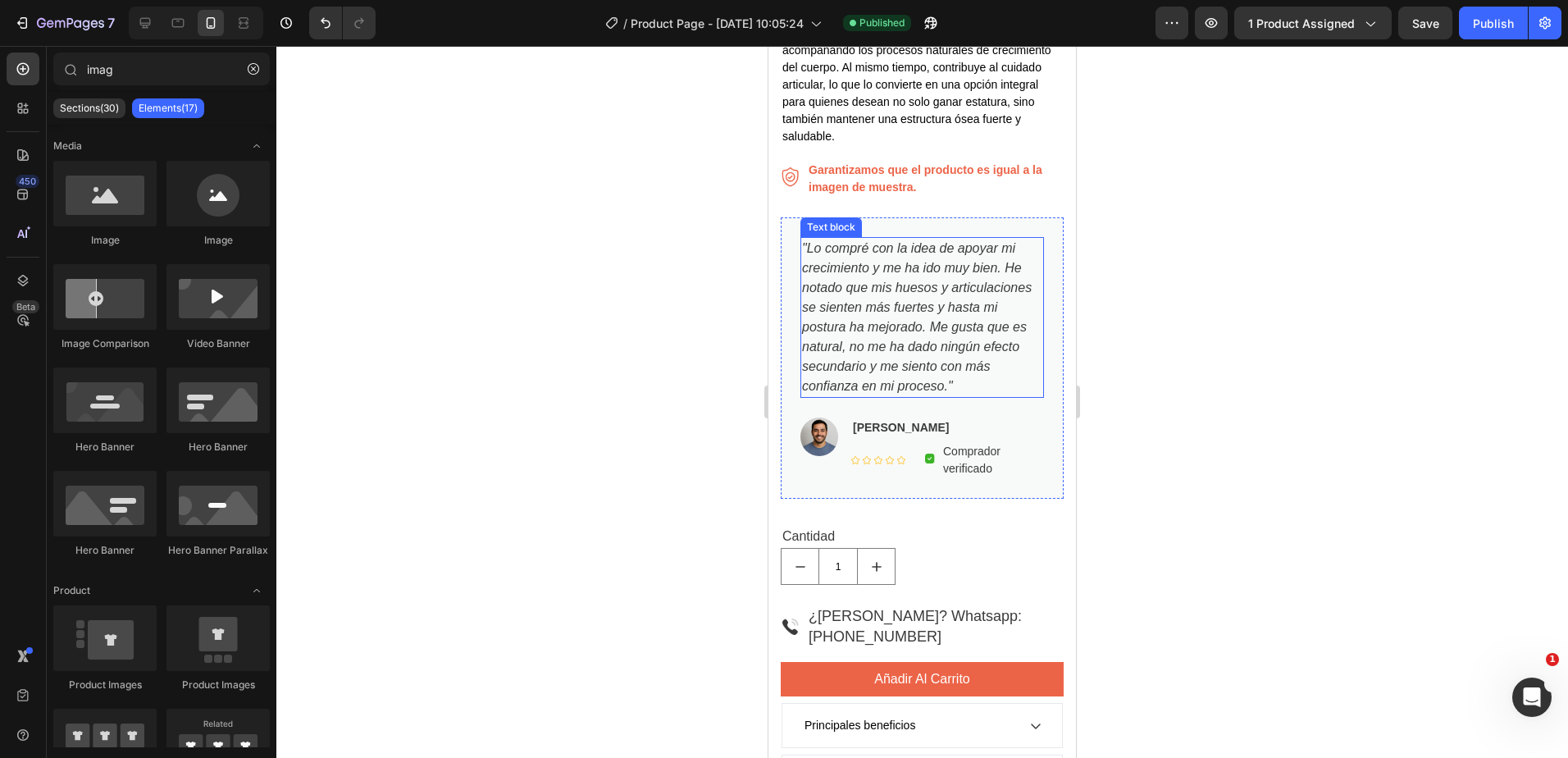
scroll to position [738, 0]
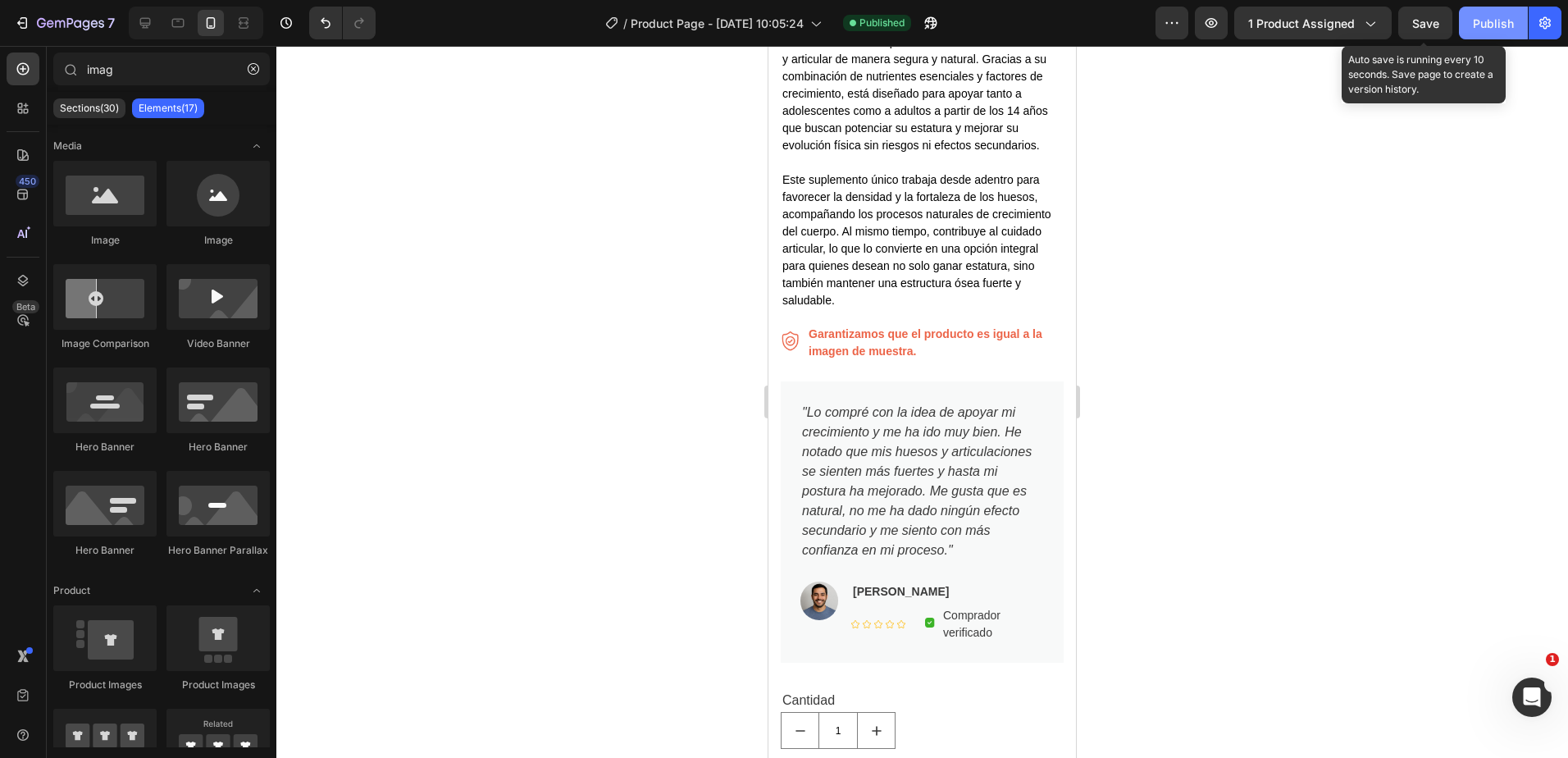
click at [1527, 10] on button "Publish" at bounding box center [1493, 23] width 69 height 33
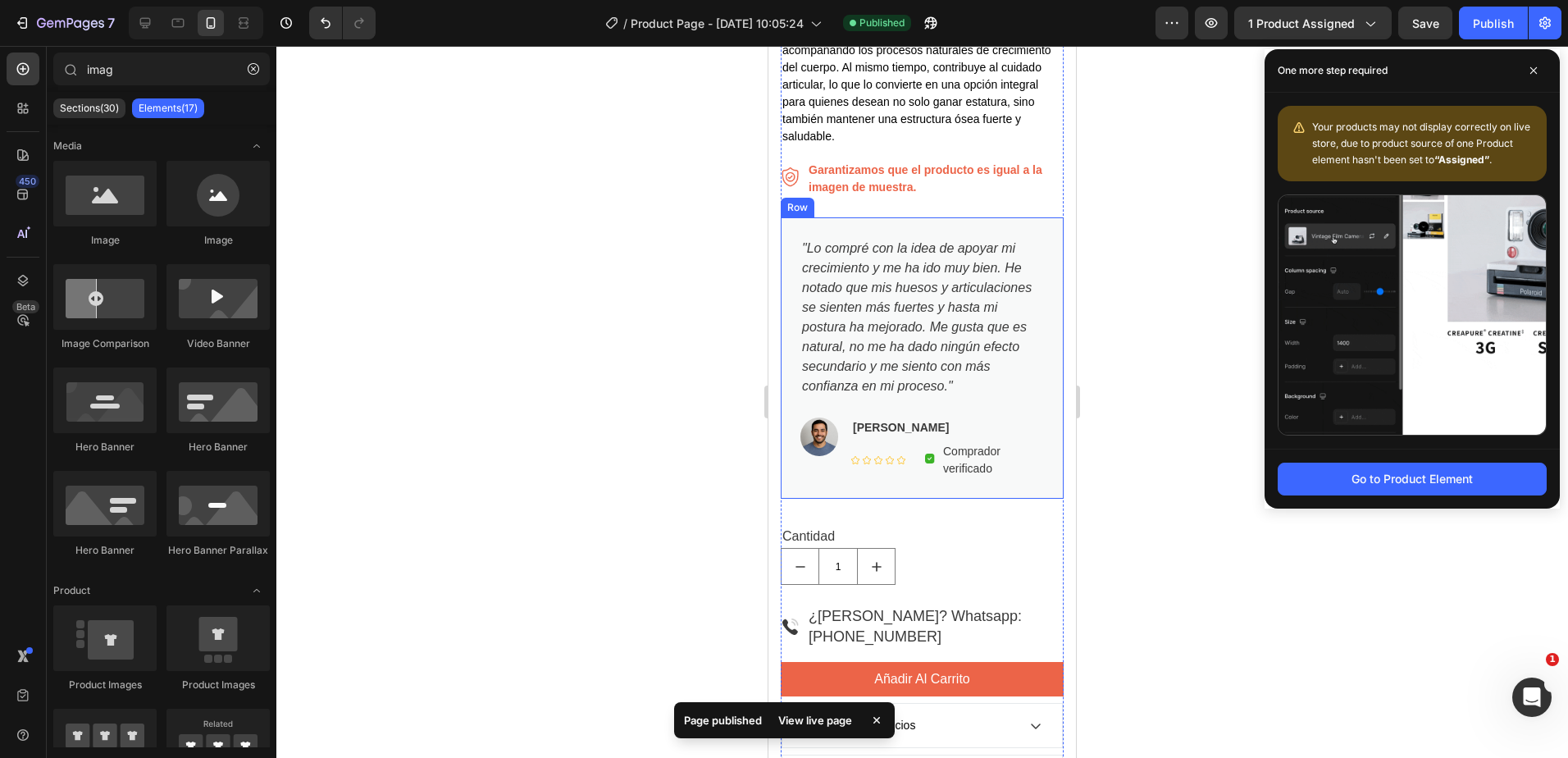
scroll to position [984, 0]
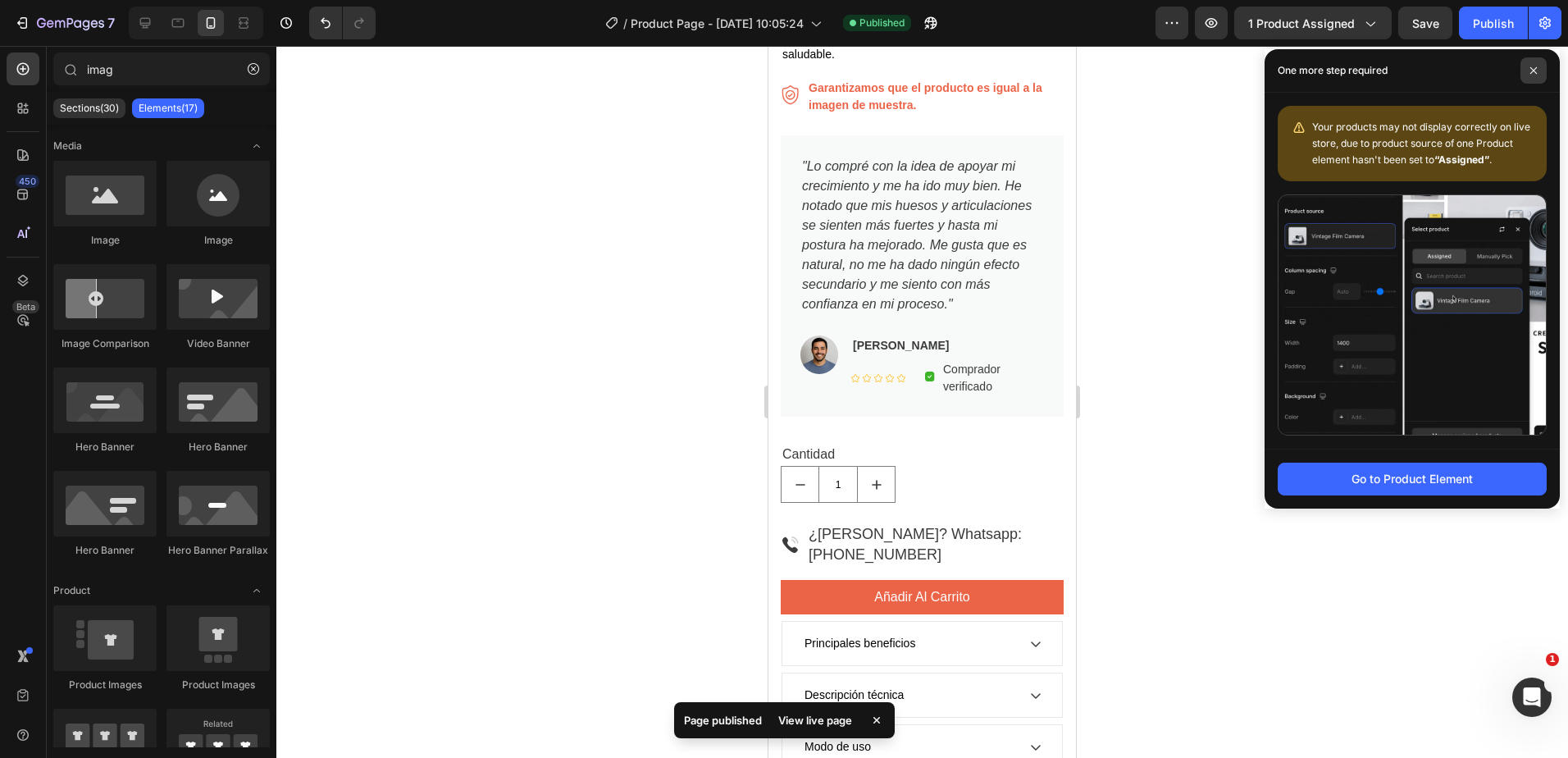
click at [1528, 79] on span at bounding box center [1534, 71] width 26 height 26
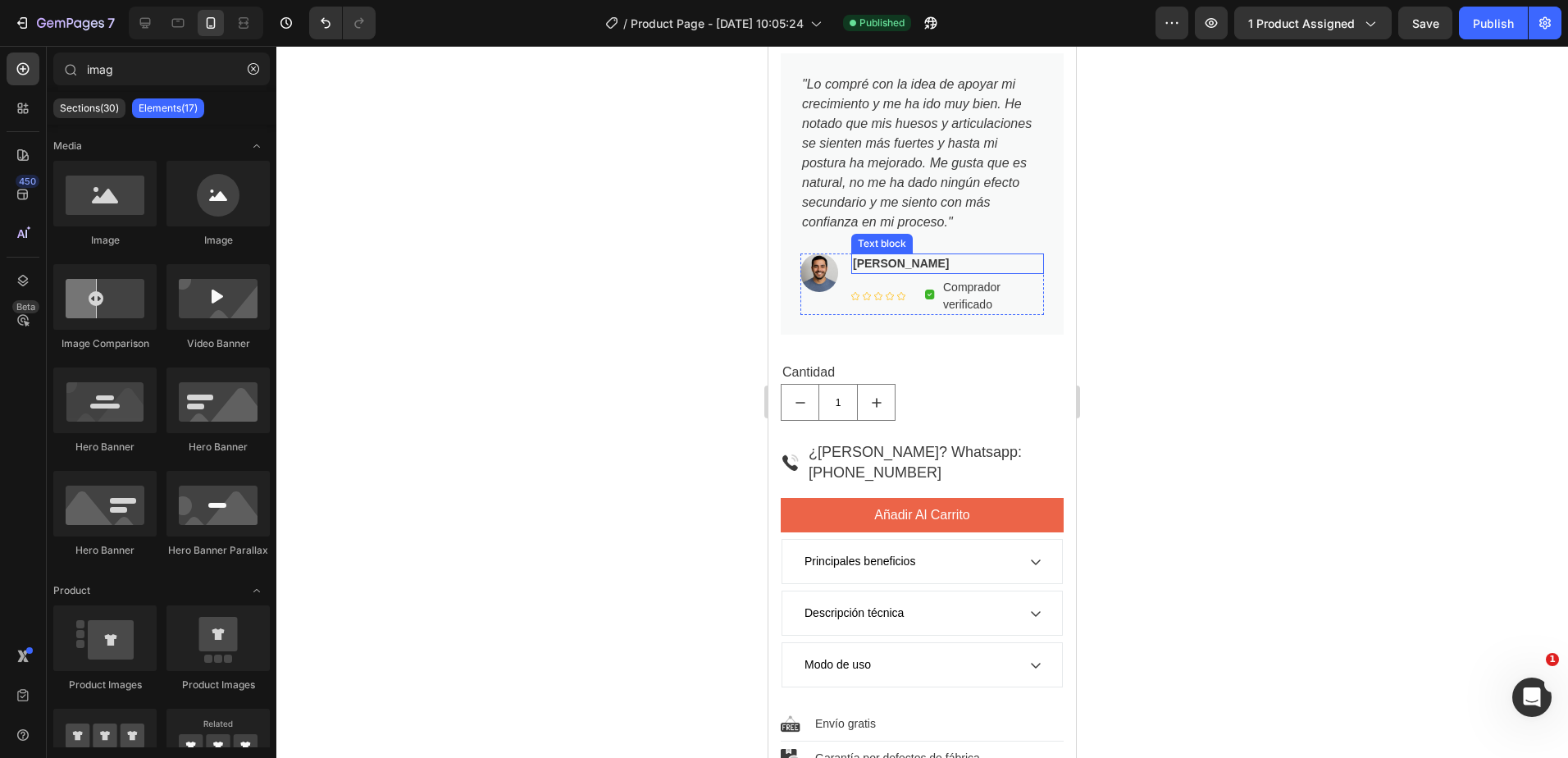
scroll to position [1149, 0]
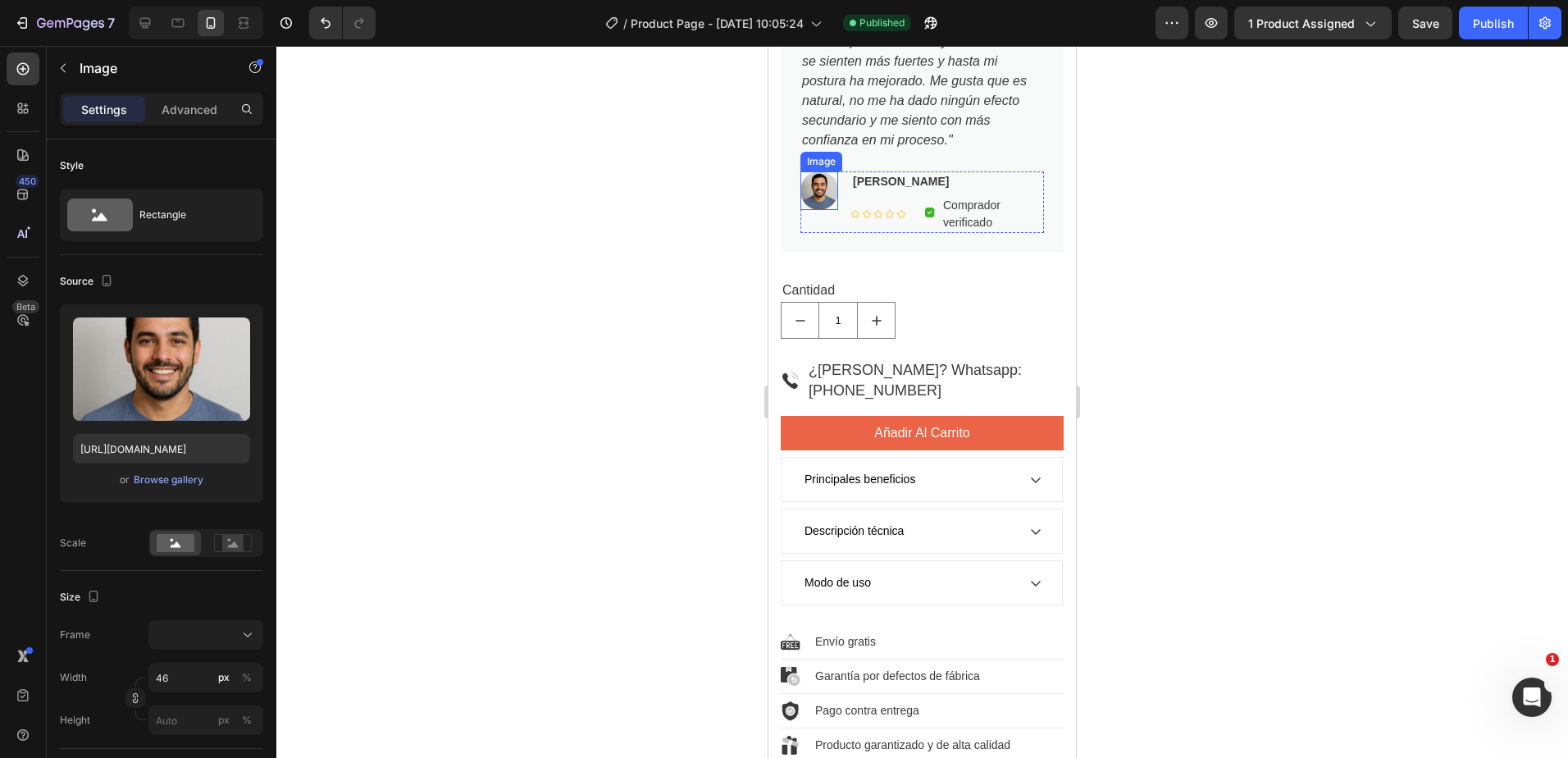
drag, startPoint x: 826, startPoint y: 201, endPoint x: 772, endPoint y: 236, distance: 64.4
click at [826, 200] on img at bounding box center [819, 190] width 38 height 39
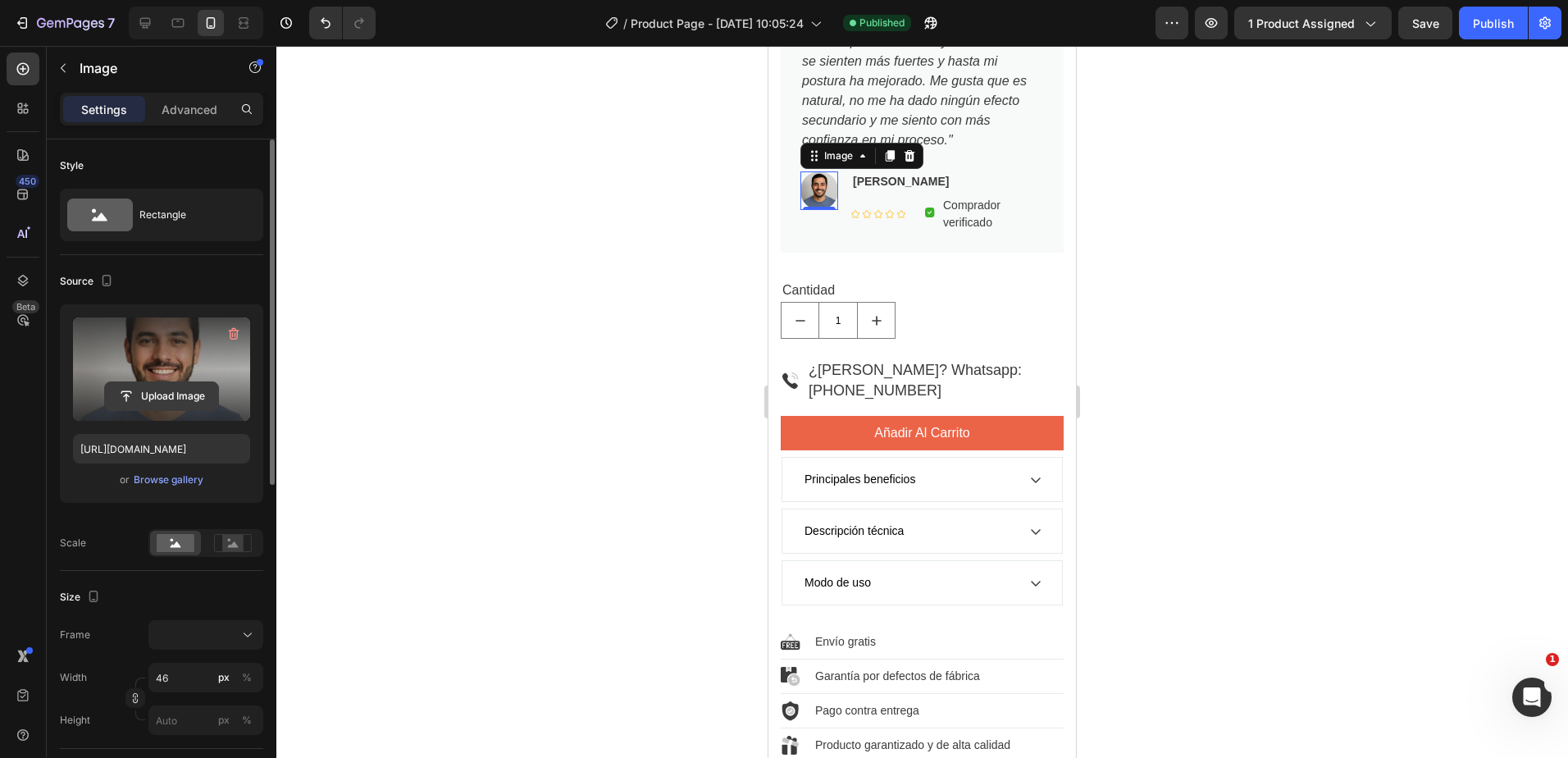
click at [190, 391] on input "file" at bounding box center [162, 396] width 114 height 27
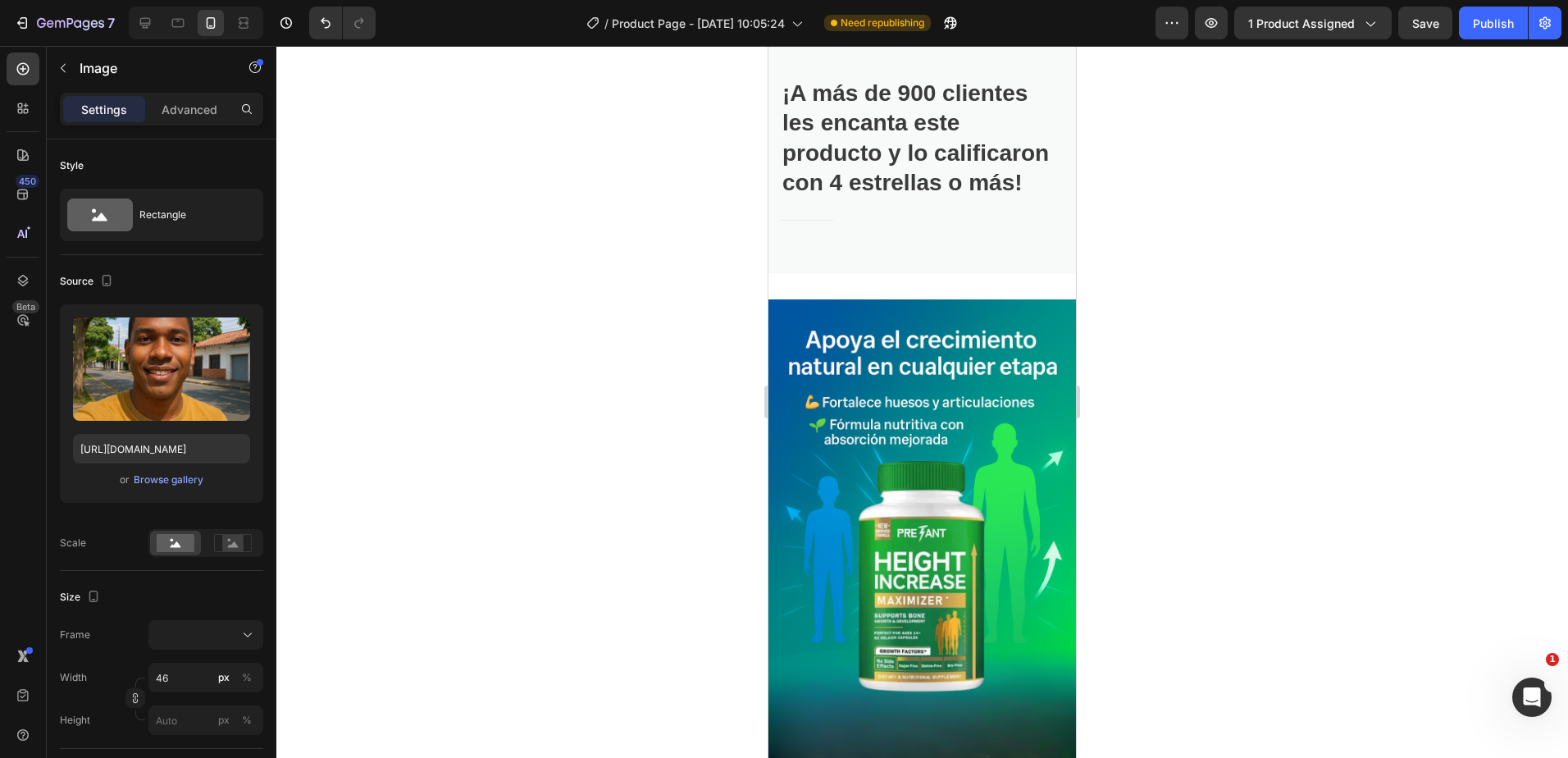
scroll to position [1887, 0]
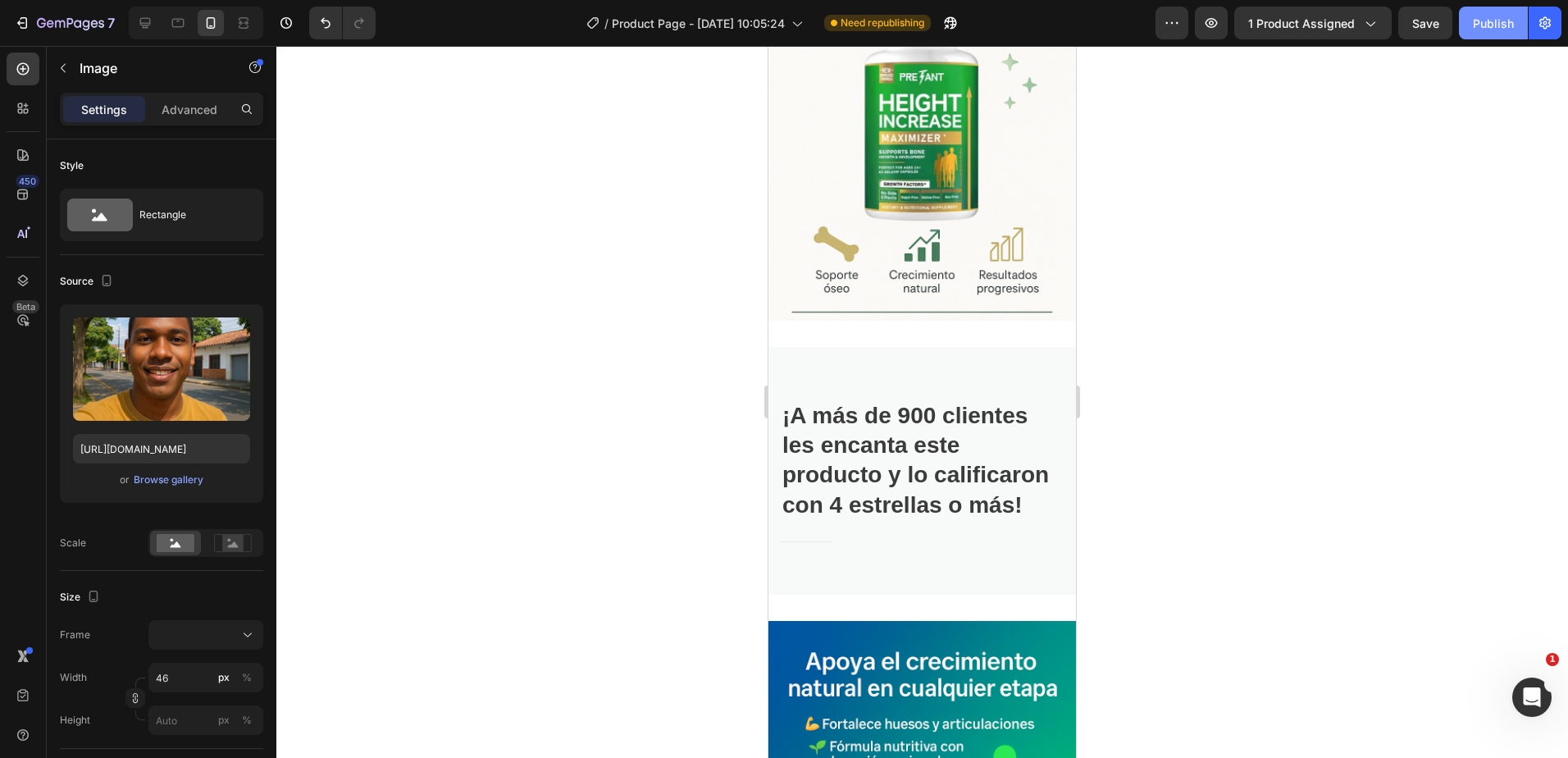
click at [1487, 21] on div "Publish" at bounding box center [1493, 24] width 41 height 17
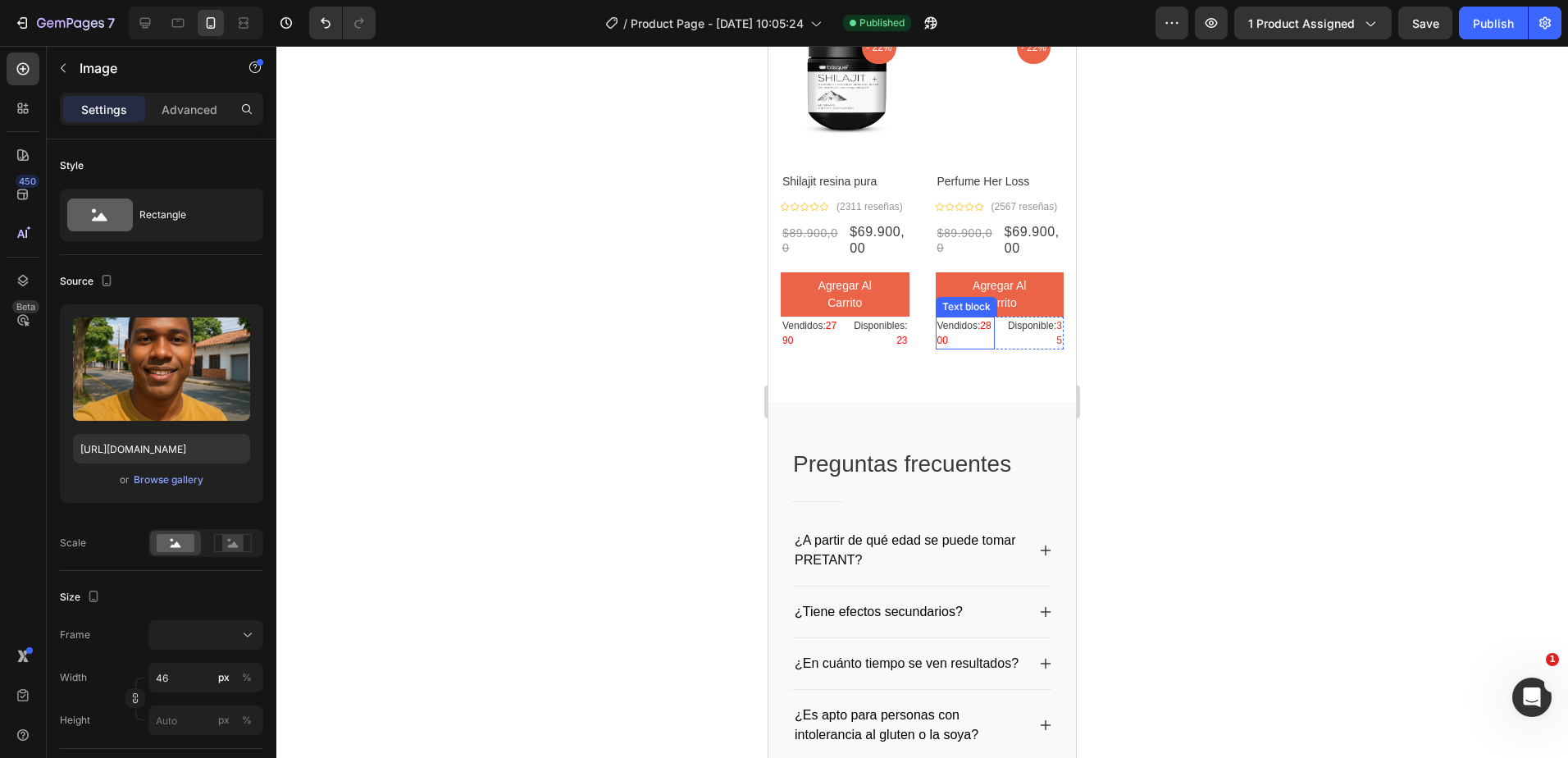
scroll to position [3199, 0]
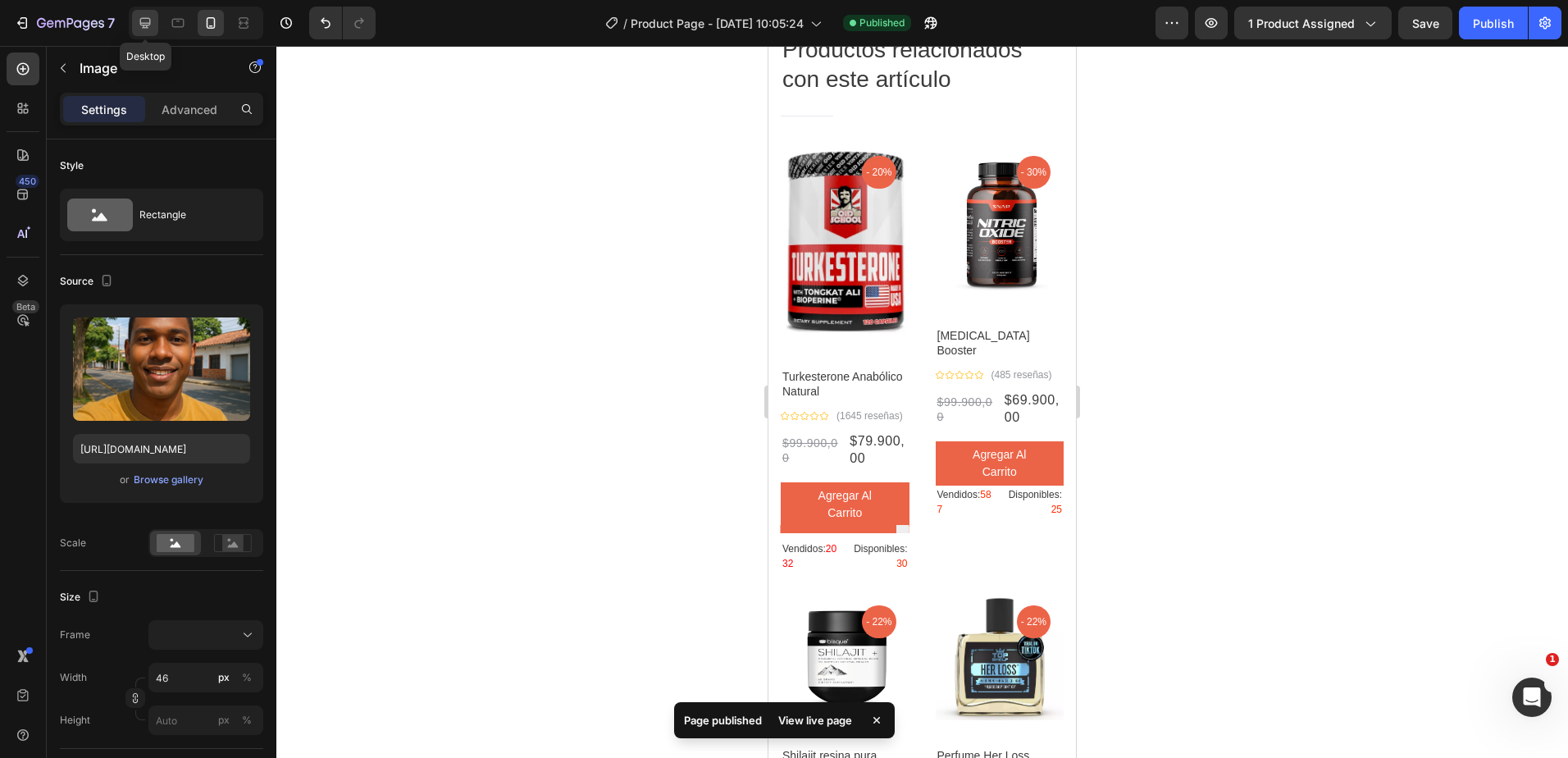
drag, startPoint x: 152, startPoint y: 32, endPoint x: 1, endPoint y: 70, distance: 155.7
click at [152, 32] on div at bounding box center [146, 23] width 26 height 26
type input "https://cdn.shopify.com/s/files/1/0949/6769/3604/files/gempages_571650992743908…"
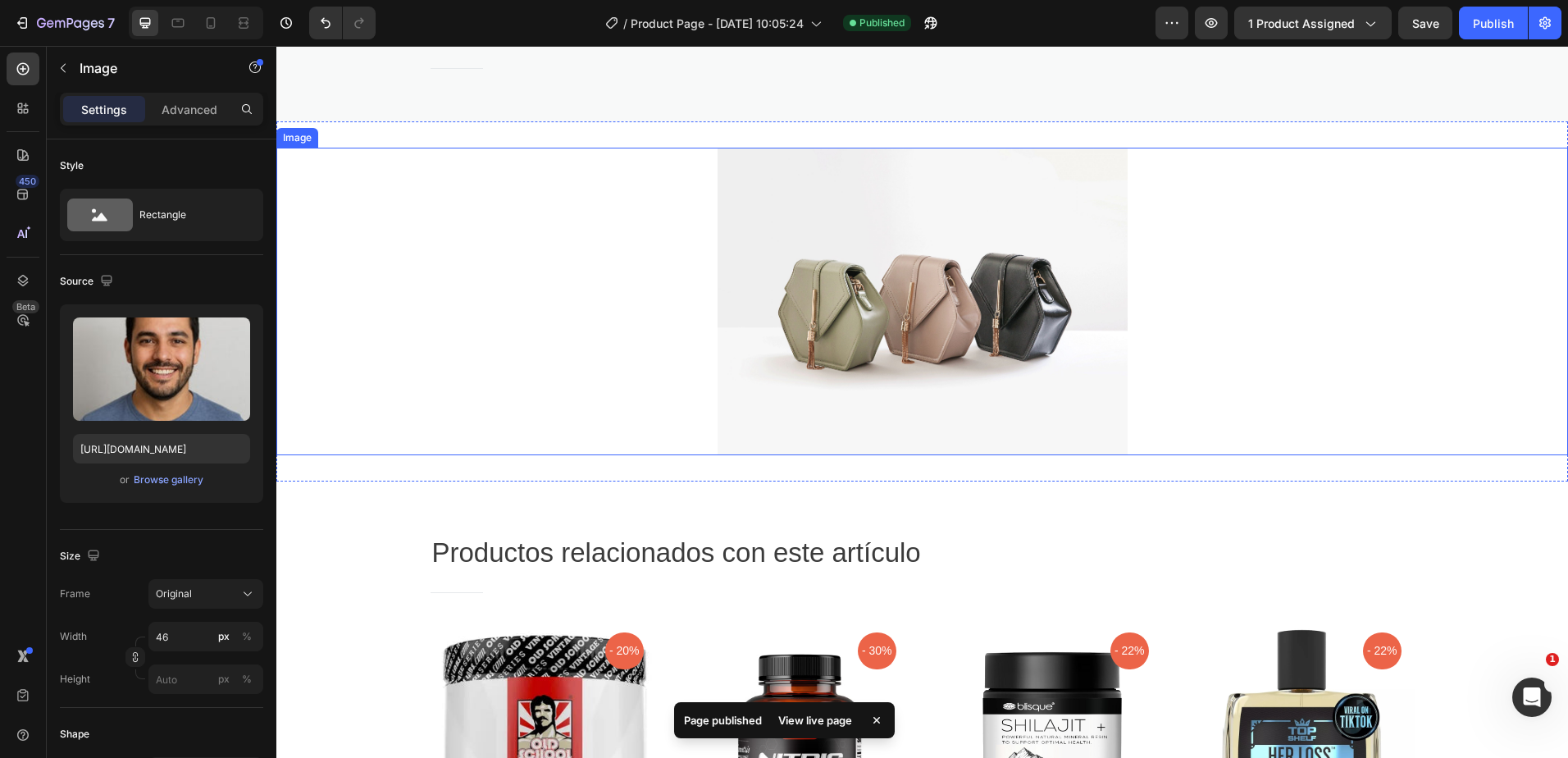
scroll to position [1887, 0]
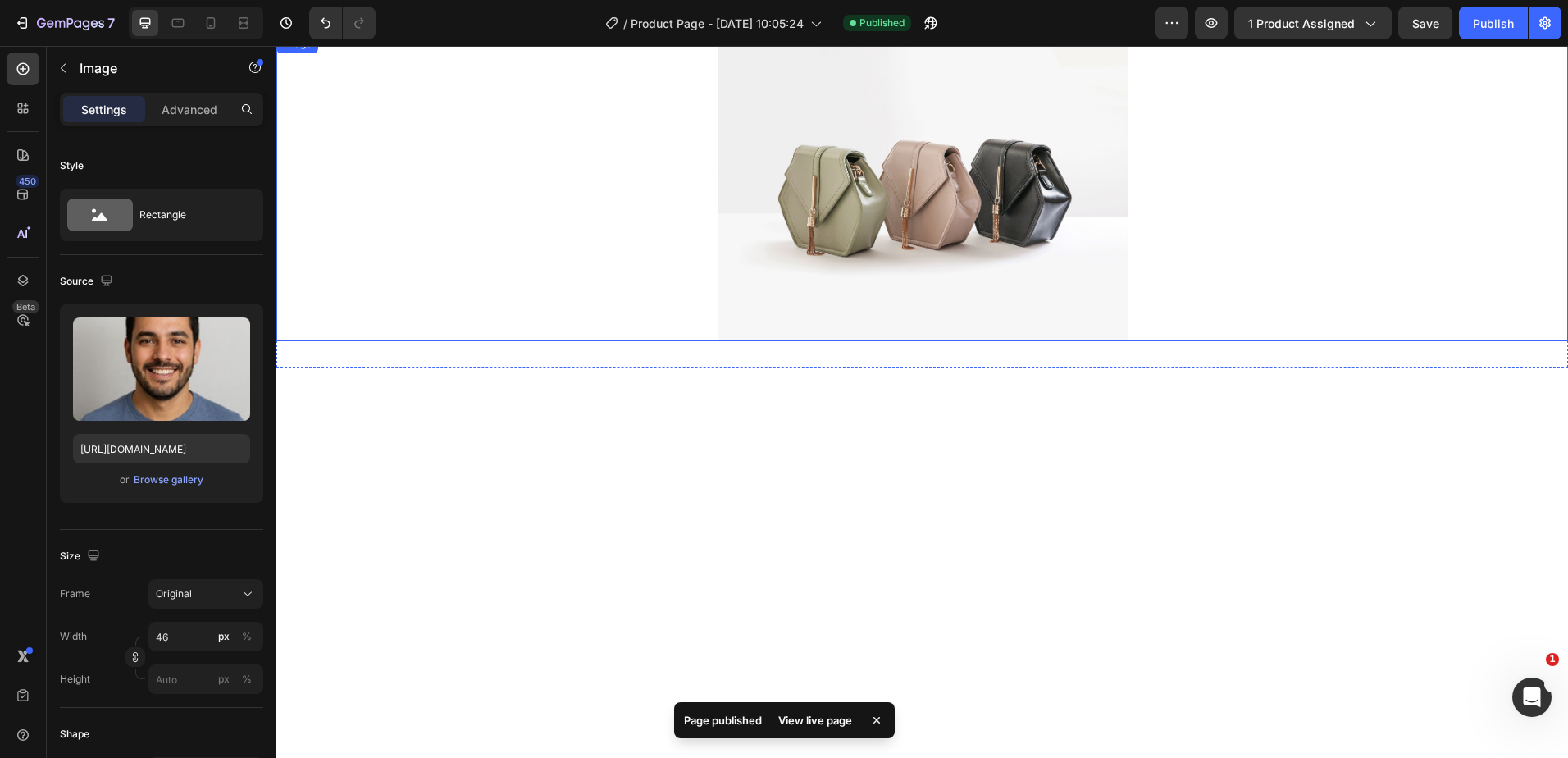
click at [921, 258] on img at bounding box center [922, 187] width 410 height 308
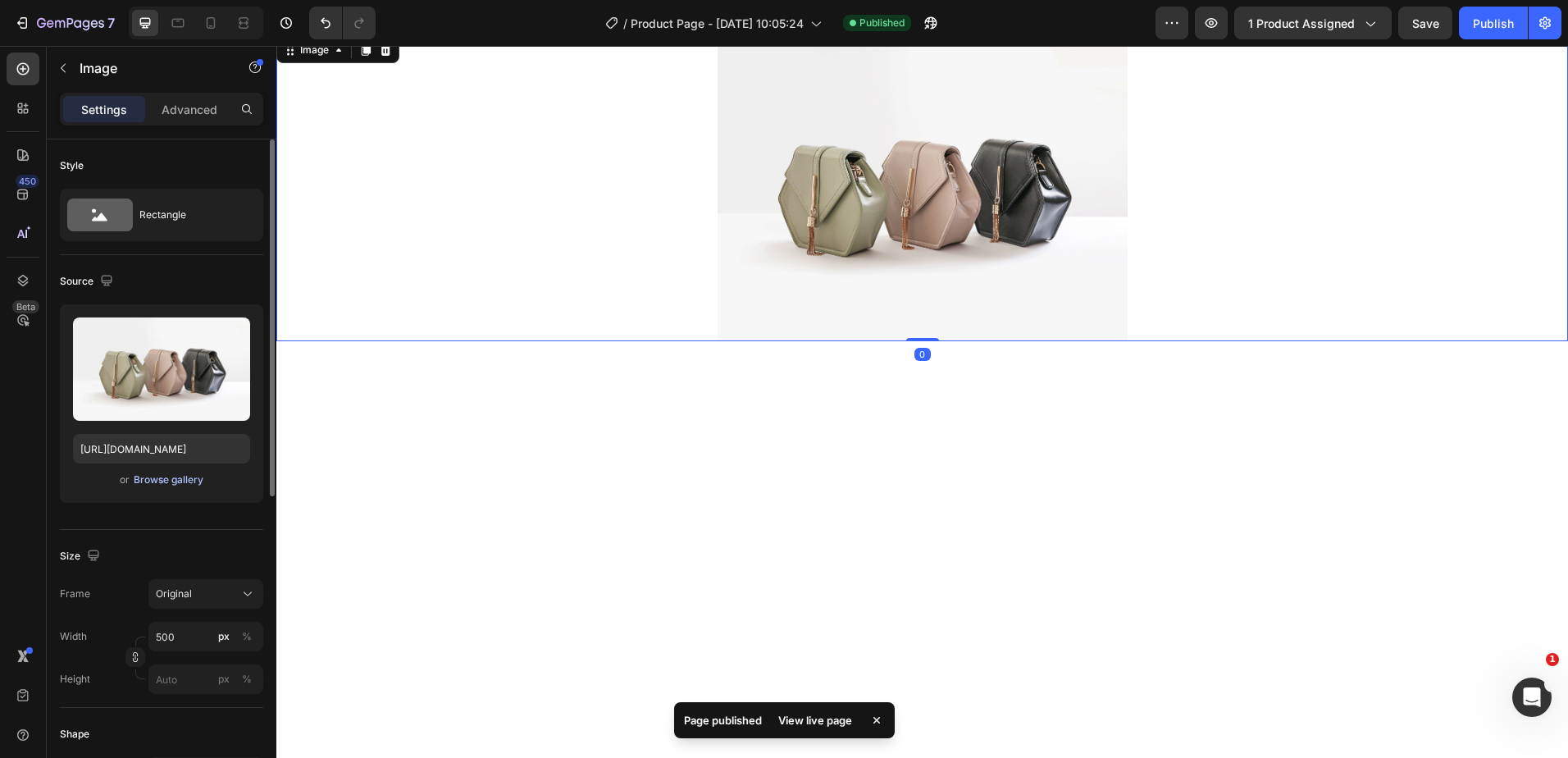
click at [152, 474] on div "Browse gallery" at bounding box center [168, 480] width 70 height 15
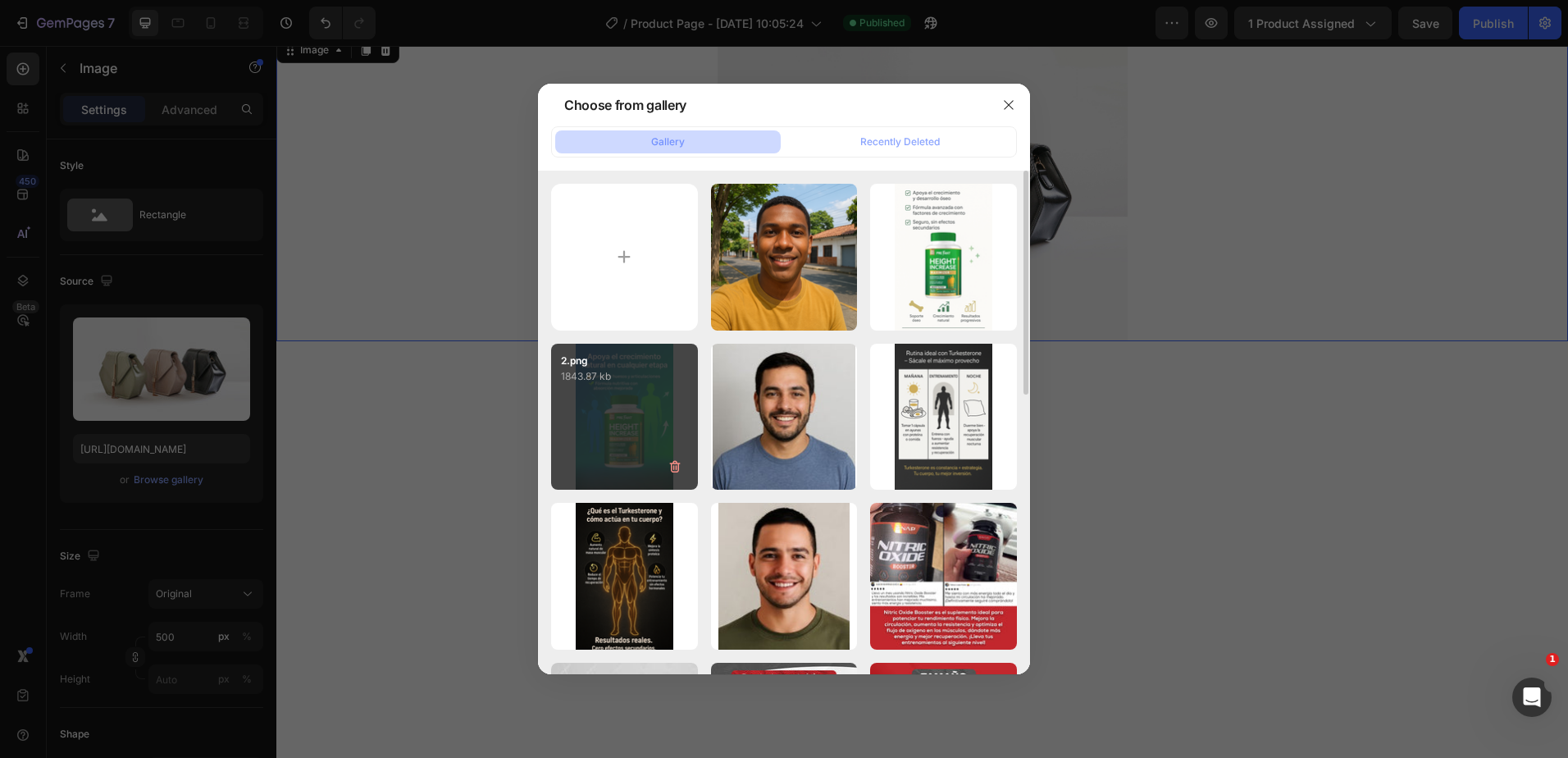
click at [643, 440] on div "2.png 1843.87 kb" at bounding box center [625, 416] width 147 height 147
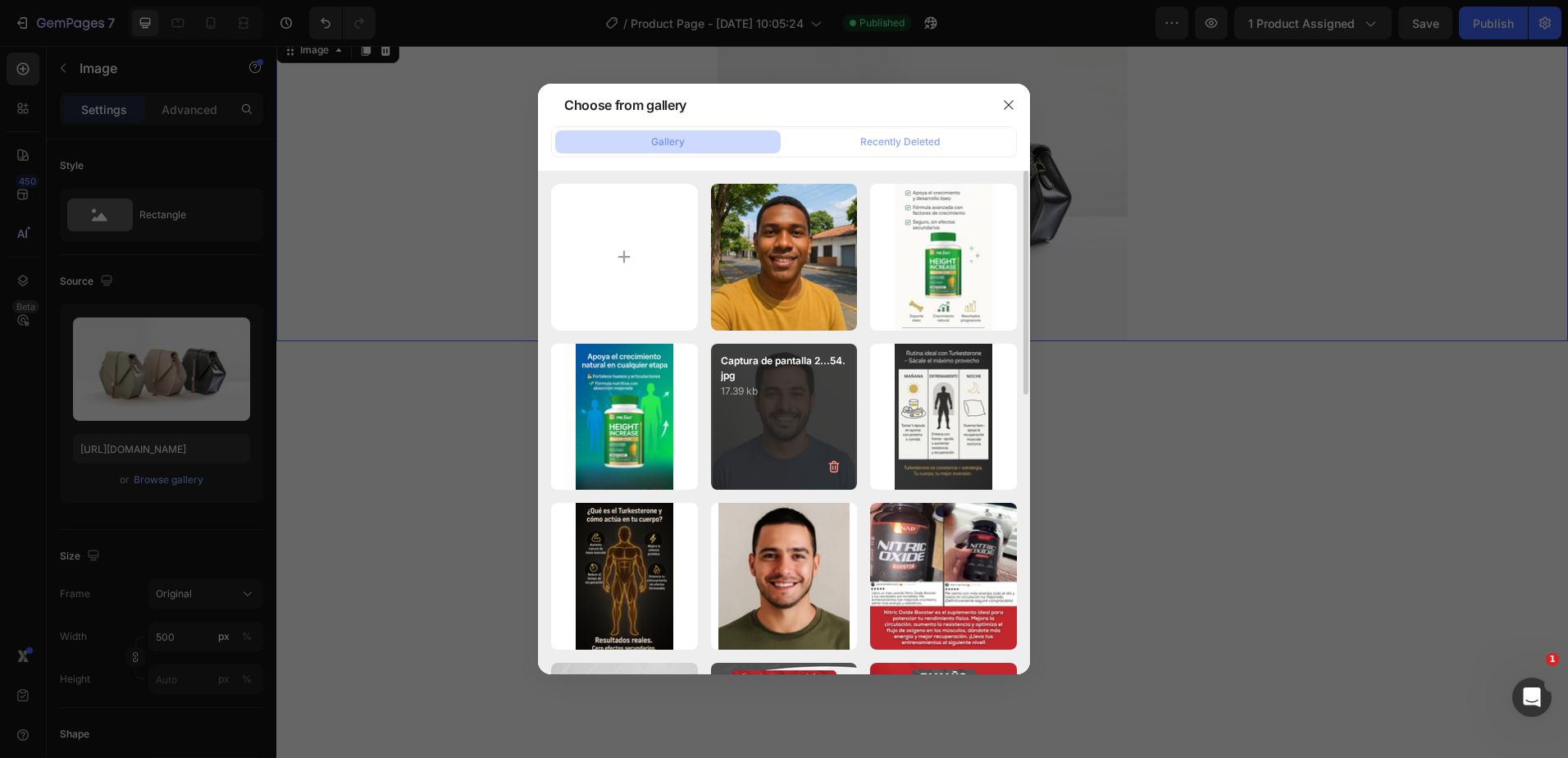
type input "https://cdn.shopify.com/s/files/1/0949/6769/3604/files/gempages_571650992743908…"
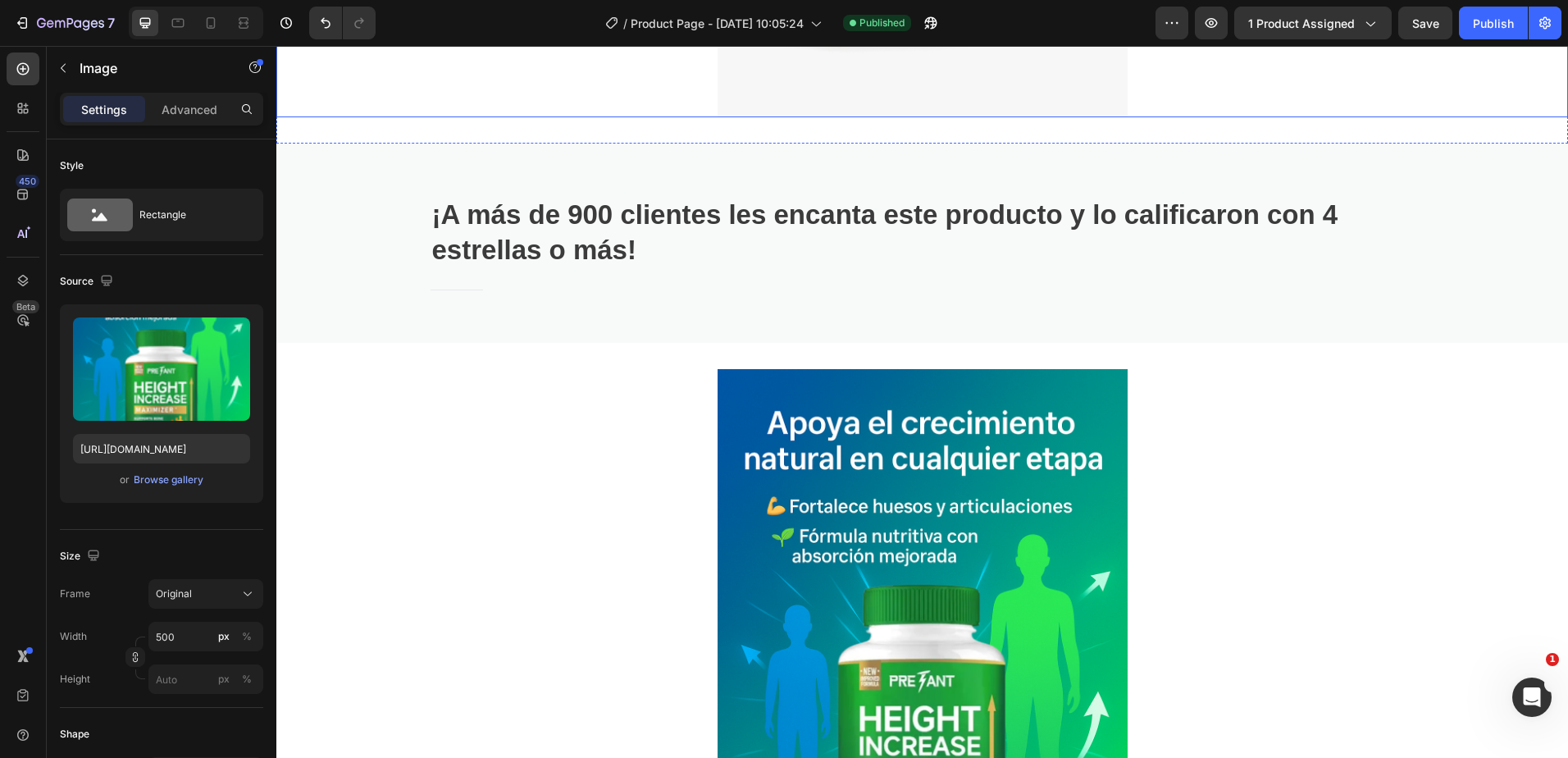
scroll to position [1149, 0]
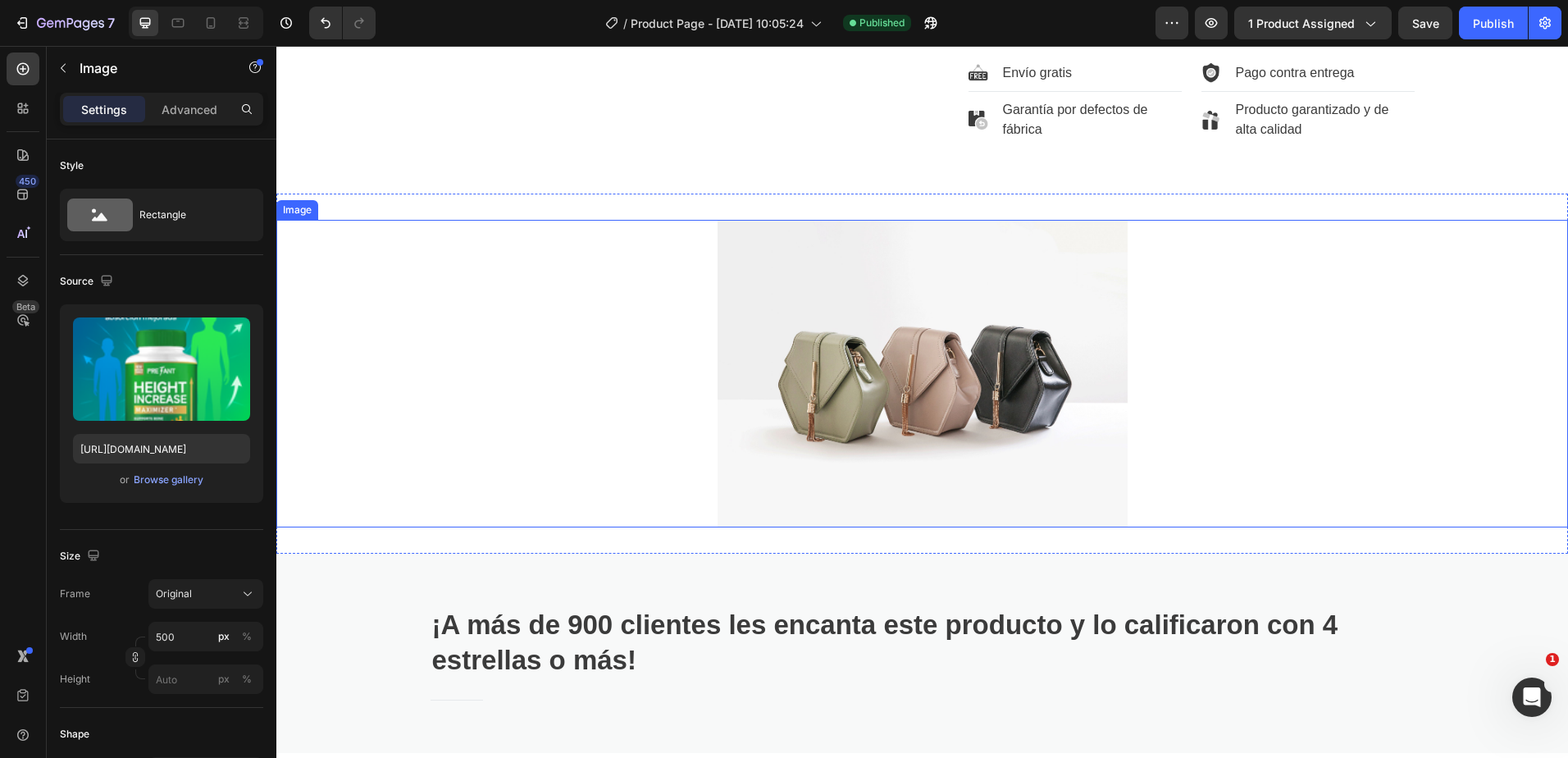
click at [931, 231] on img at bounding box center [922, 373] width 410 height 308
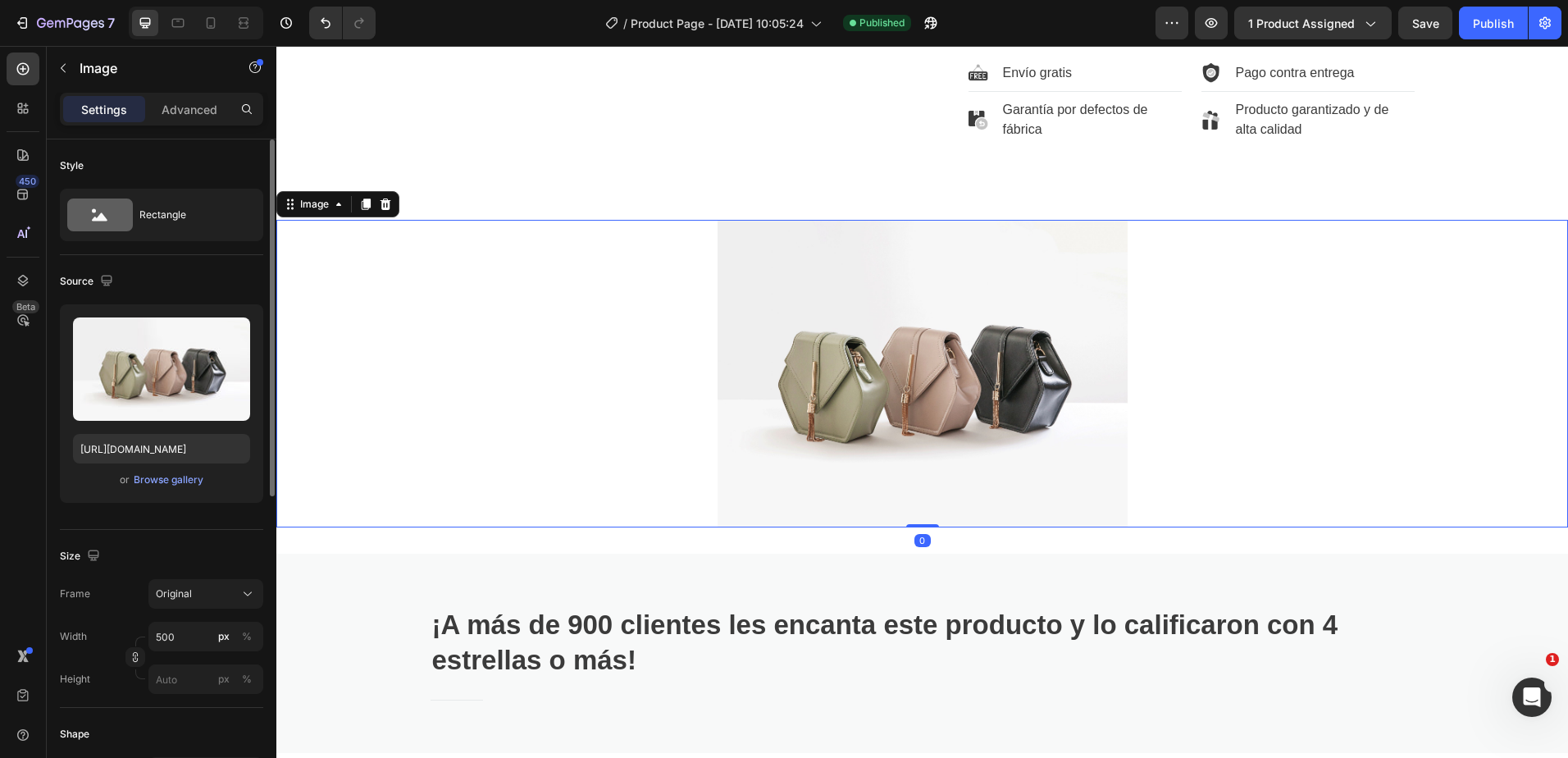
click at [138, 501] on div "Upload Image https://cdn.shopify.com/s/files/1/2005/9307/files/image_demo.jpg o…" at bounding box center [161, 404] width 203 height 199
click at [159, 485] on div "Browse gallery" at bounding box center [168, 480] width 70 height 15
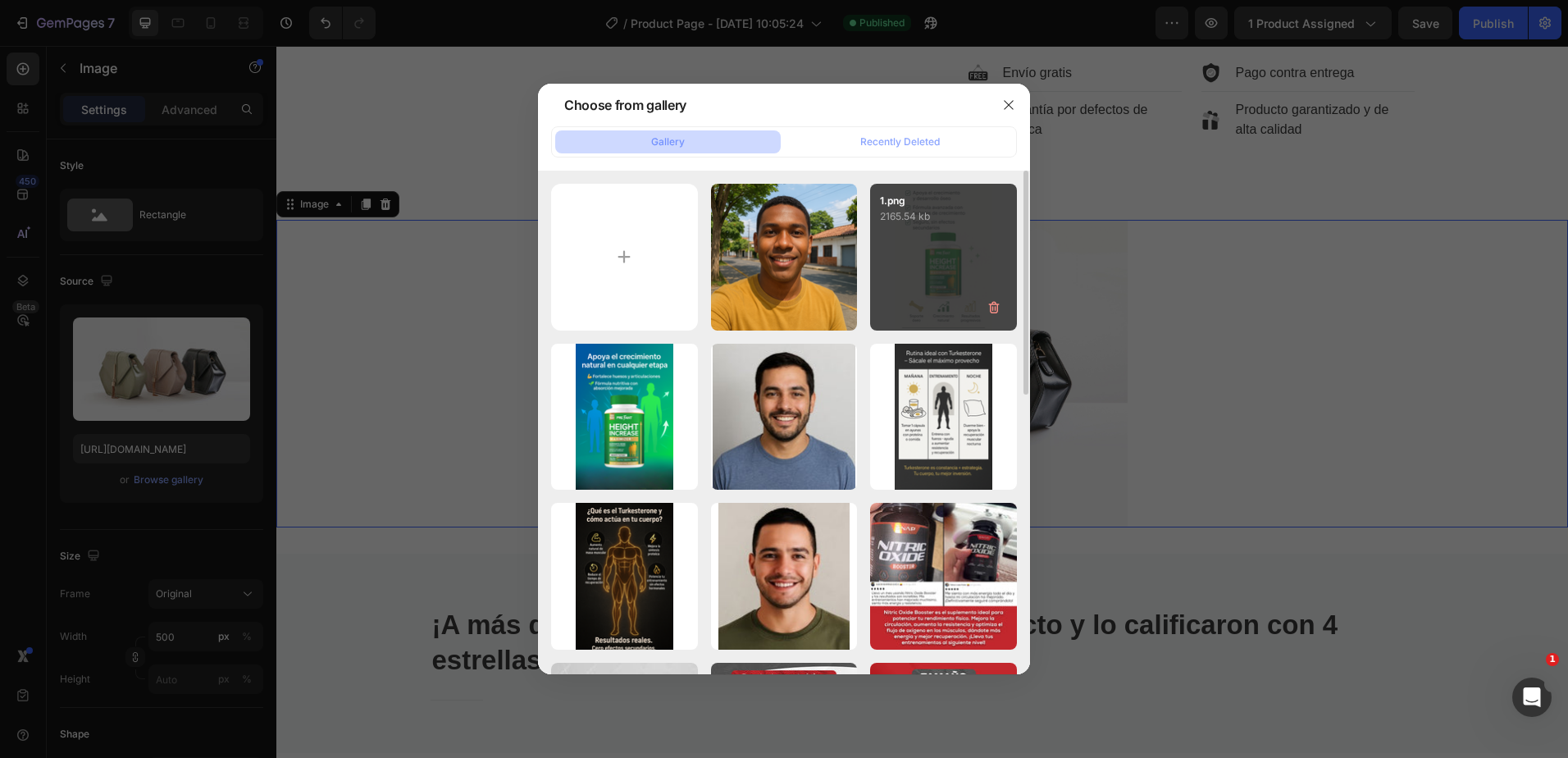
click at [943, 238] on div "1.png 2165.54 kb" at bounding box center [943, 256] width 147 height 147
type input "https://cdn.shopify.com/s/files/1/0949/6769/3604/files/gempages_571650992743908…"
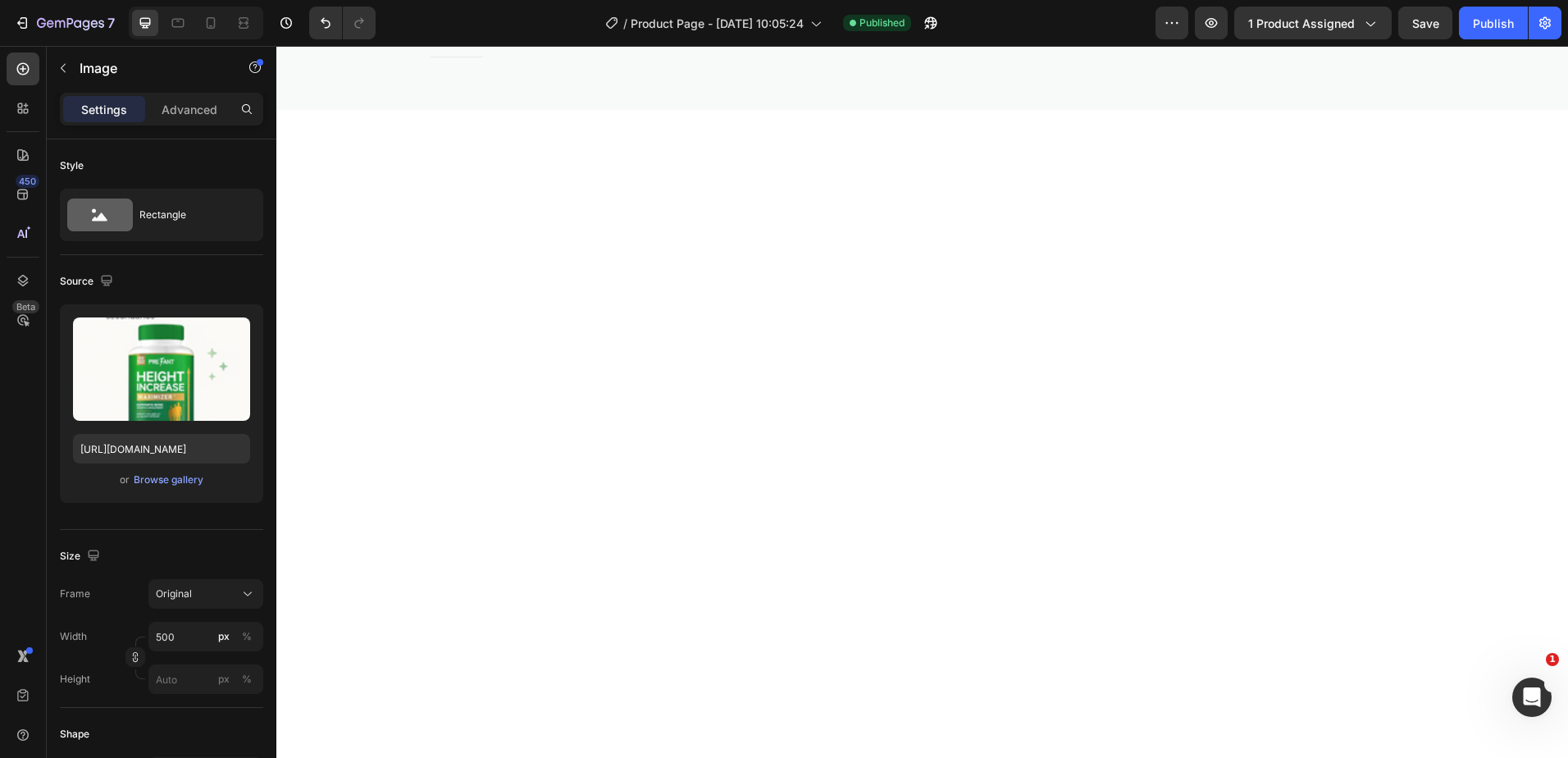
scroll to position [984, 0]
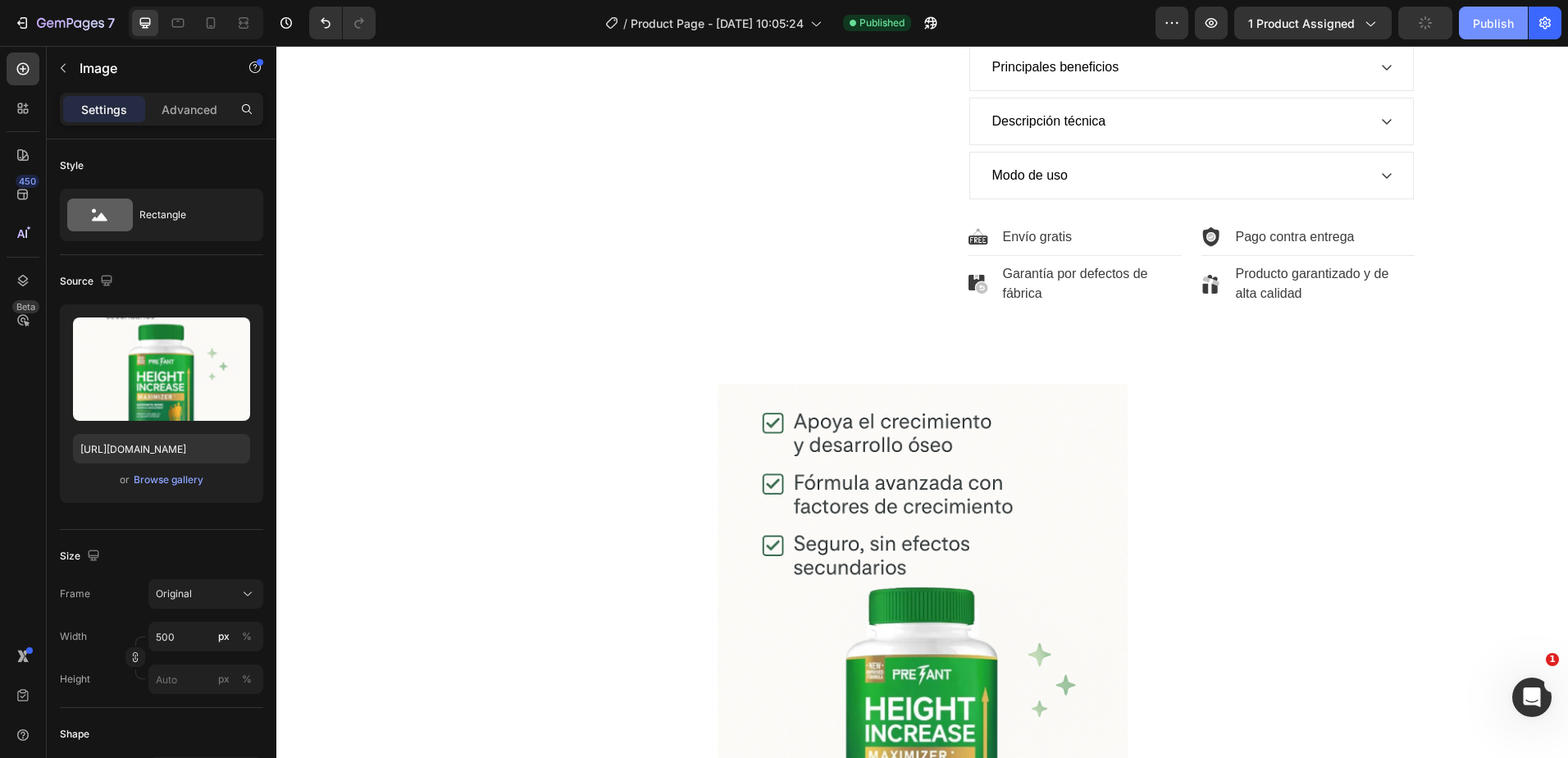
click at [1506, 18] on div "Publish" at bounding box center [1493, 24] width 41 height 17
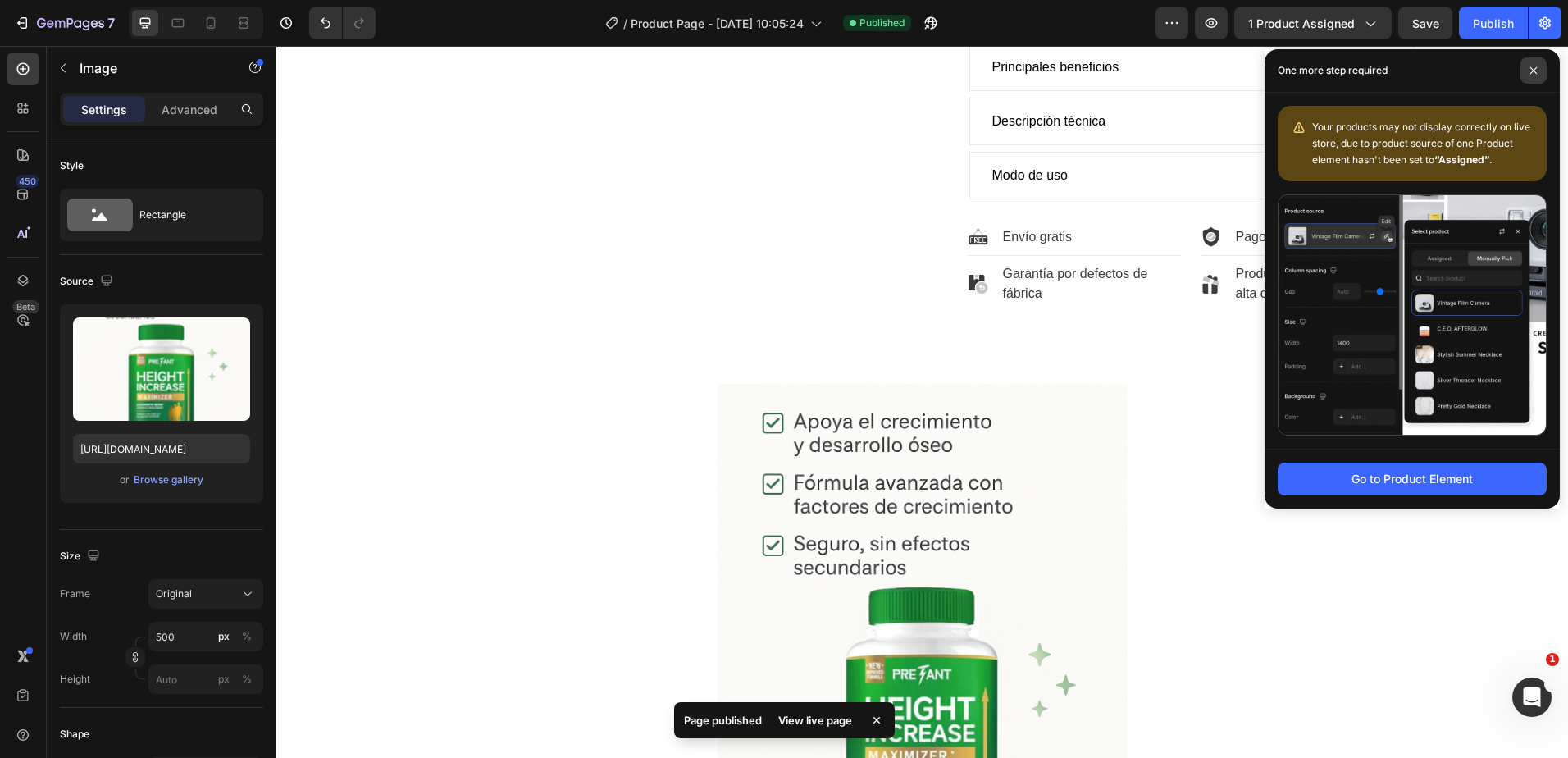
click at [1531, 73] on icon at bounding box center [1534, 70] width 7 height 7
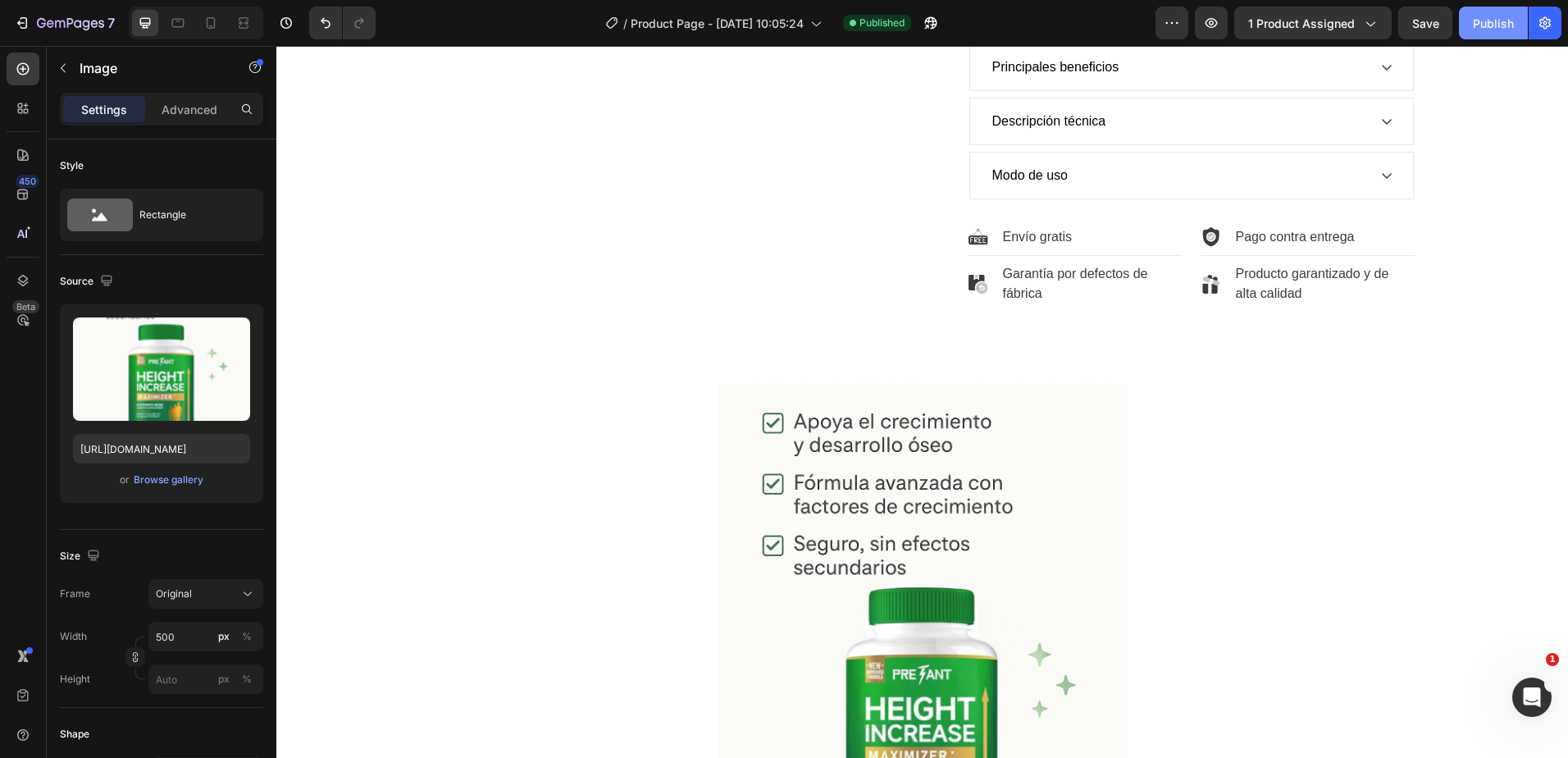
click at [1490, 9] on button "Publish" at bounding box center [1493, 23] width 69 height 33
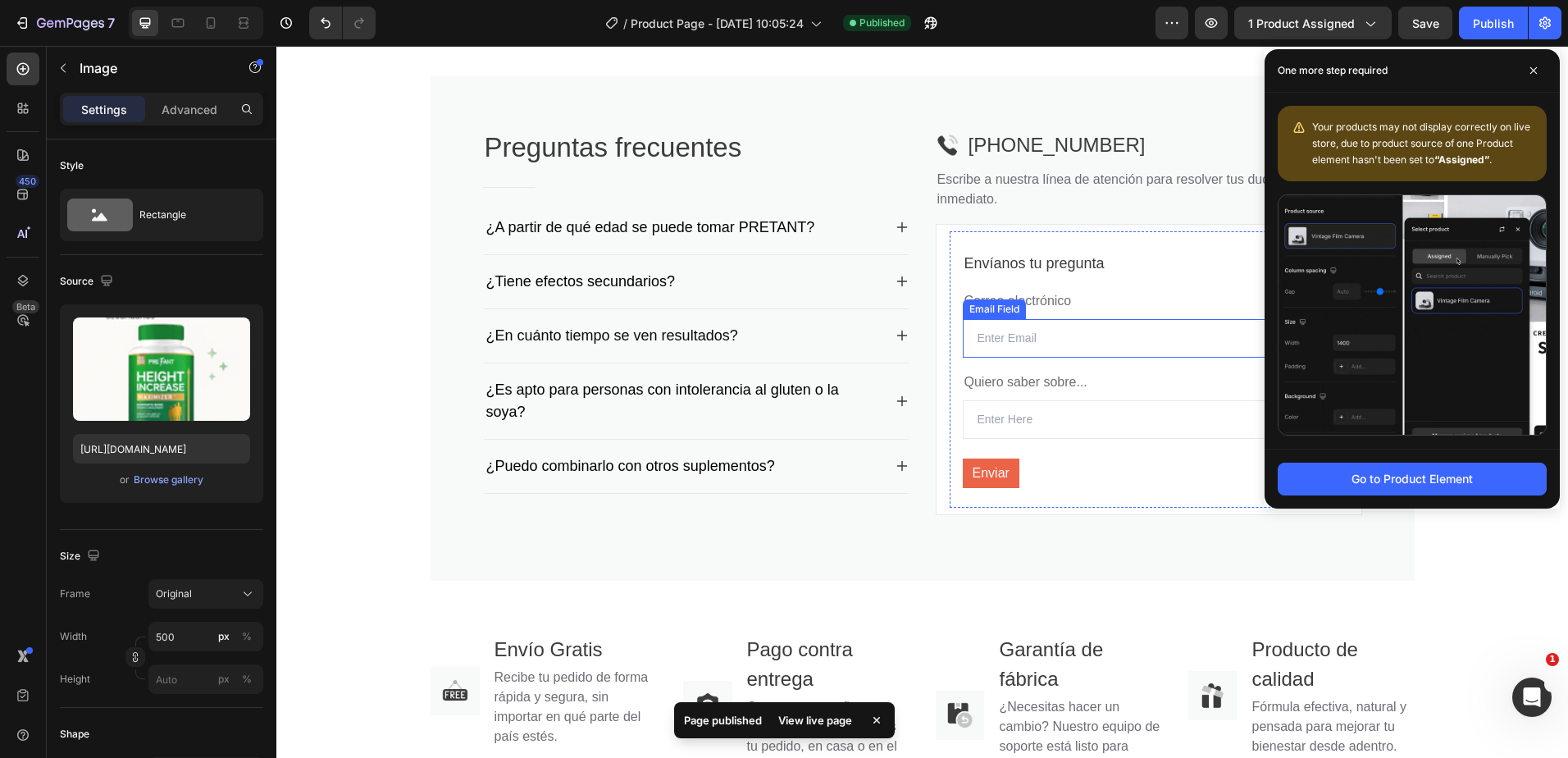
scroll to position [3183, 0]
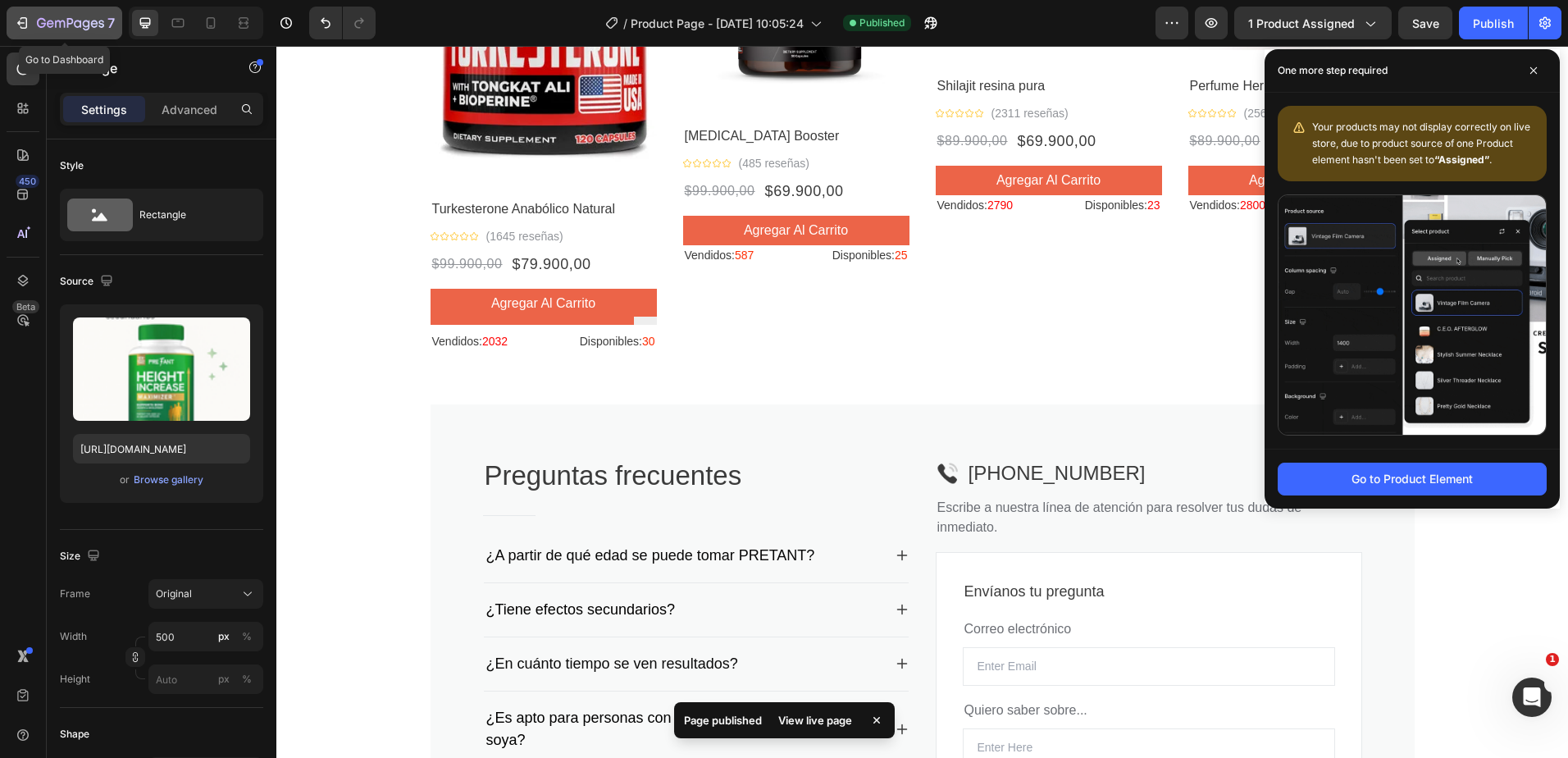
click at [44, 22] on icon "button" at bounding box center [70, 24] width 67 height 14
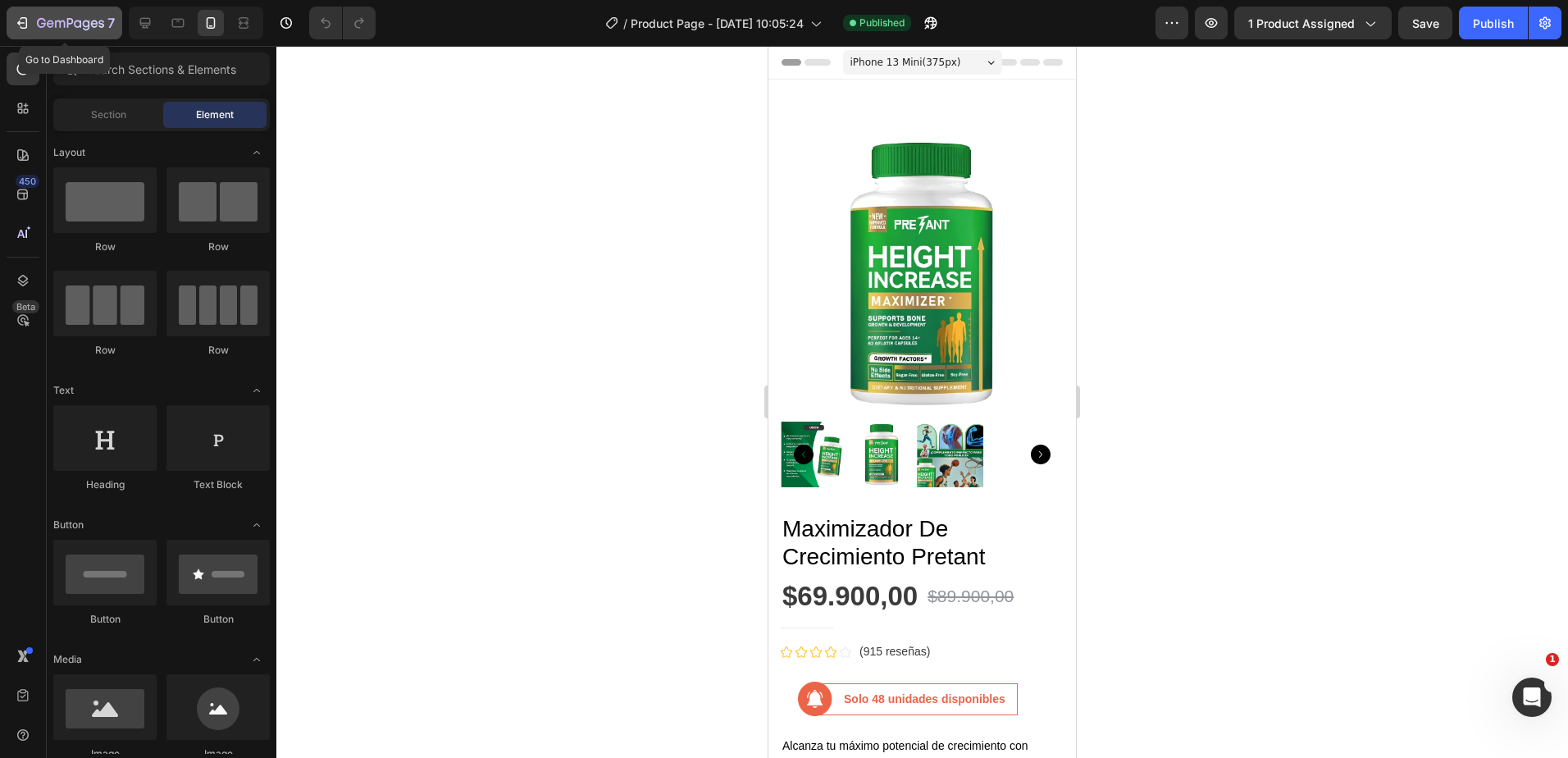
click at [49, 28] on icon "button" at bounding box center [70, 24] width 67 height 14
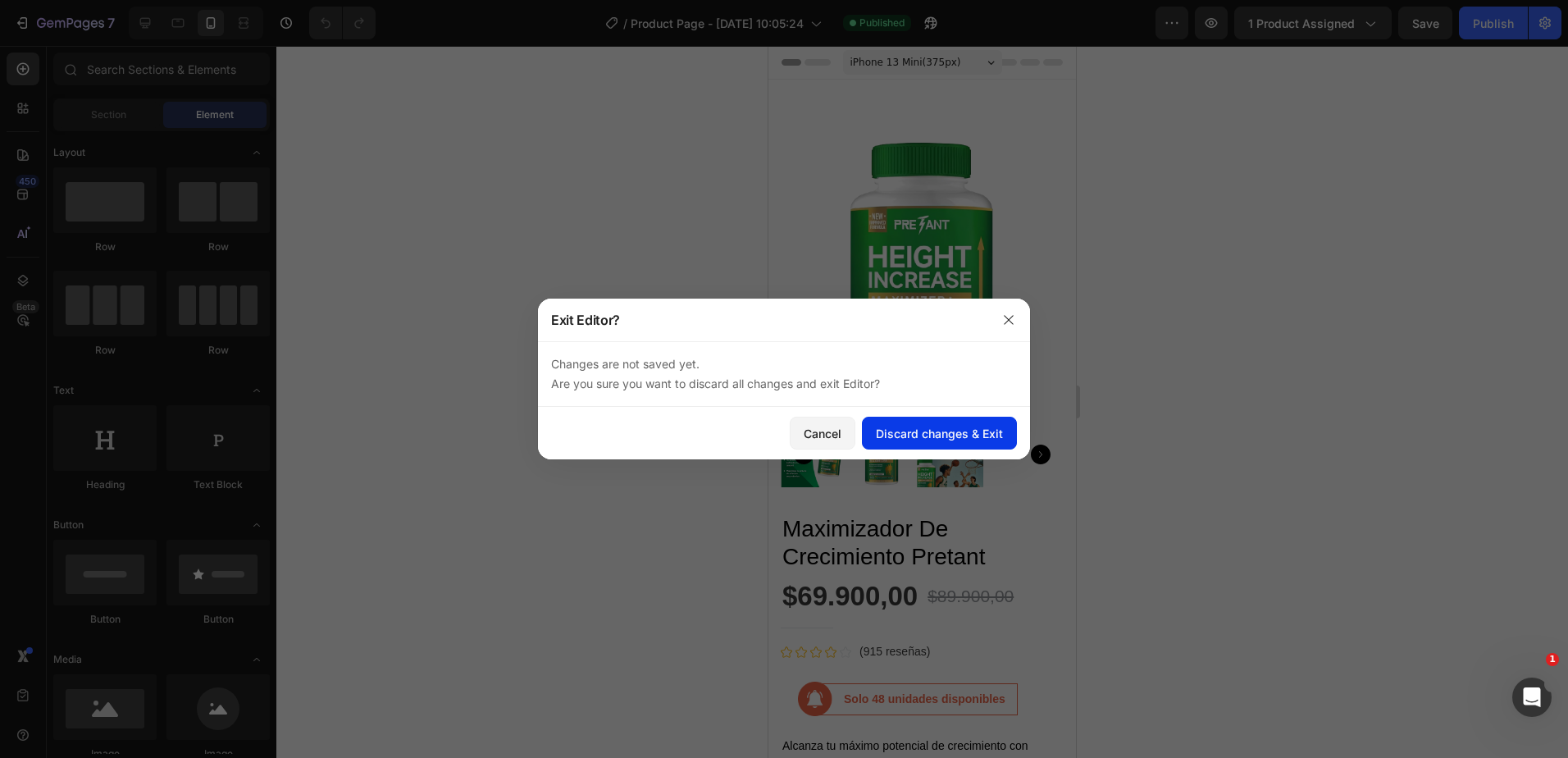
click at [872, 433] on button "Discard changes & Exit" at bounding box center [940, 432] width 155 height 33
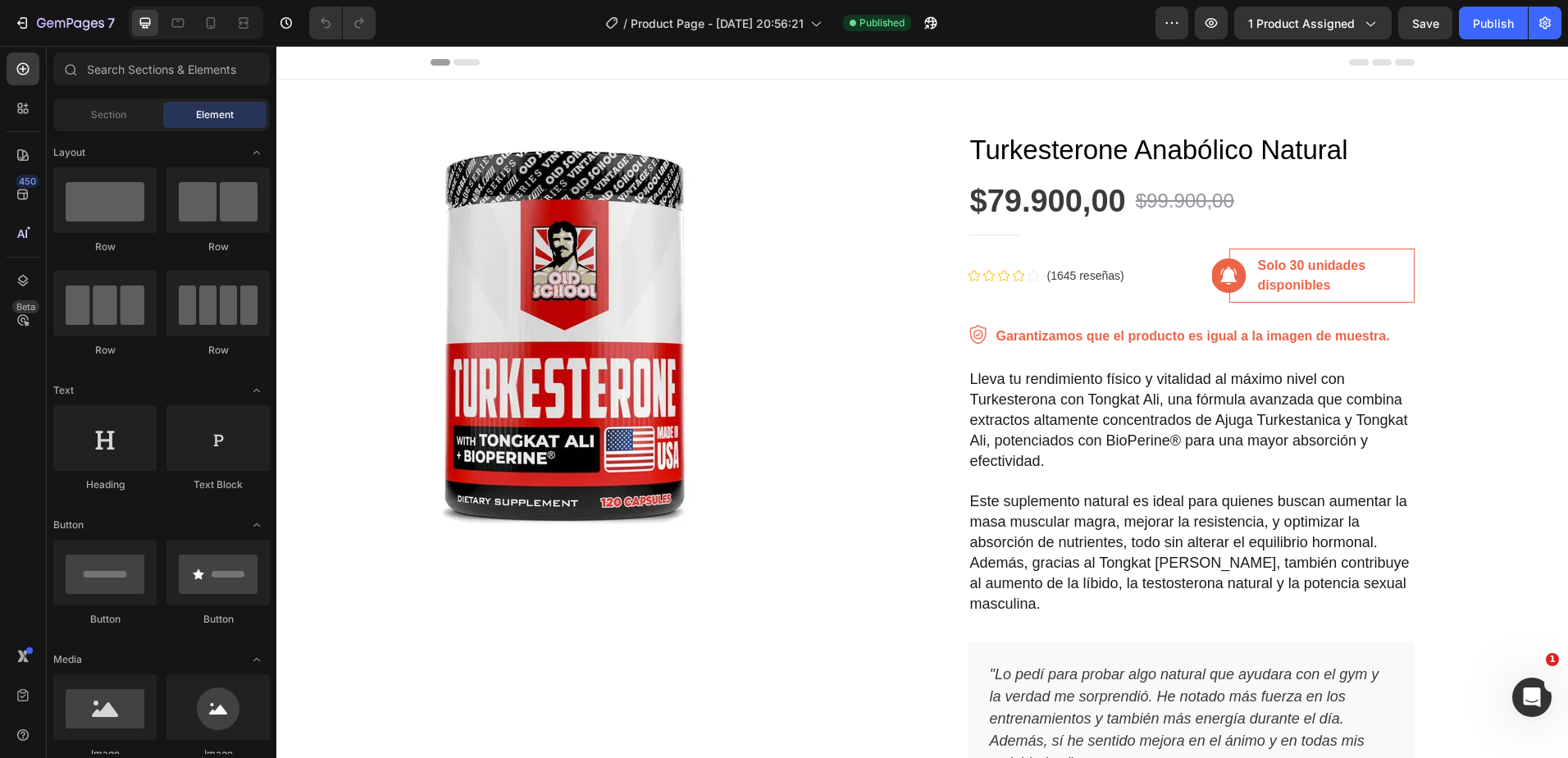
click at [228, 17] on div at bounding box center [196, 23] width 134 height 33
click at [223, 22] on div at bounding box center [211, 23] width 26 height 26
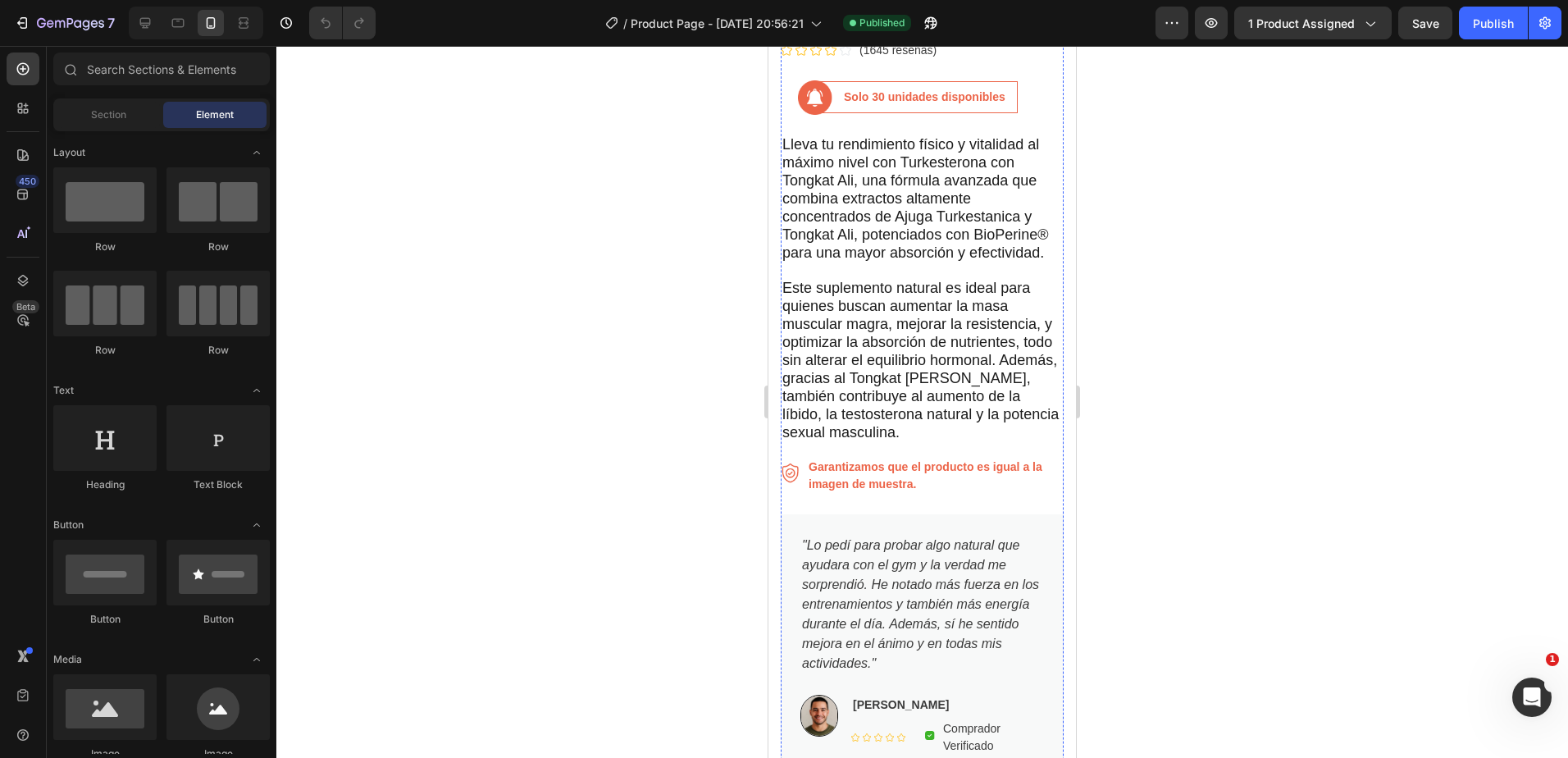
scroll to position [820, 0]
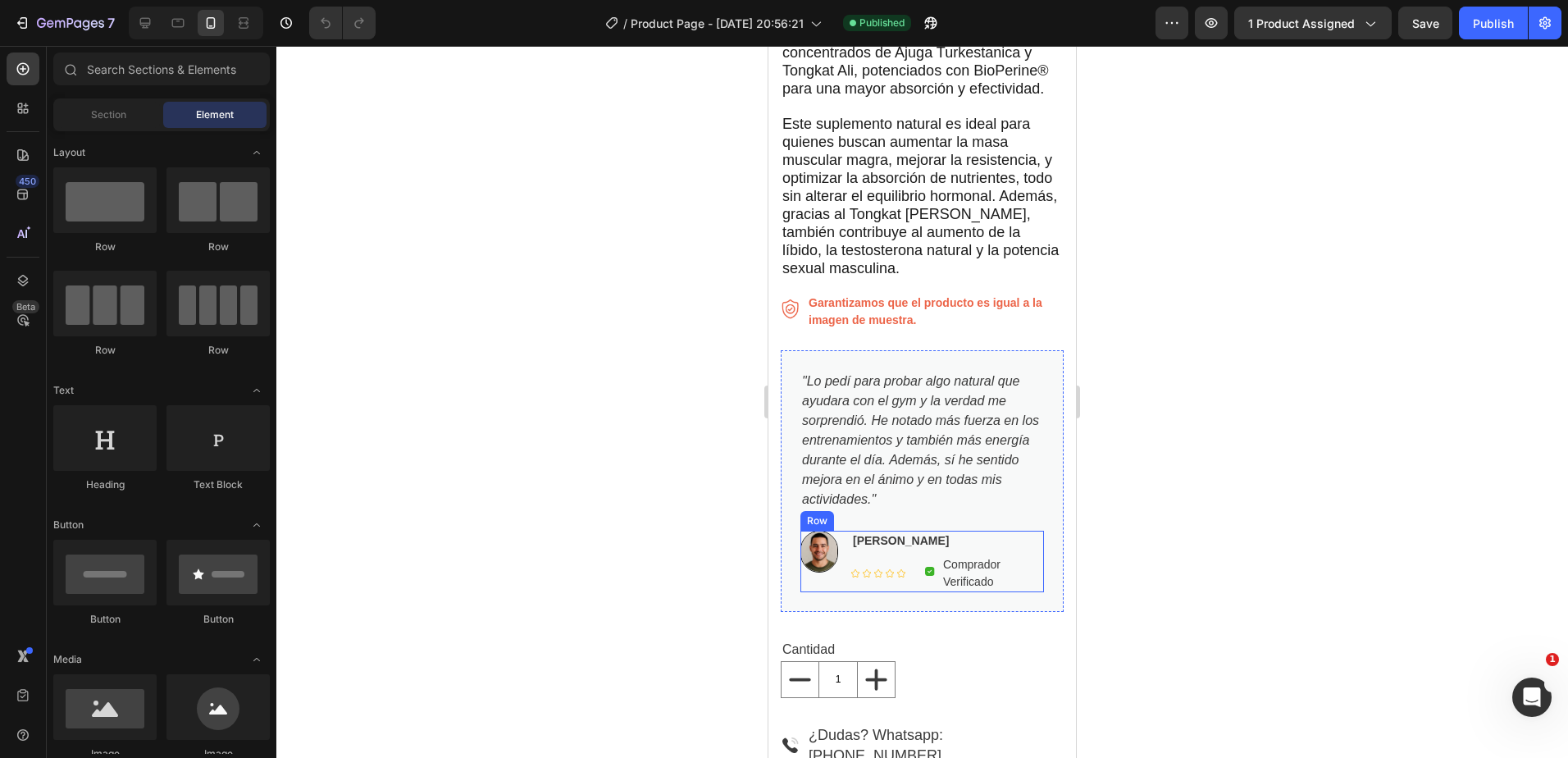
drag, startPoint x: 841, startPoint y: 571, endPoint x: 826, endPoint y: 553, distance: 23.4
click at [836, 569] on div "Image Carlos Andrés Quintero Text block Icon Icon Icon Icon Icon Icon List Hoz …" at bounding box center [922, 561] width 243 height 62
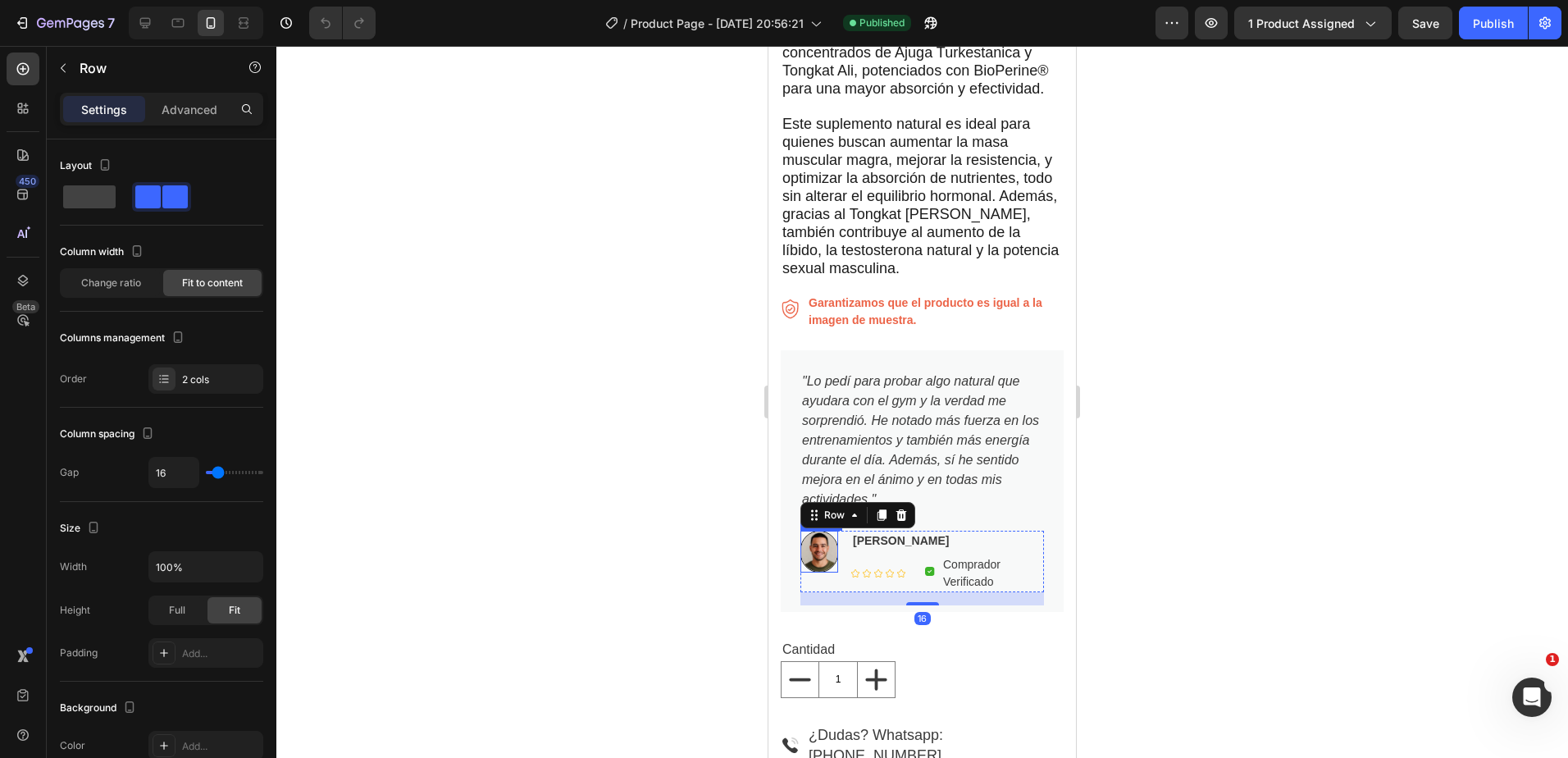
click at [826, 552] on img at bounding box center [819, 552] width 38 height 42
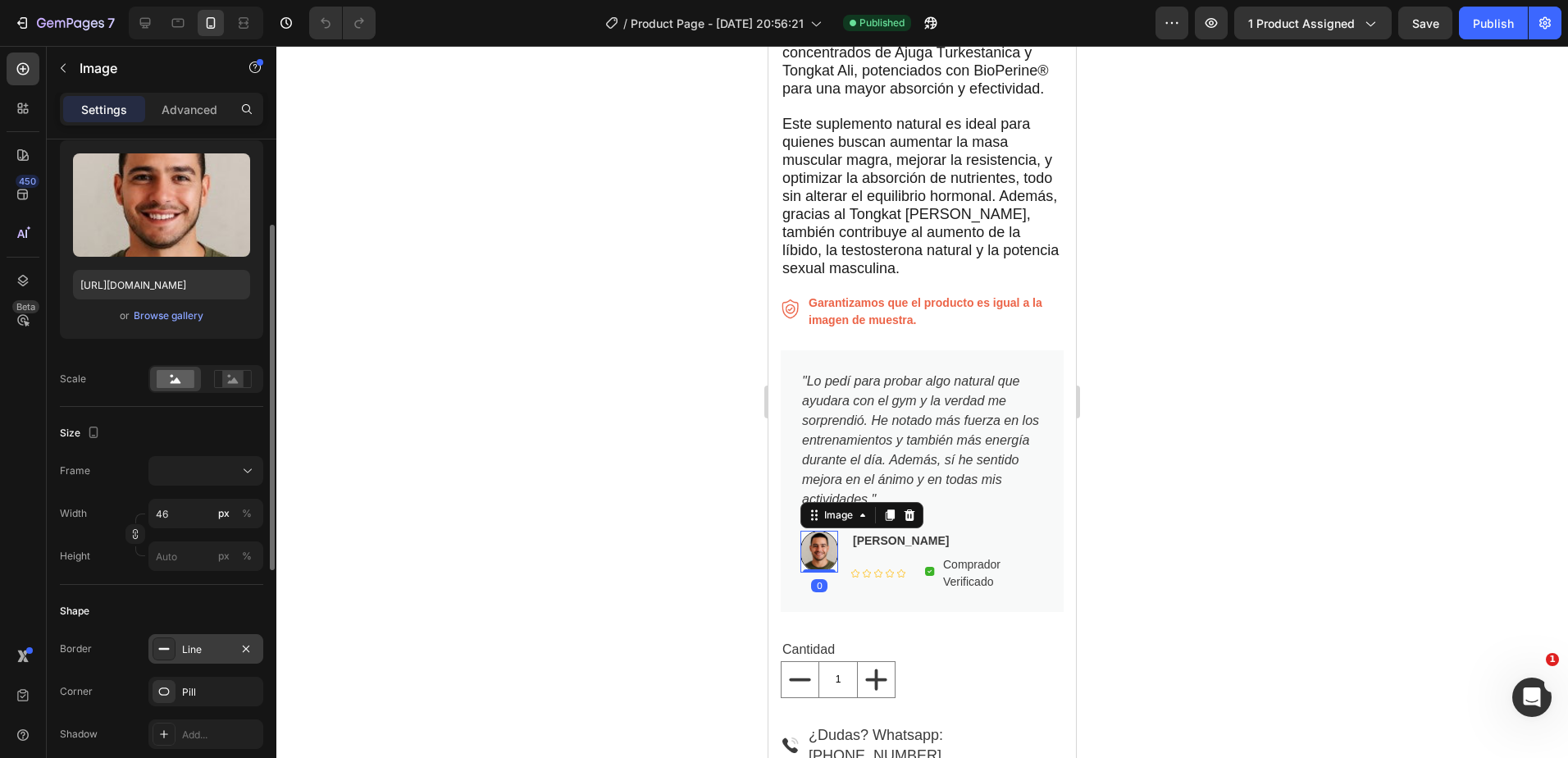
scroll to position [410, 0]
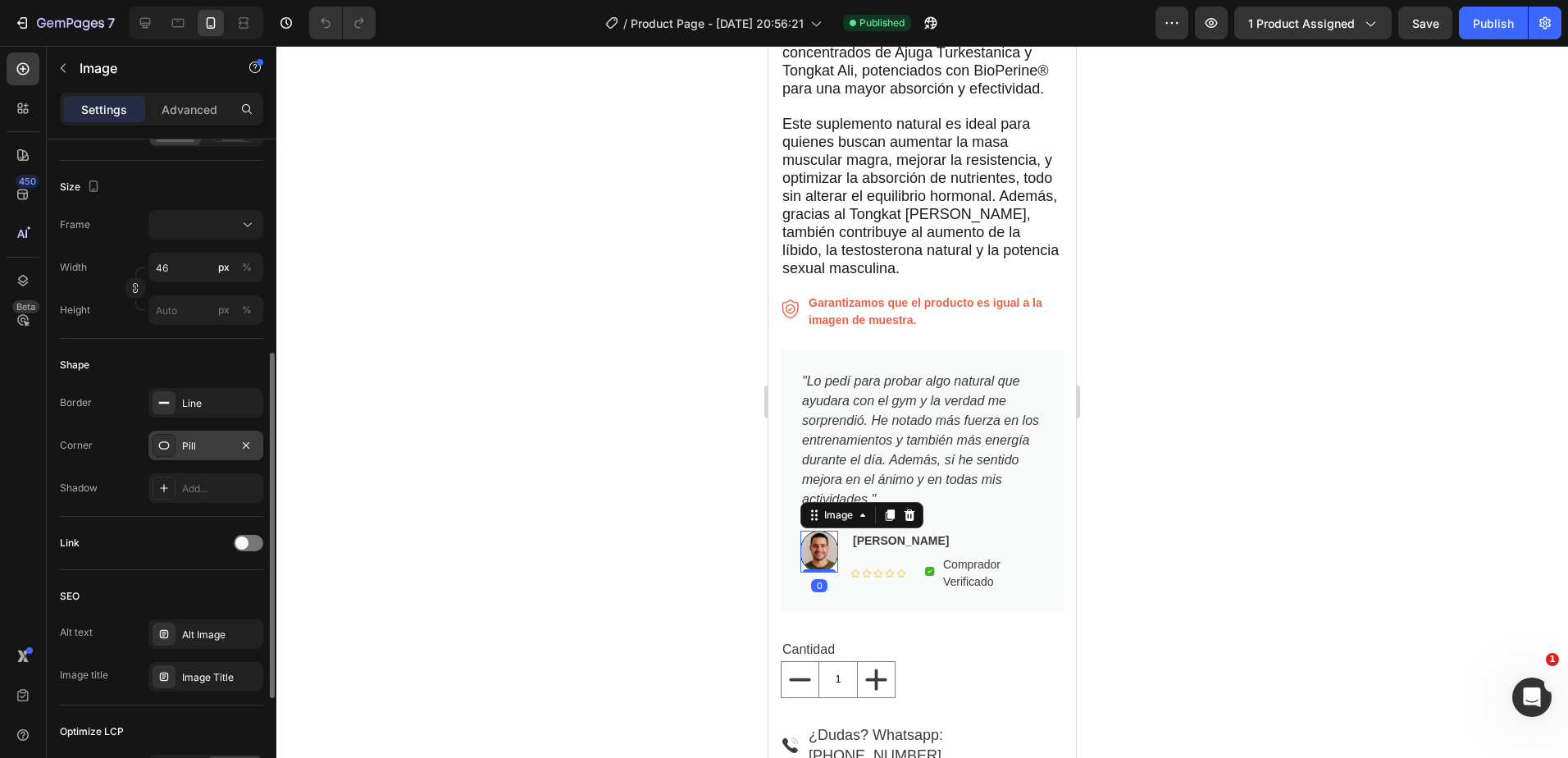
click at [255, 442] on div "Pill" at bounding box center [205, 445] width 115 height 29
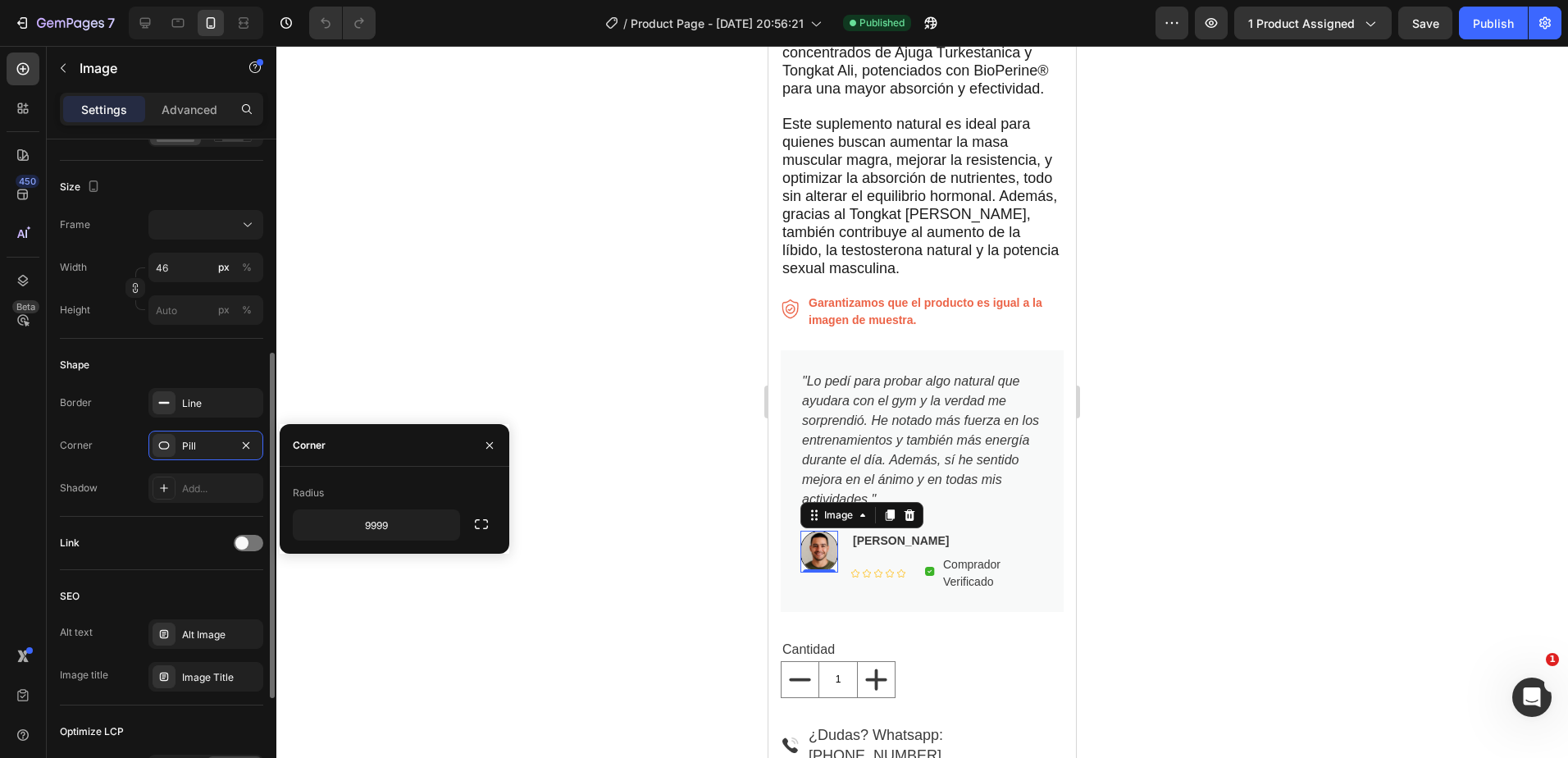
click at [252, 441] on icon "button" at bounding box center [246, 446] width 13 height 13
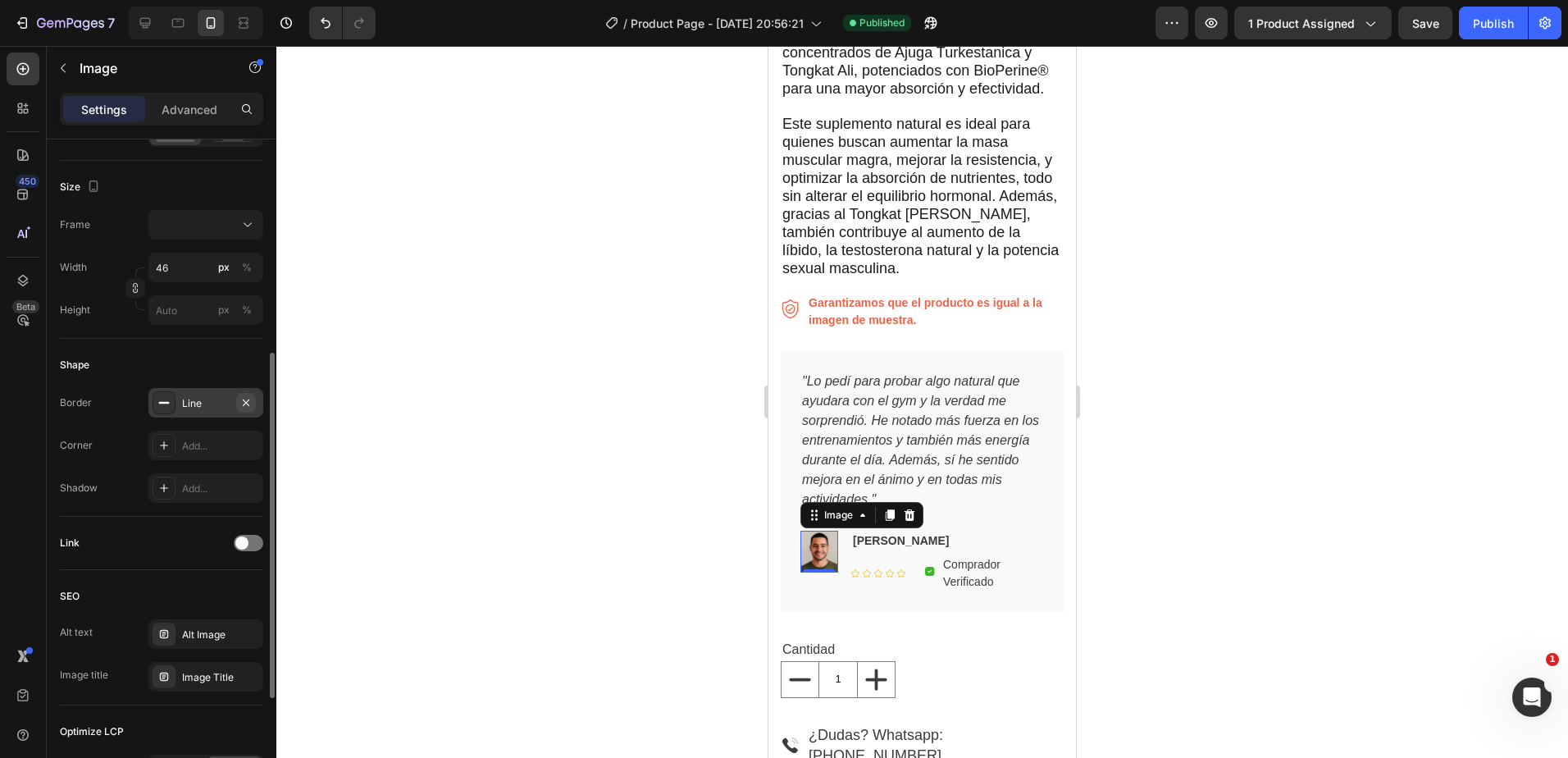
click at [243, 397] on icon "button" at bounding box center [246, 403] width 13 height 13
click at [188, 453] on div "Add..." at bounding box center [205, 445] width 115 height 29
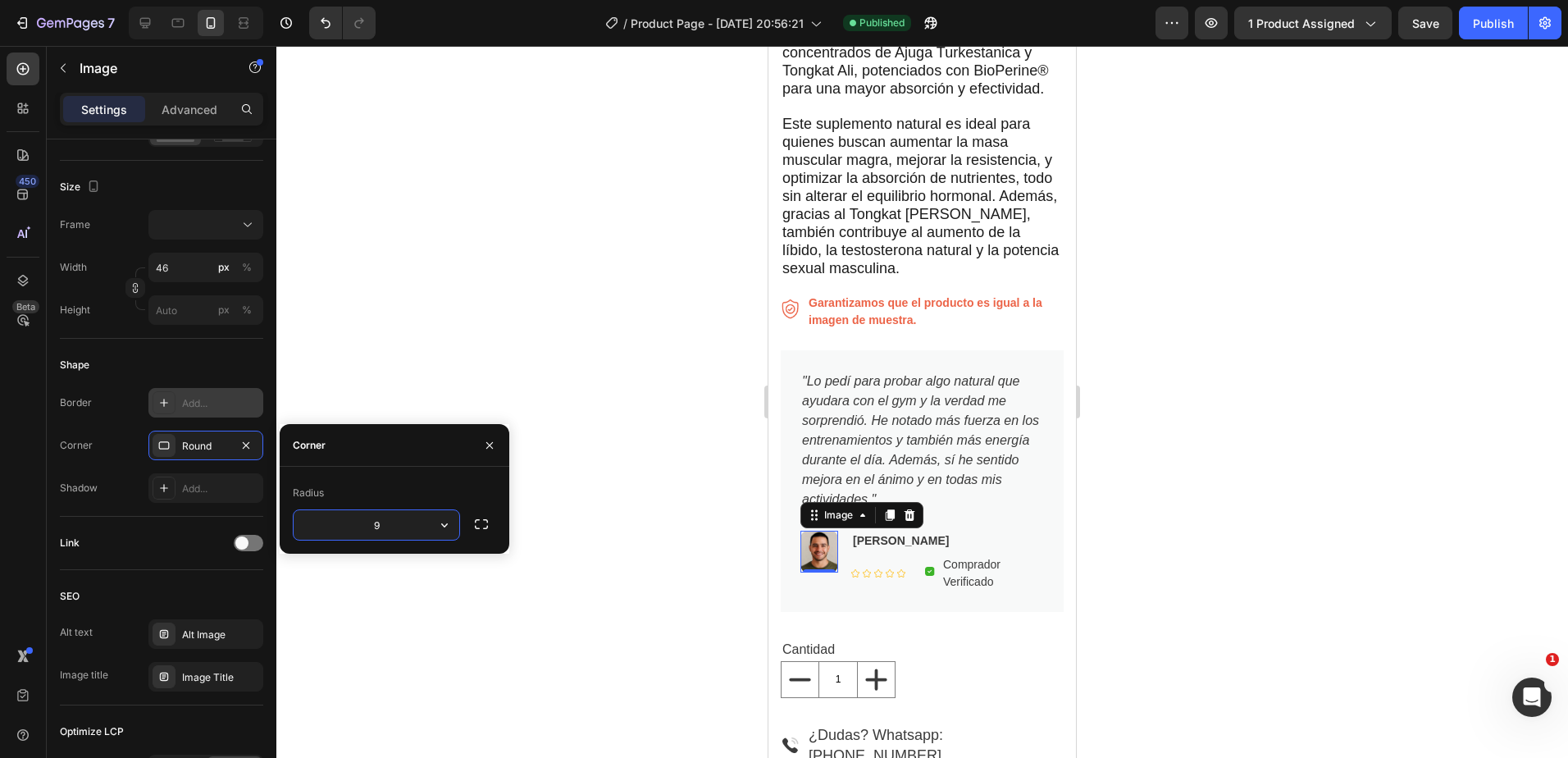
type input "90"
click at [403, 321] on div at bounding box center [922, 402] width 1292 height 712
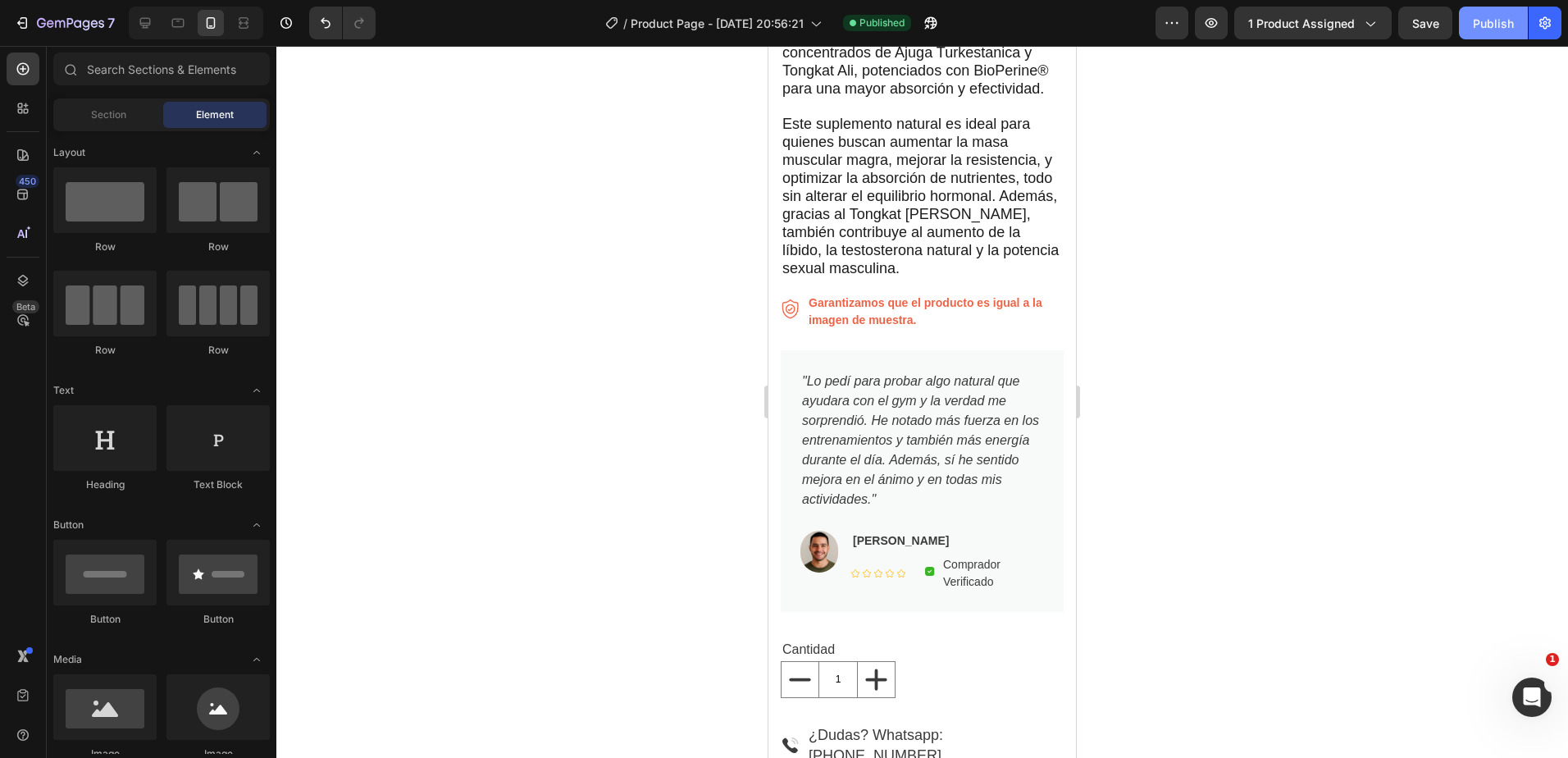
click at [1463, 23] on button "Publish" at bounding box center [1493, 23] width 69 height 33
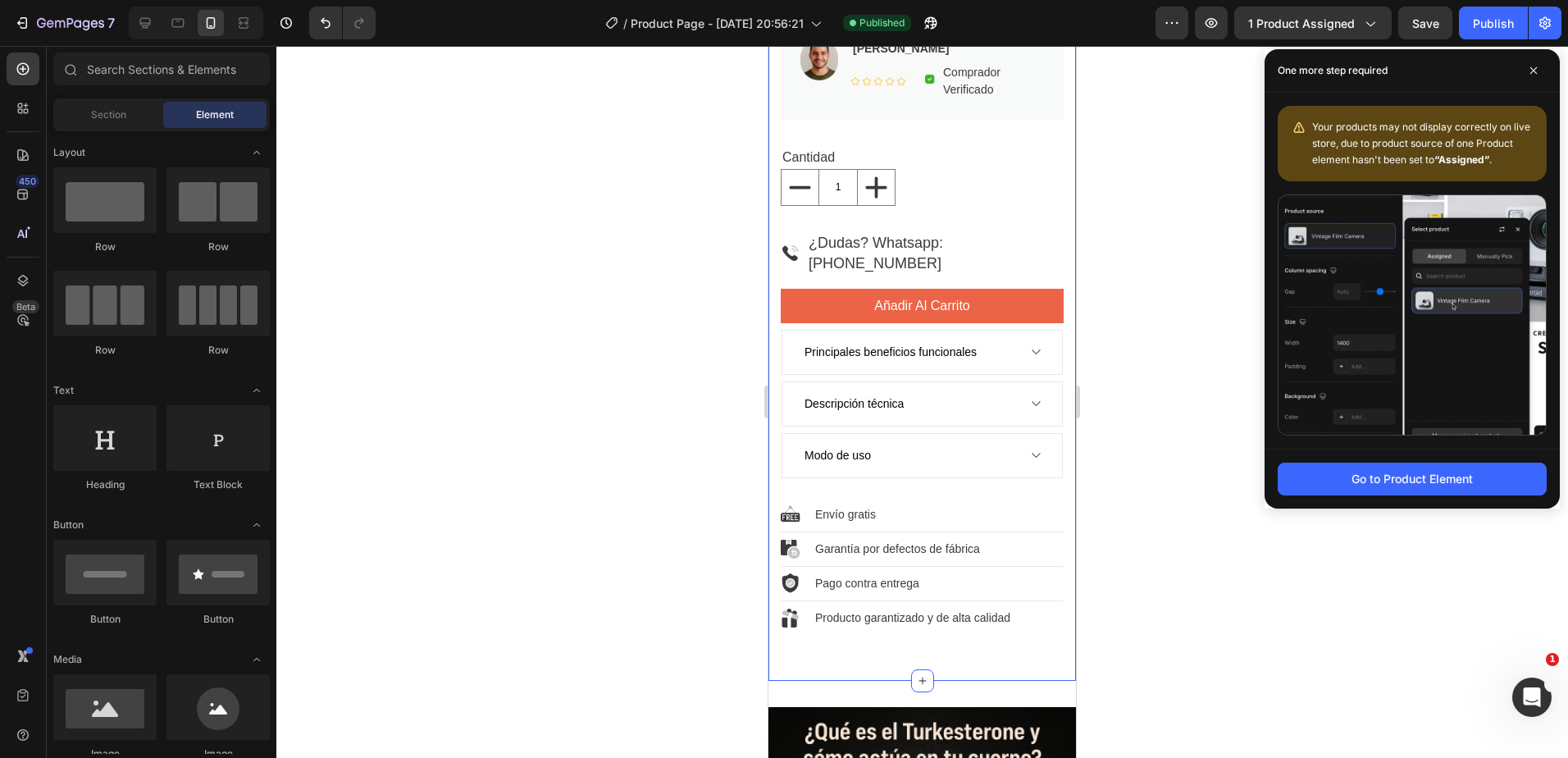
scroll to position [1230, 0]
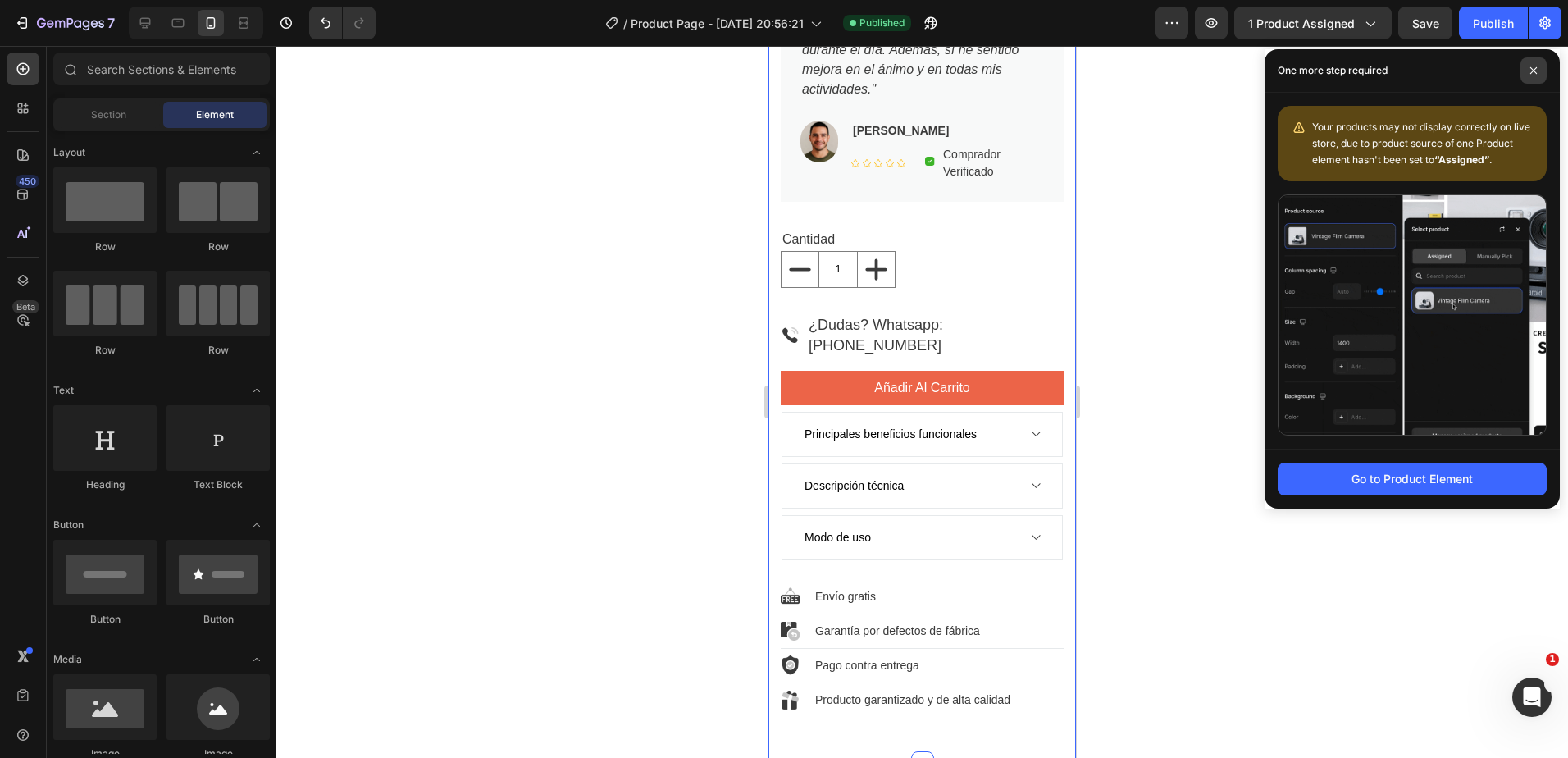
click at [1537, 77] on span at bounding box center [1534, 71] width 26 height 26
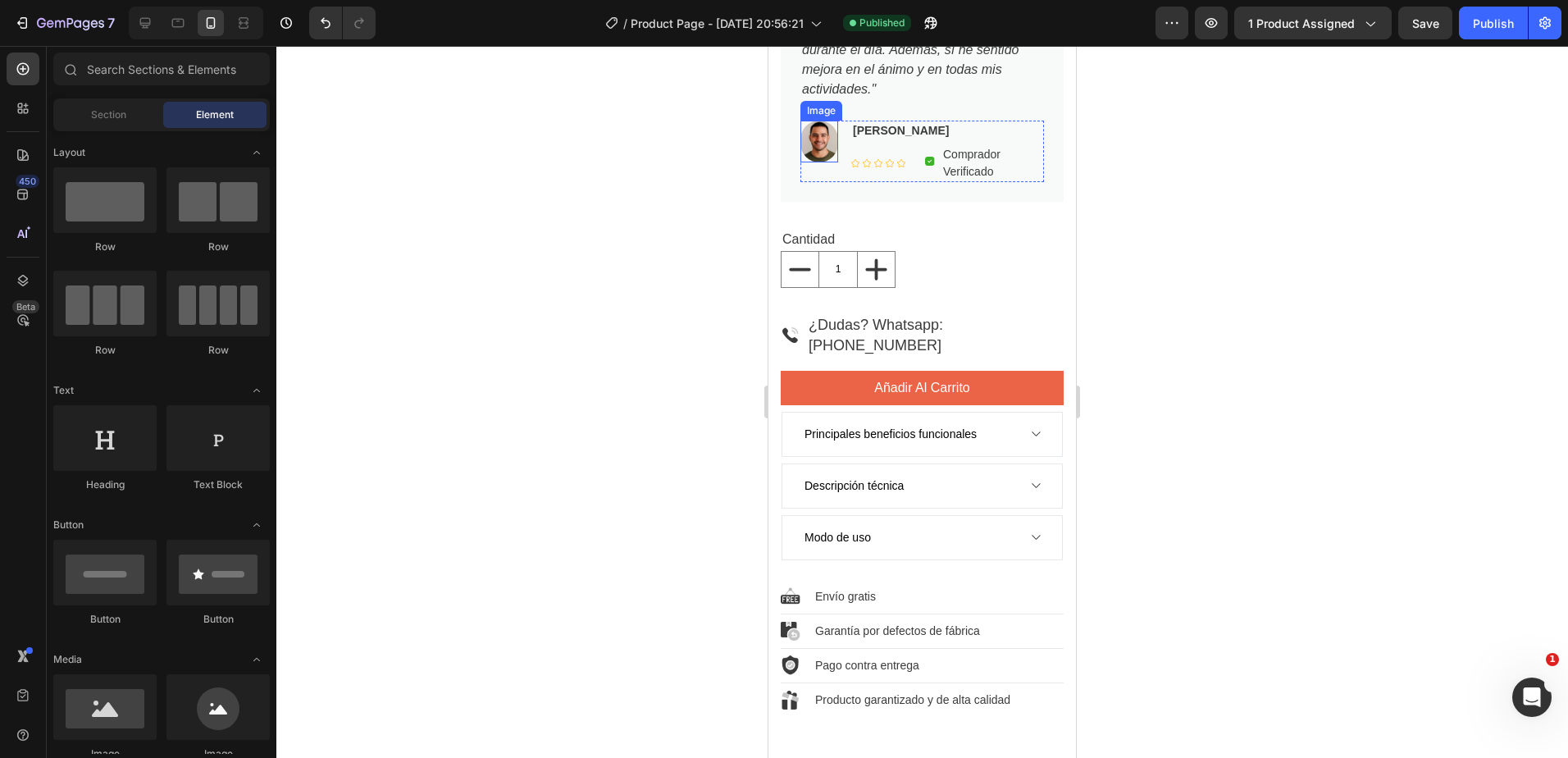
click at [837, 131] on div at bounding box center [819, 141] width 38 height 42
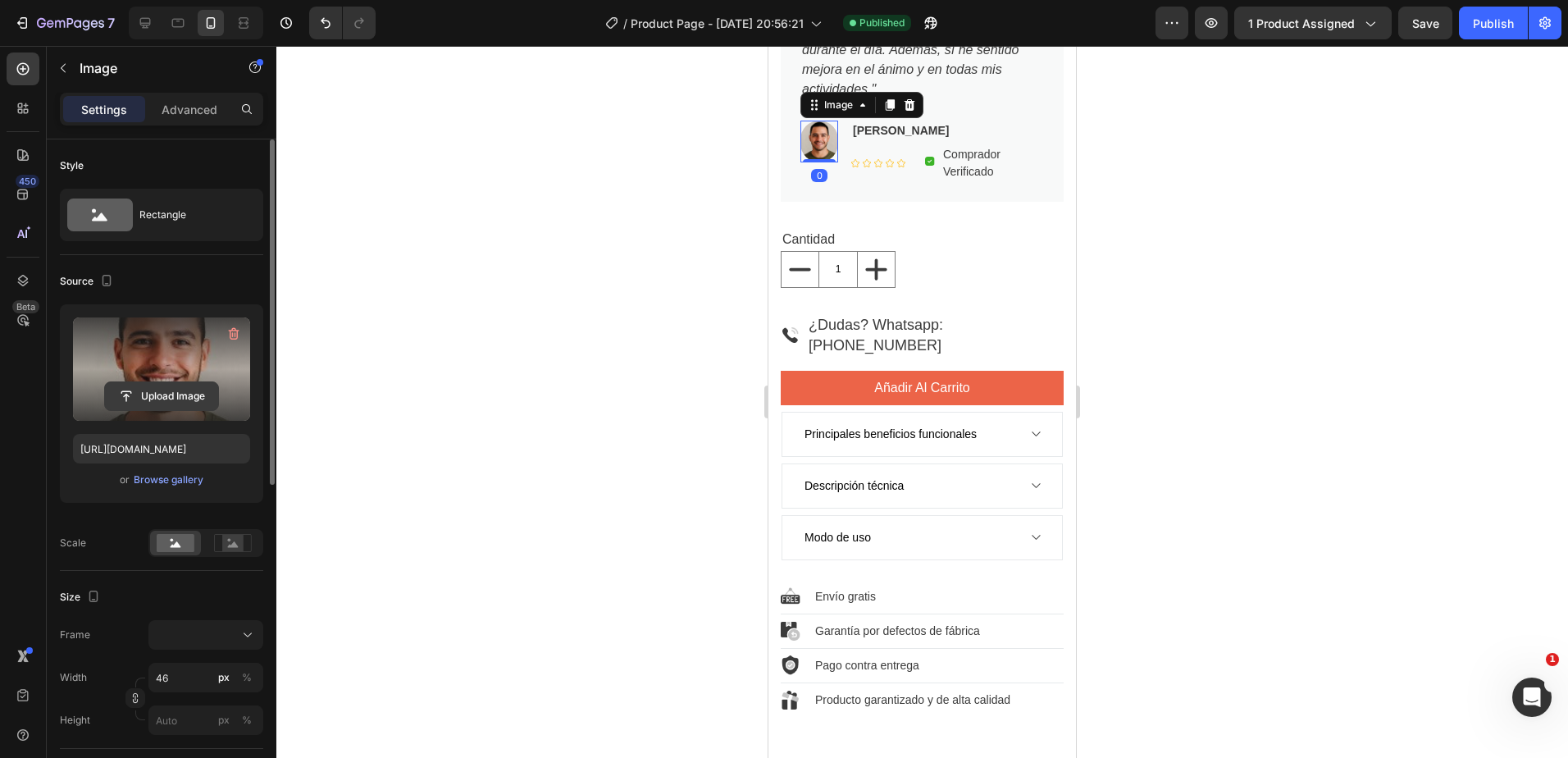
click at [126, 385] on input "file" at bounding box center [162, 396] width 114 height 27
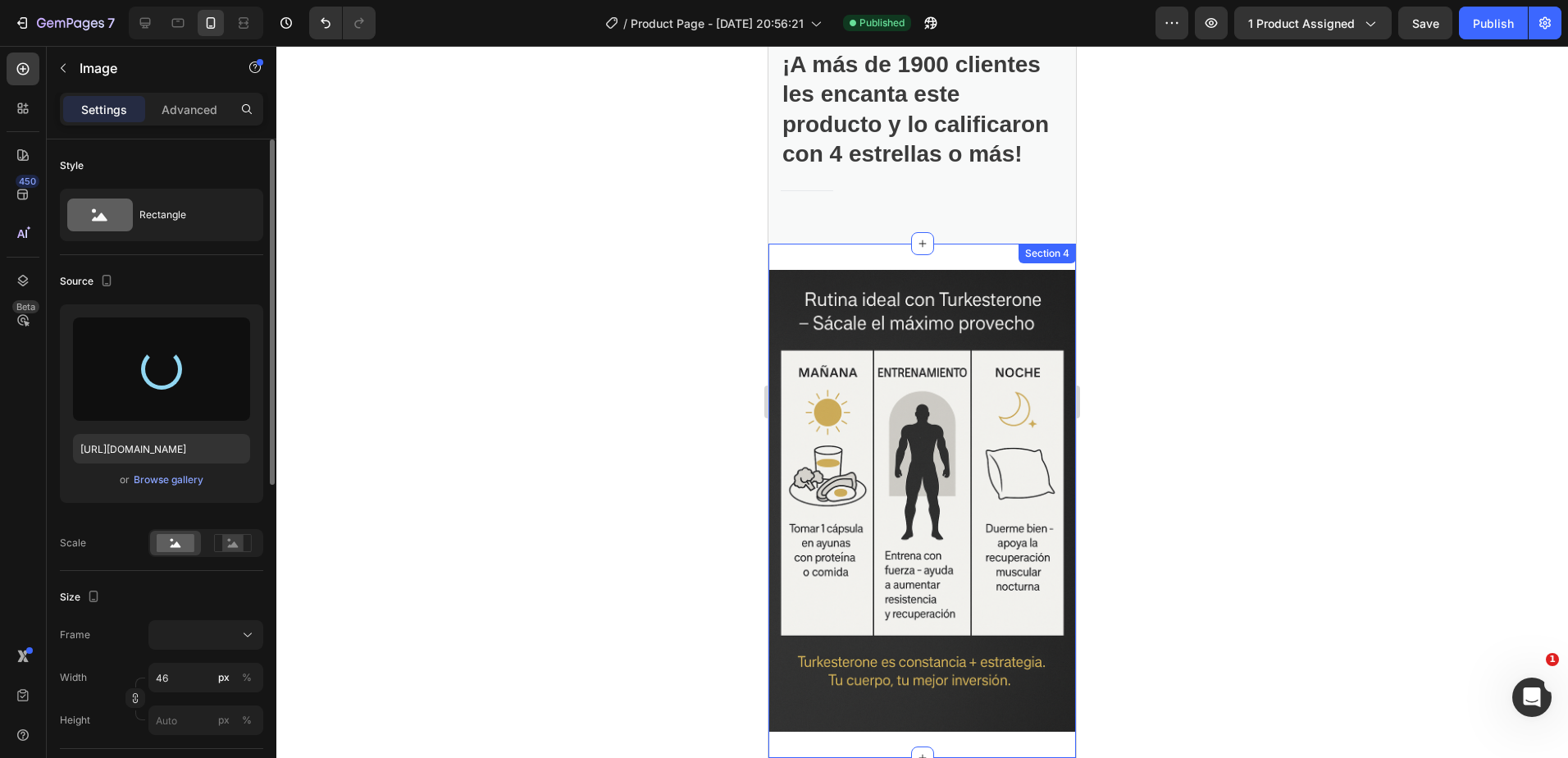
type input "https://cdn.shopify.com/s/files/1/0949/6769/3604/files/gempages_571650992743908…"
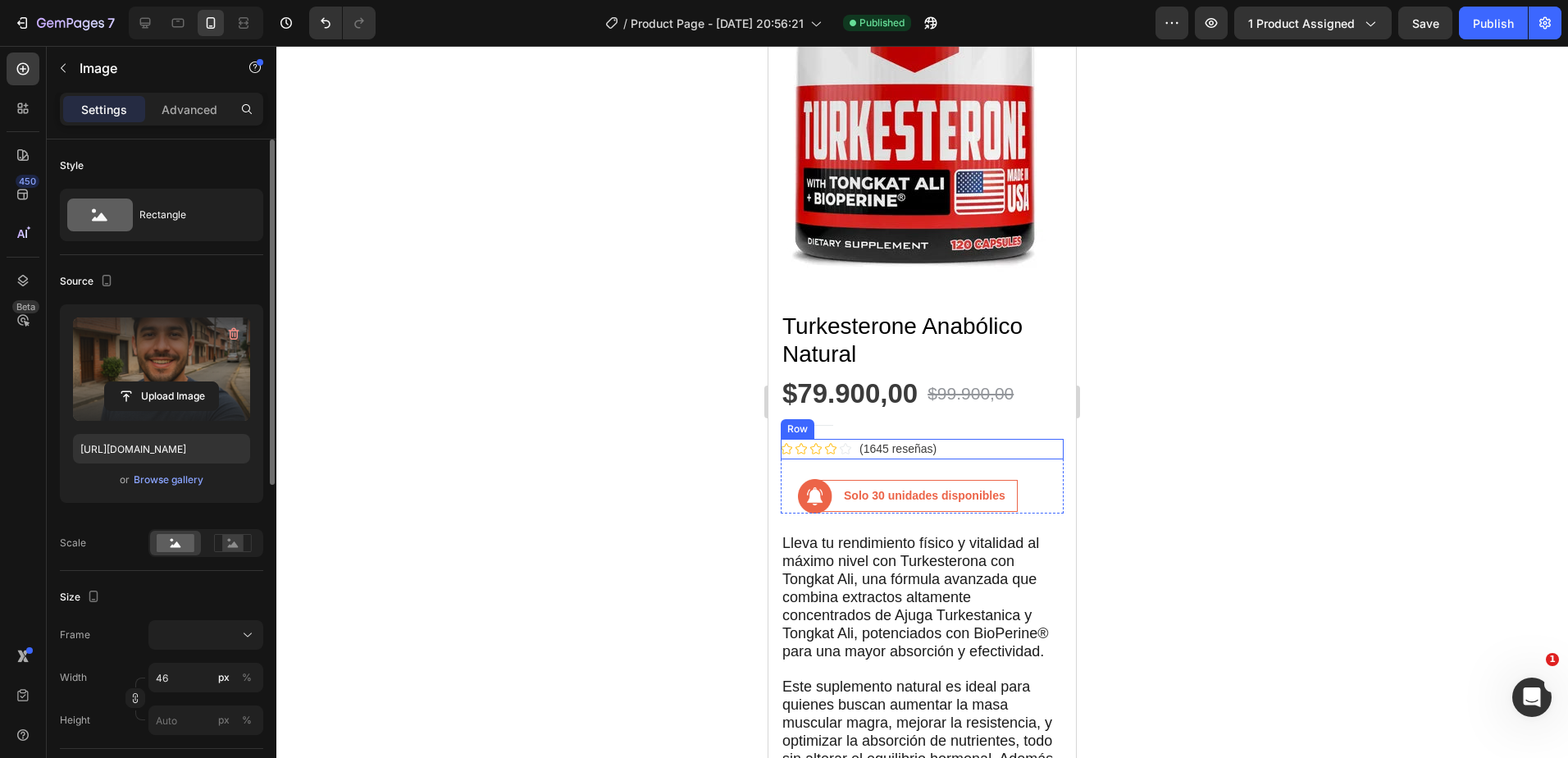
scroll to position [0, 0]
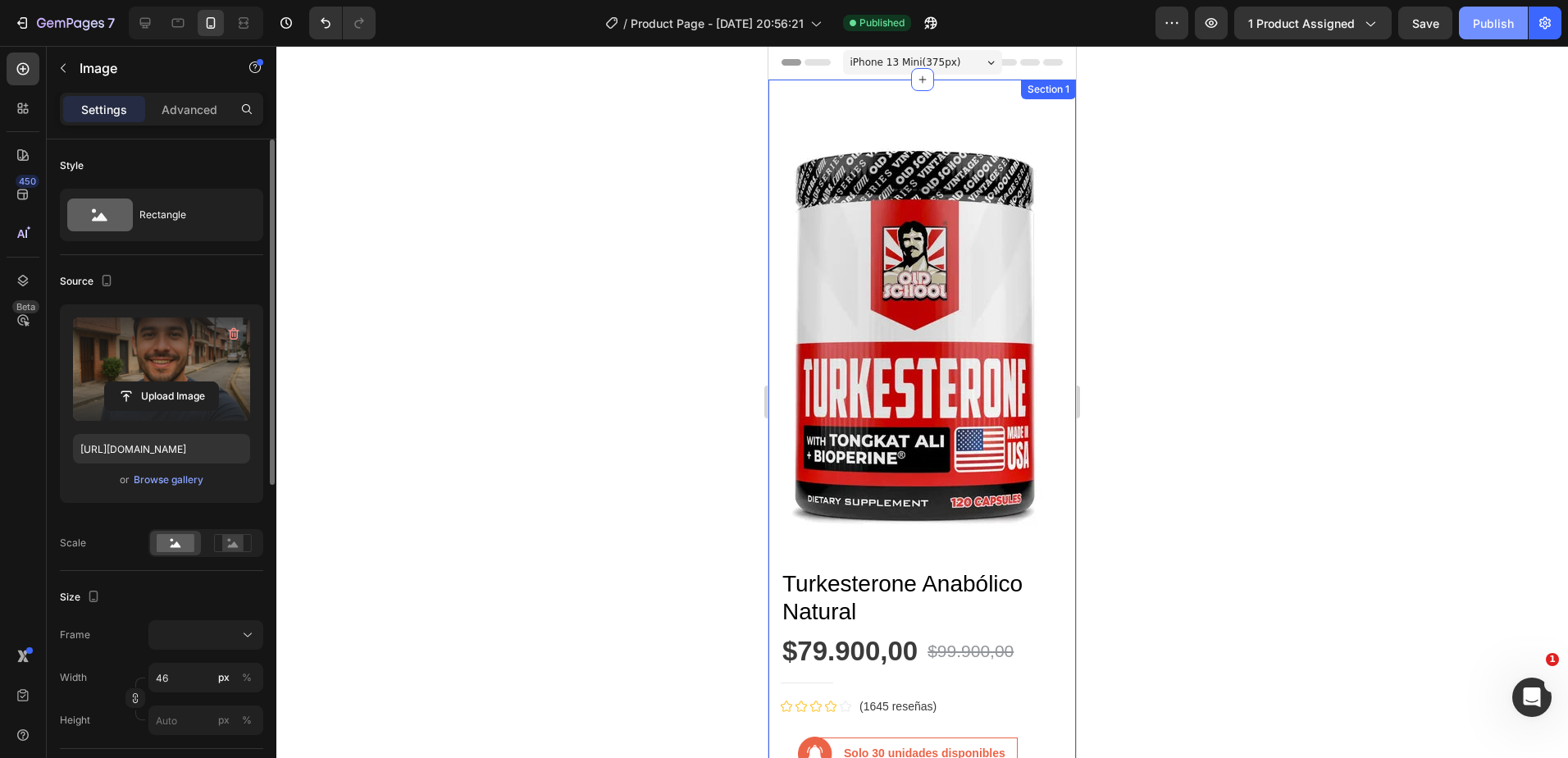
click at [1500, 15] on div "Publish" at bounding box center [1493, 24] width 41 height 17
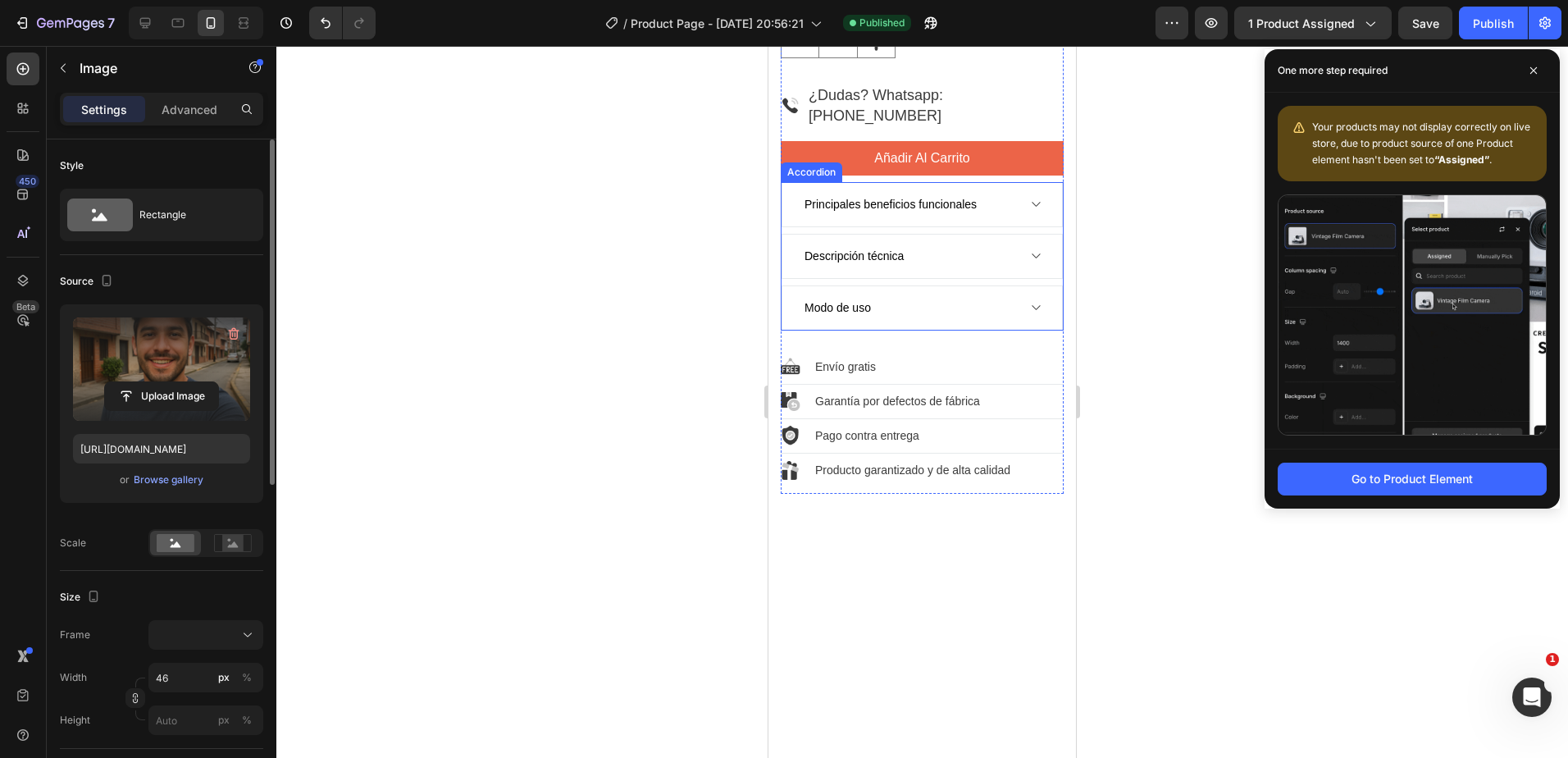
scroll to position [968, 0]
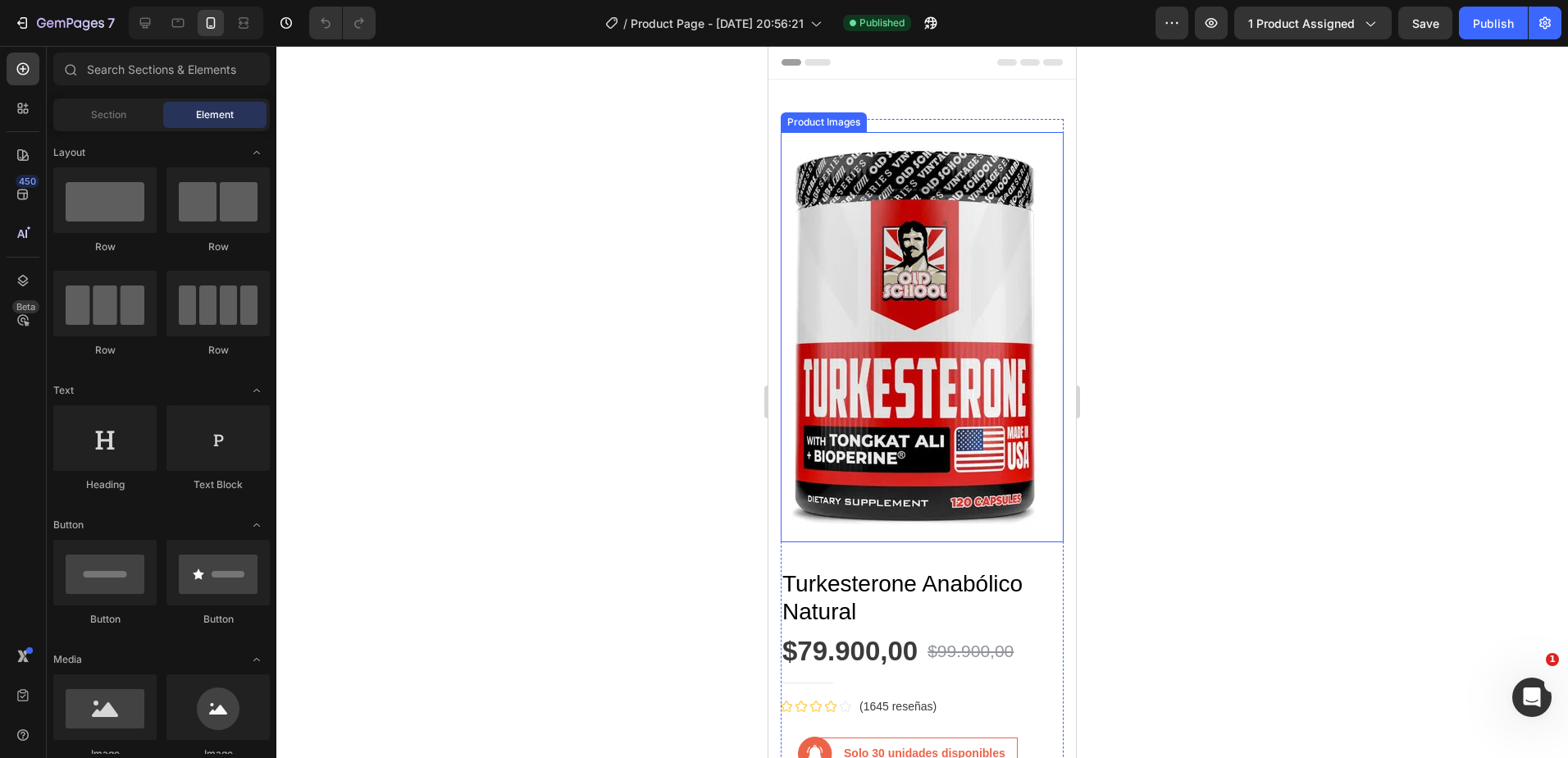
scroll to position [82, 0]
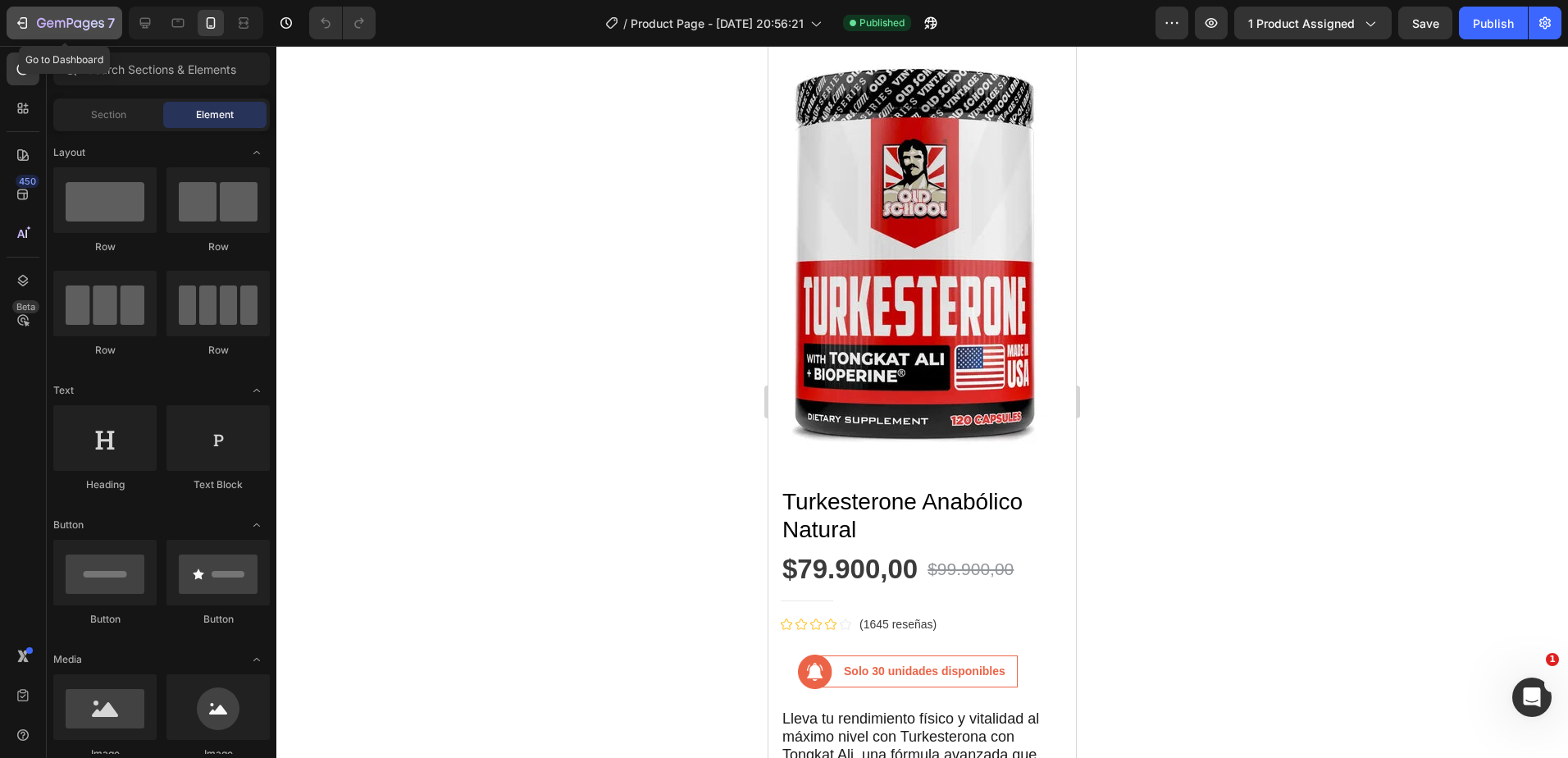
click at [67, 29] on icon "button" at bounding box center [70, 24] width 67 height 14
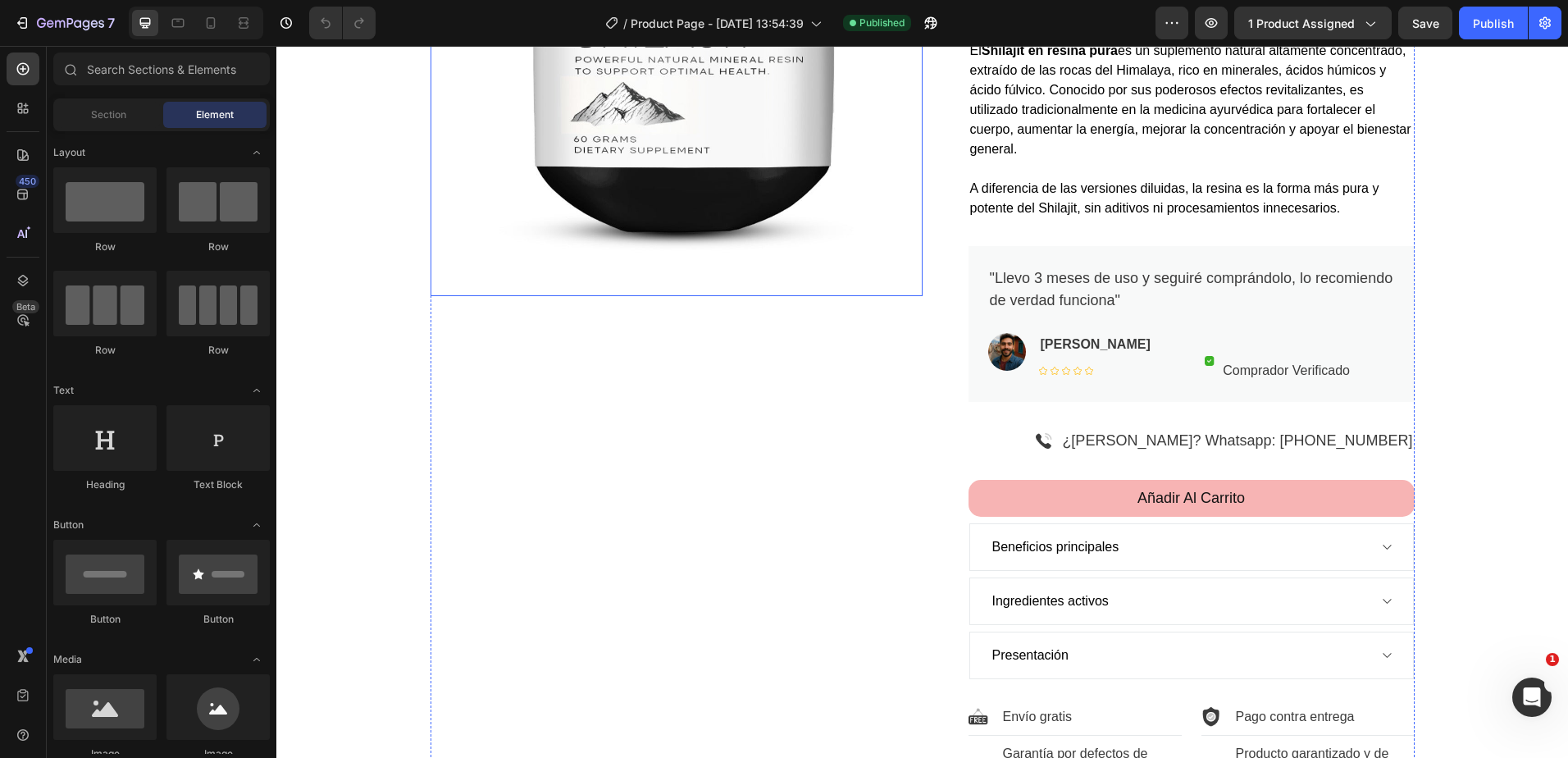
scroll to position [246, 0]
